Goal: Information Seeking & Learning: Learn about a topic

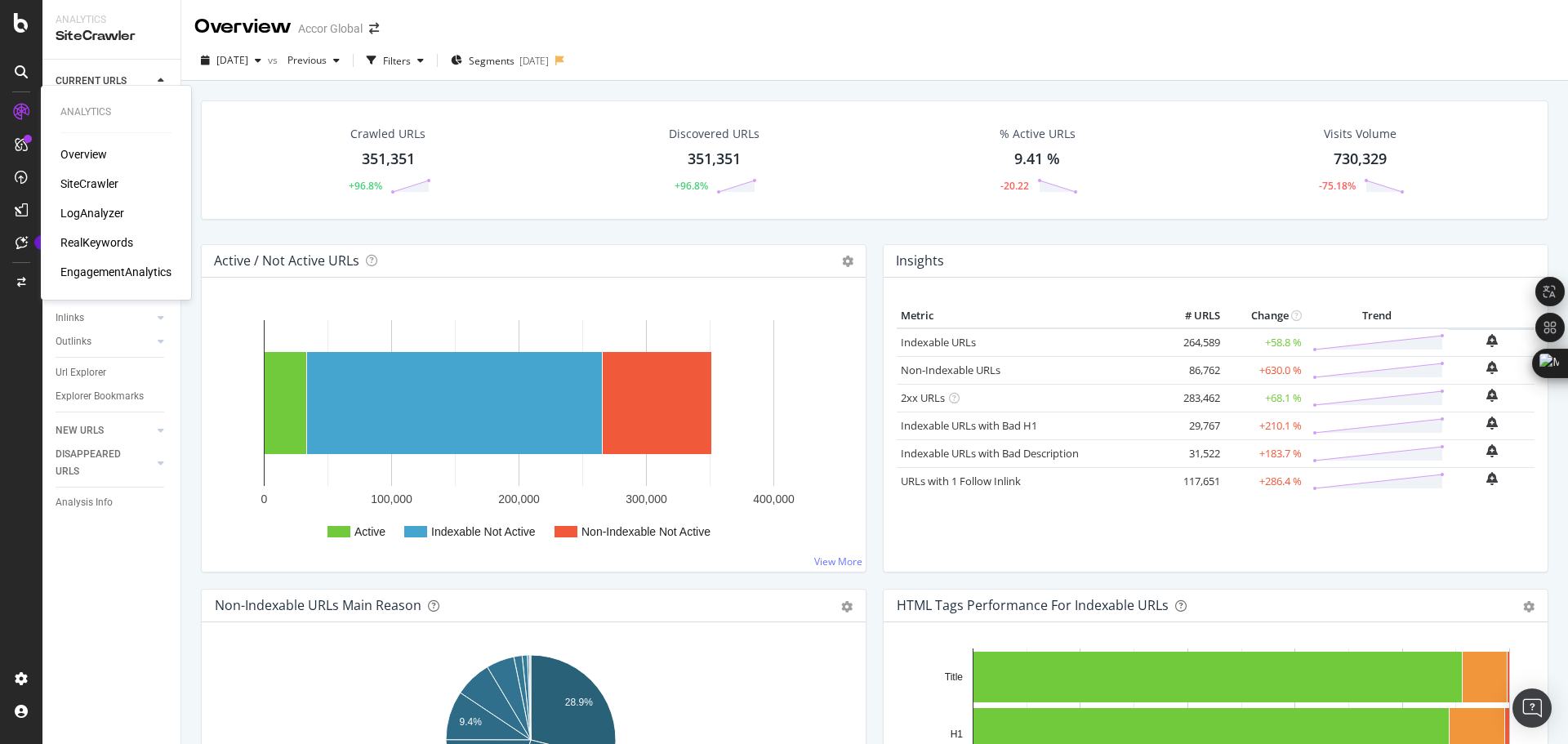
click at [94, 213] on div "LogAnalyzer" at bounding box center [92, 213] width 63 height 16
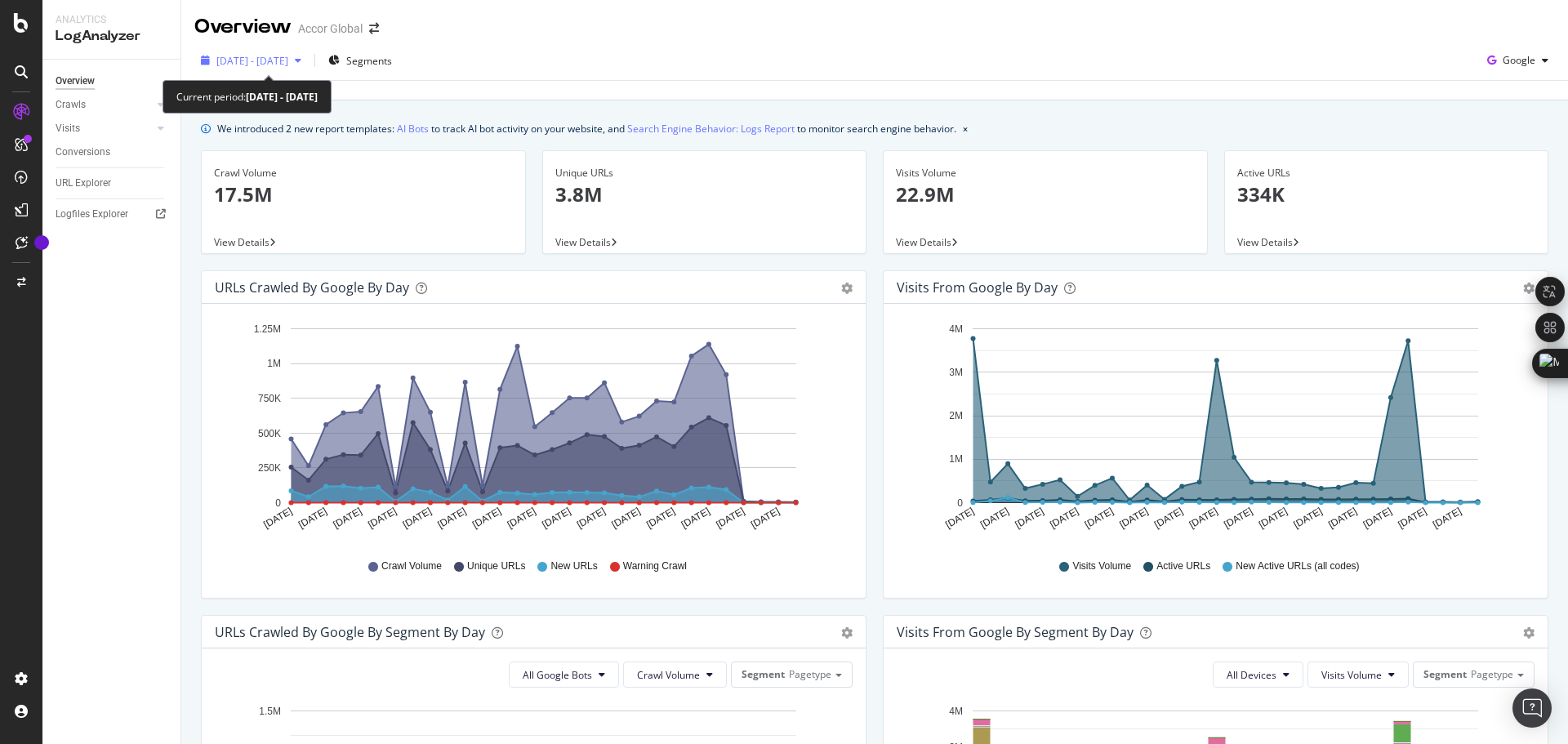
click at [288, 58] on span "[DATE] - [DATE]" at bounding box center [252, 61] width 72 height 14
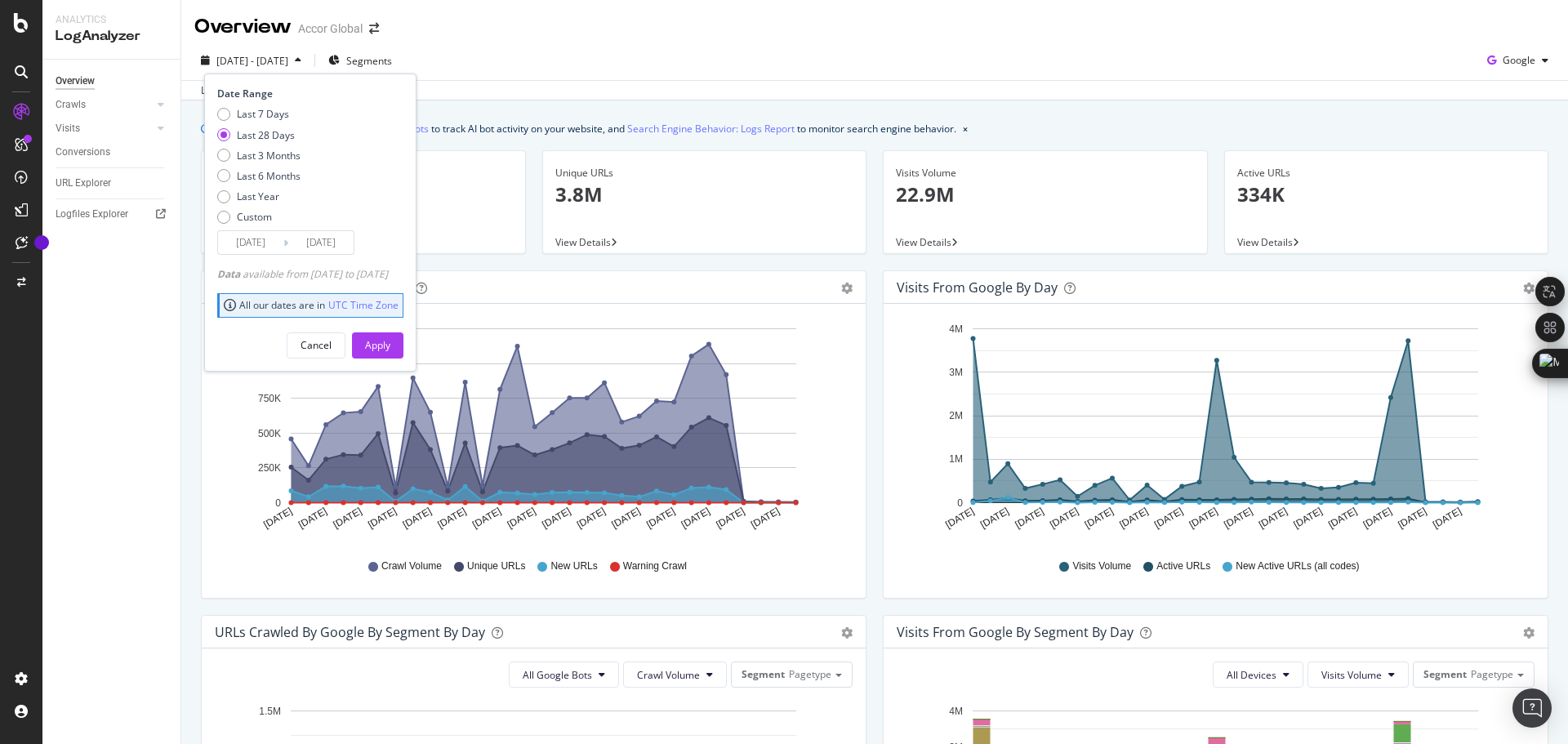
click at [257, 247] on input "[DATE]" at bounding box center [250, 242] width 65 height 23
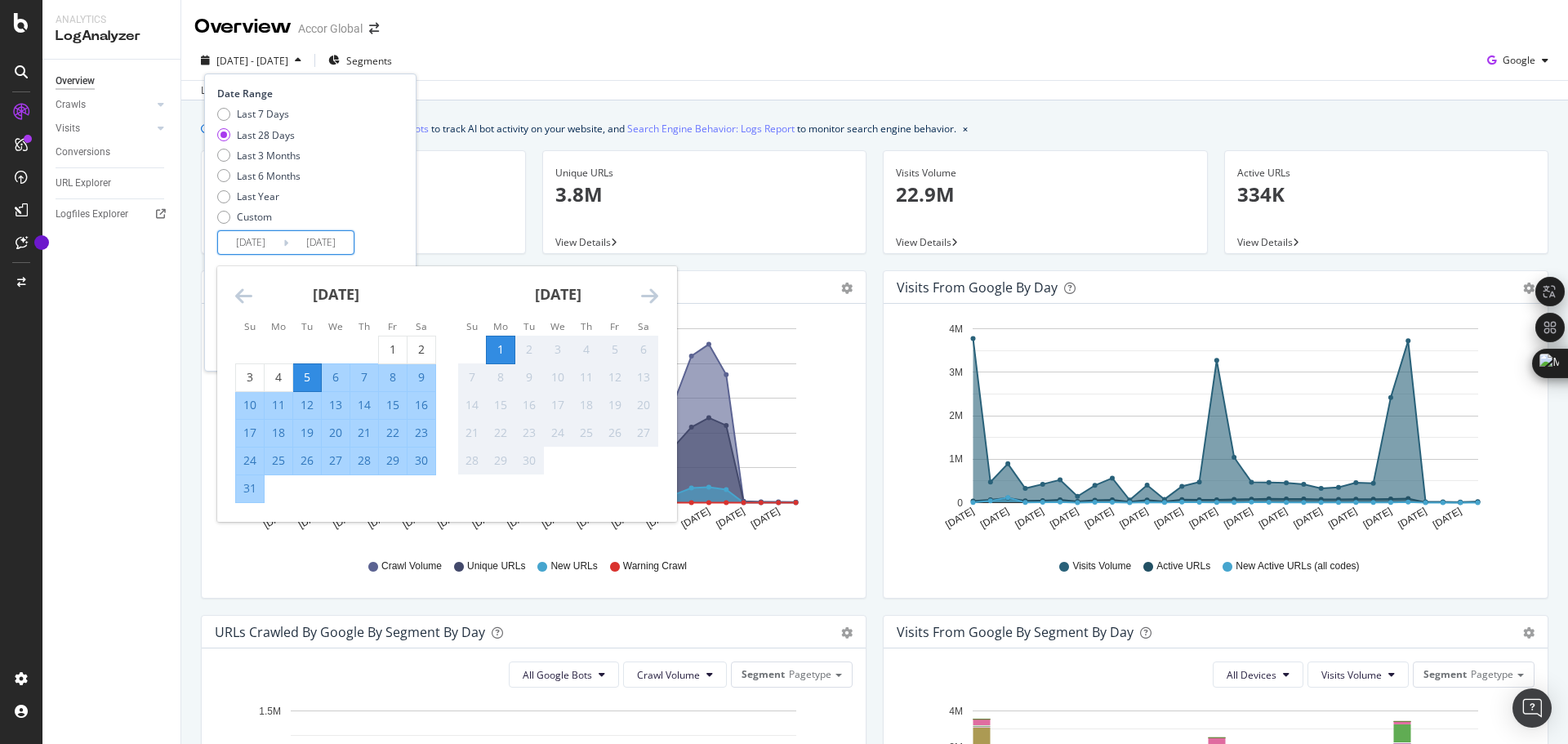
click at [237, 299] on icon "Move backward to switch to the previous month." at bounding box center [243, 296] width 17 height 20
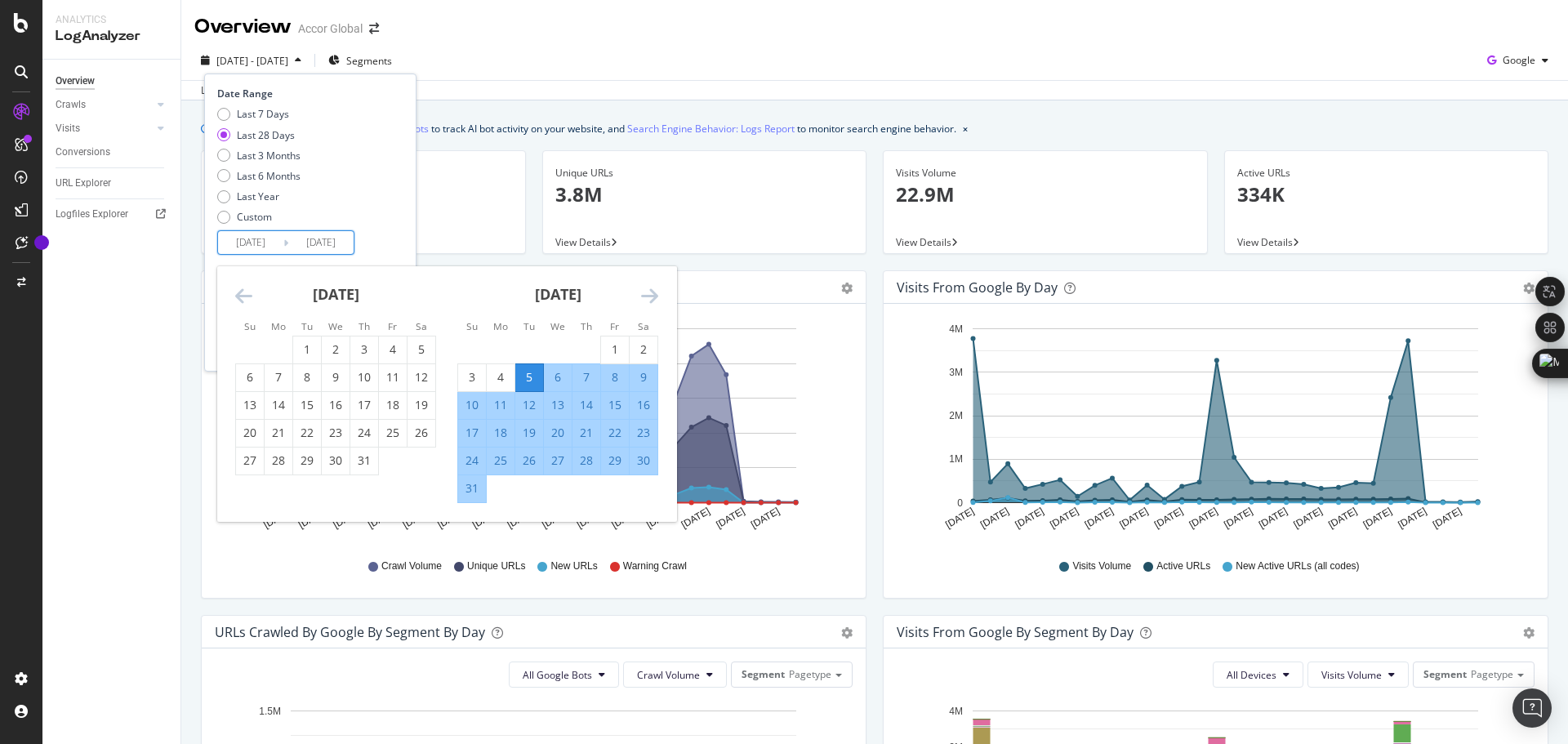
click at [237, 298] on icon "Move backward to switch to the previous month." at bounding box center [243, 296] width 17 height 20
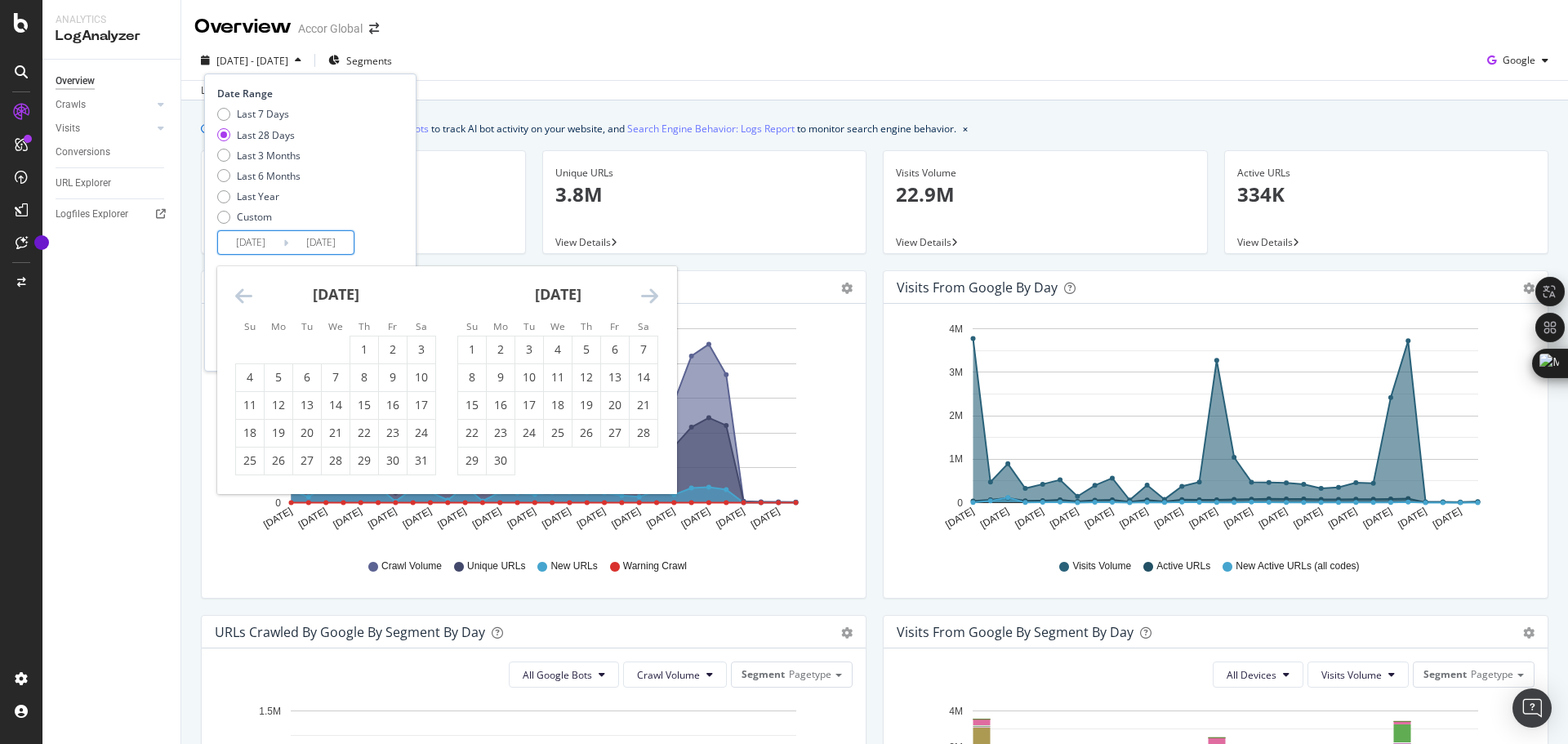
click at [237, 298] on icon "Move backward to switch to the previous month." at bounding box center [243, 296] width 17 height 20
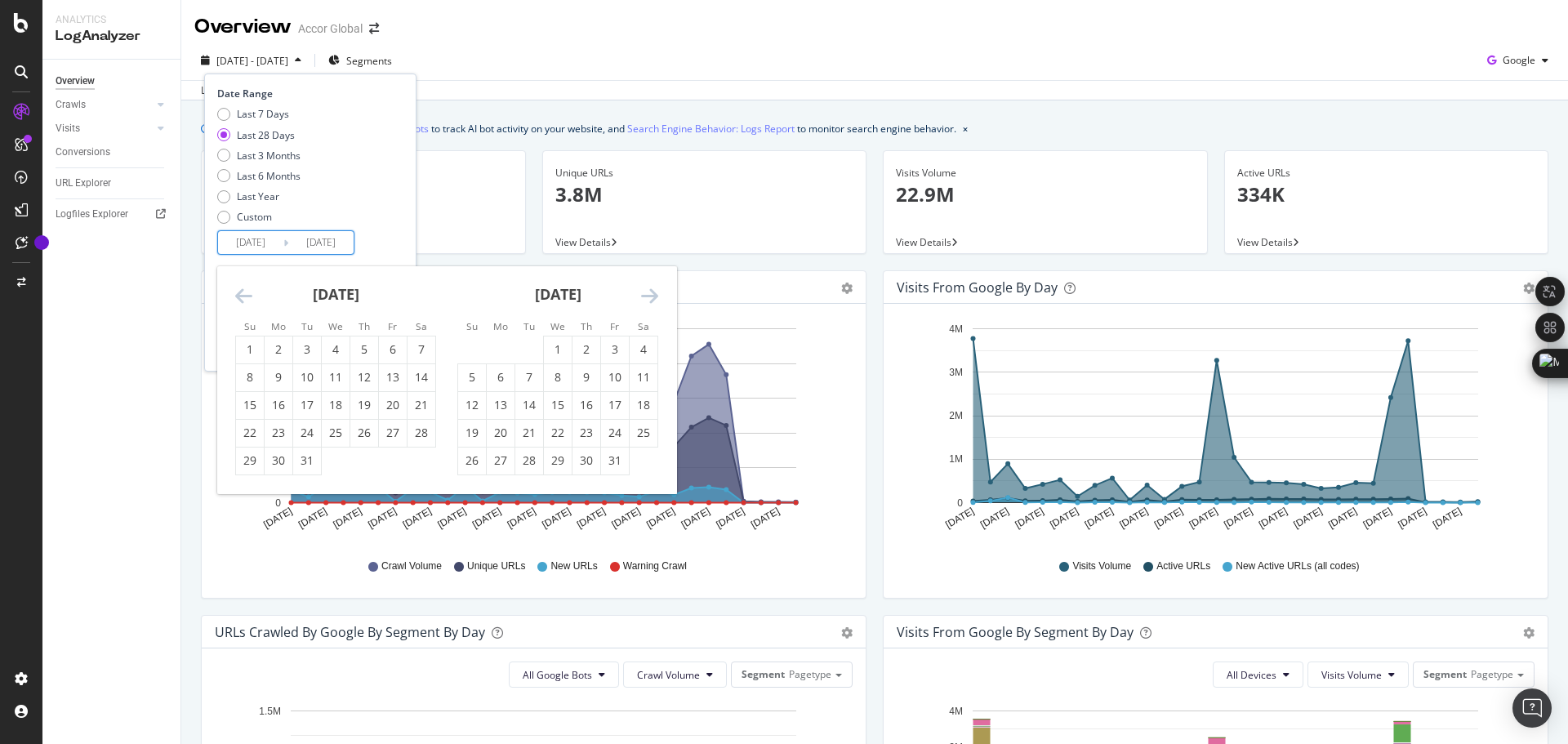
click at [238, 299] on icon "Move backward to switch to the previous month." at bounding box center [243, 296] width 17 height 20
click at [239, 300] on icon "Move backward to switch to the previous month." at bounding box center [243, 296] width 17 height 20
click at [239, 301] on icon "Move backward to switch to the previous month." at bounding box center [243, 296] width 17 height 20
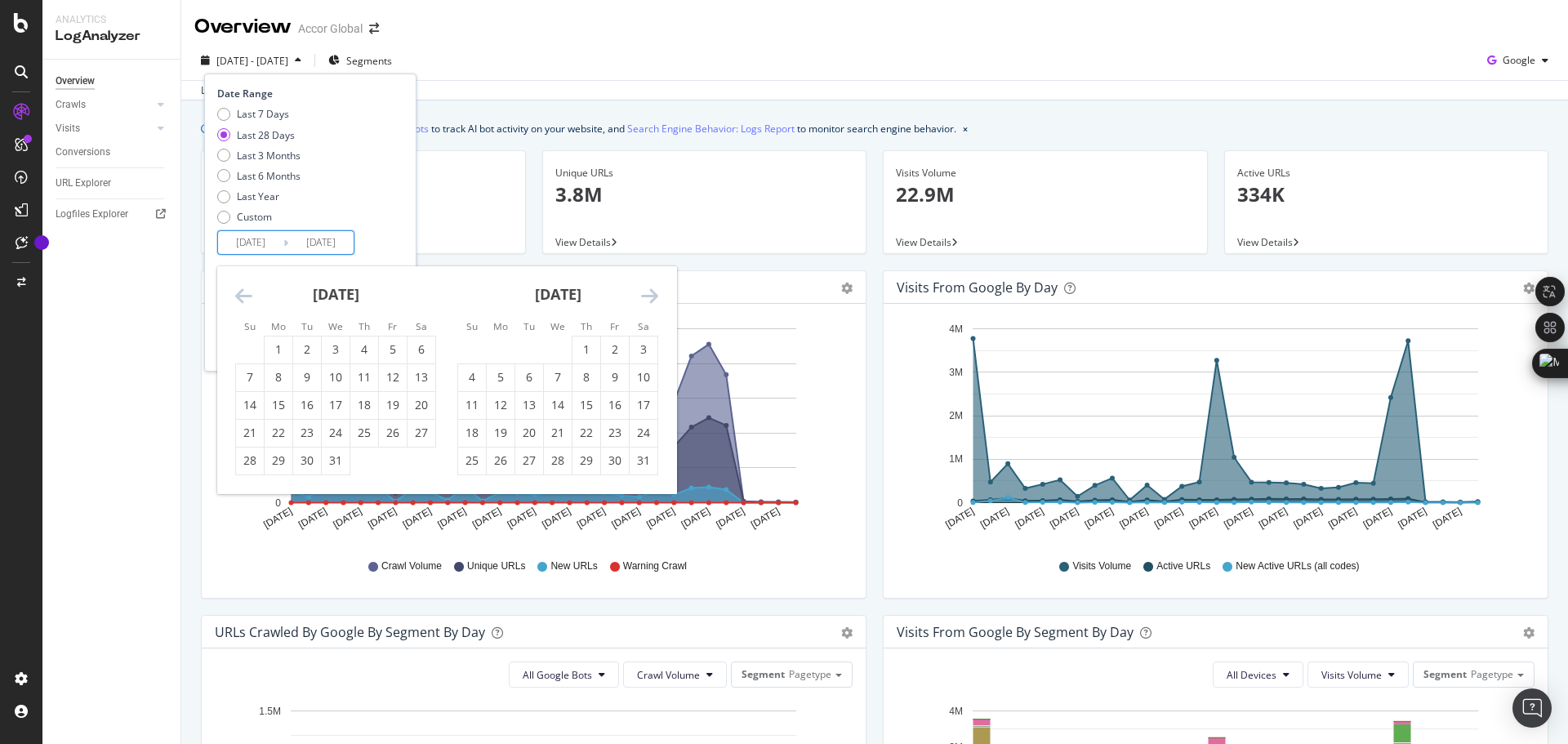
drag, startPoint x: 239, startPoint y: 301, endPoint x: 245, endPoint y: 307, distance: 8.5
click at [245, 307] on div "[DATE] 1 2 3 4 5 6 7 8 9 10 11 12 13 14 15 16 17 18 19 20 21 22 23 24 25 26 27 …" at bounding box center [447, 380] width 459 height 228
click at [245, 307] on div "[DATE]" at bounding box center [335, 301] width 201 height 69
click at [244, 306] on icon "Move backward to switch to the previous month." at bounding box center [243, 296] width 17 height 20
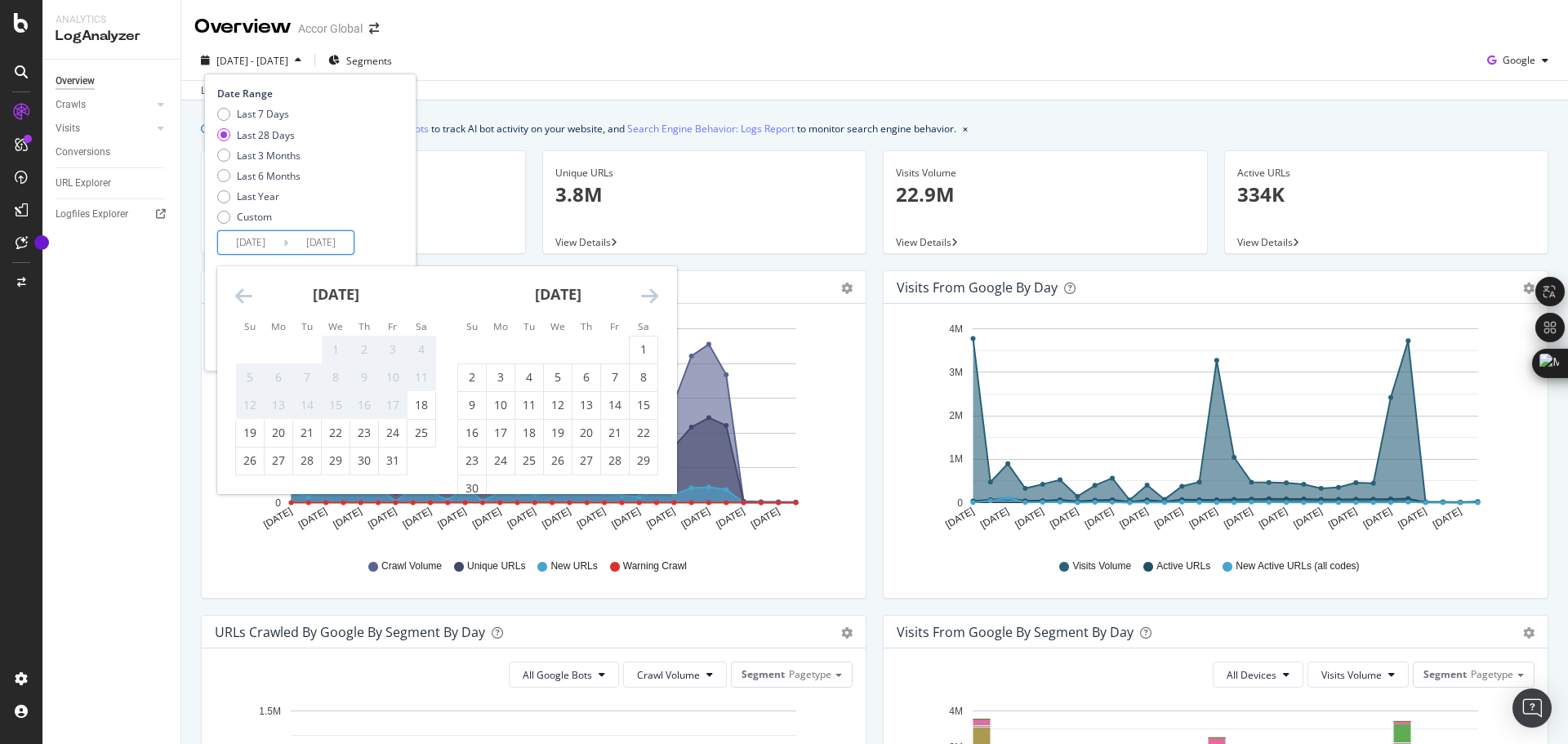
click at [244, 306] on icon "Move backward to switch to the previous month." at bounding box center [243, 296] width 17 height 20
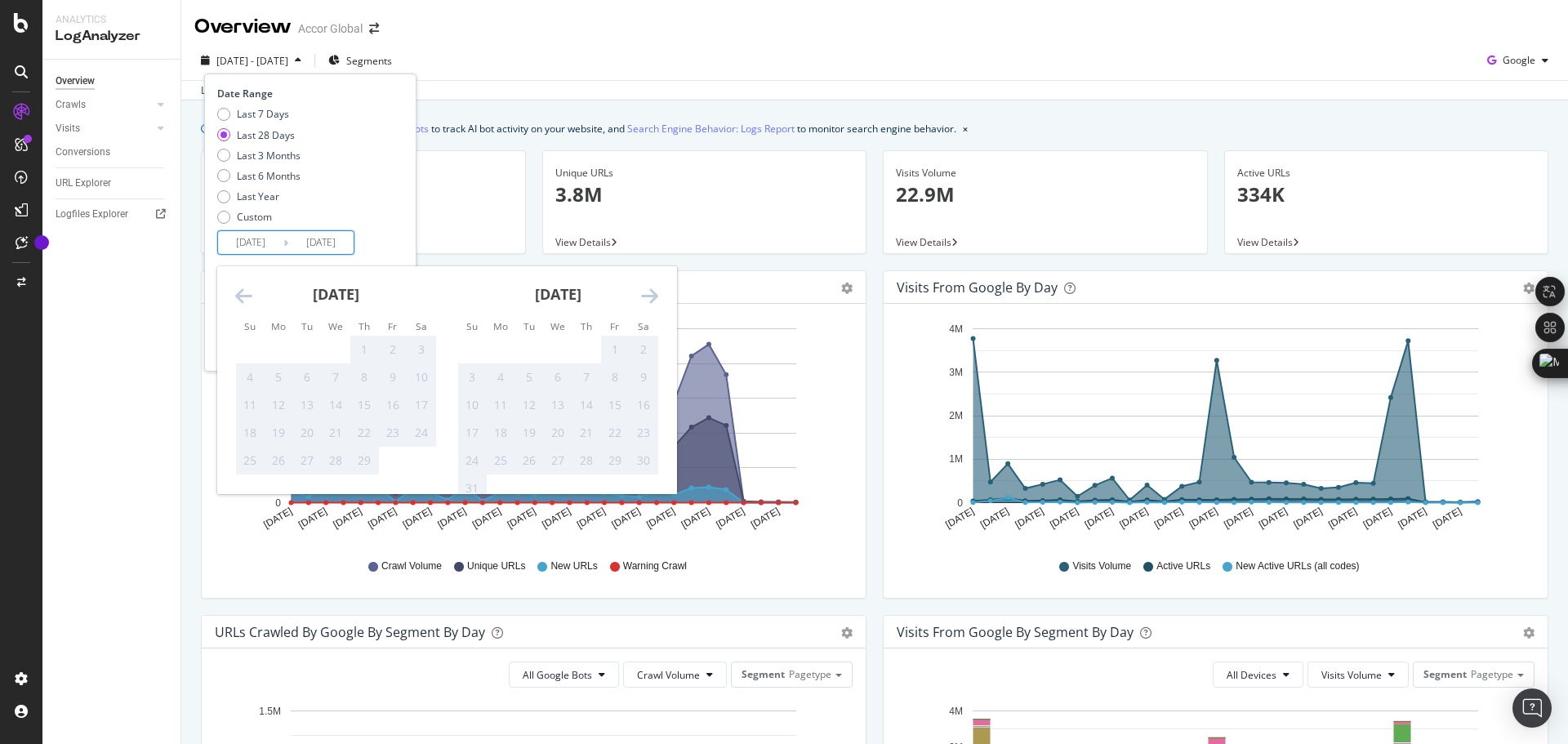
click at [244, 306] on icon "Move backward to switch to the previous month." at bounding box center [243, 296] width 17 height 20
click at [651, 290] on icon "Move forward to switch to the next month." at bounding box center [649, 296] width 17 height 20
click at [649, 293] on icon "Move forward to switch to the next month." at bounding box center [649, 296] width 17 height 20
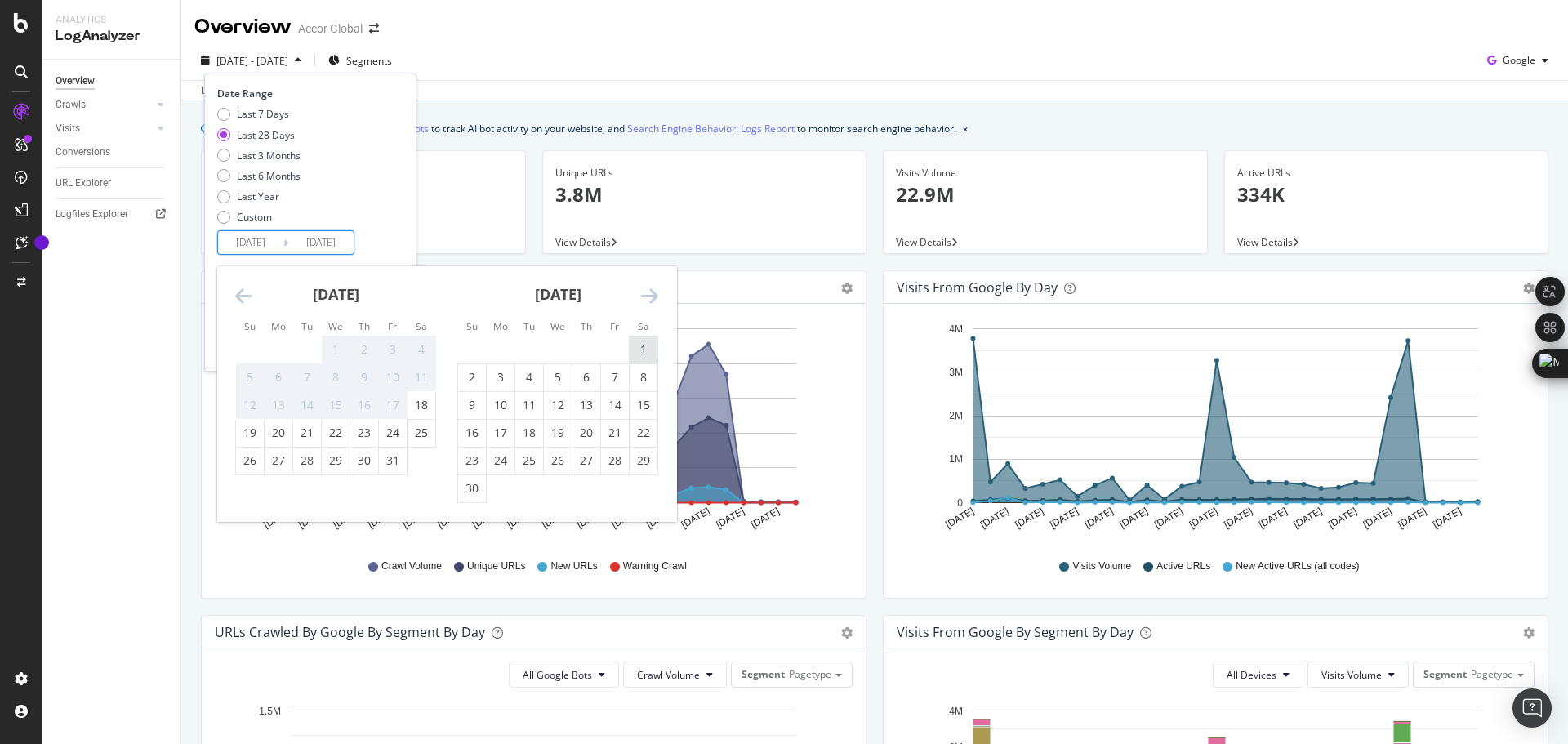
click at [653, 347] on div "1" at bounding box center [643, 349] width 28 height 16
type input "[DATE]"
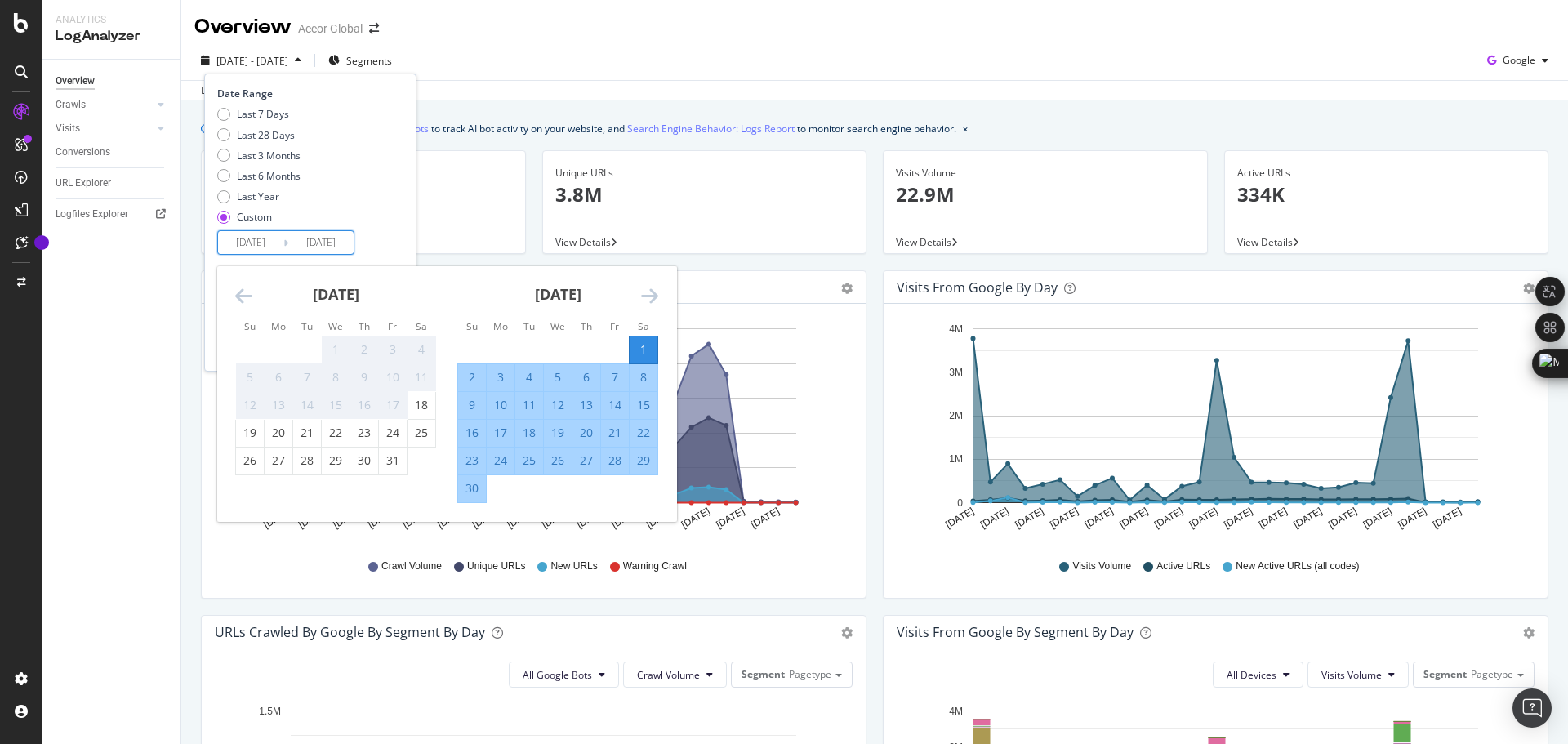
click at [646, 292] on icon "Move forward to switch to the next month." at bounding box center [649, 296] width 17 height 20
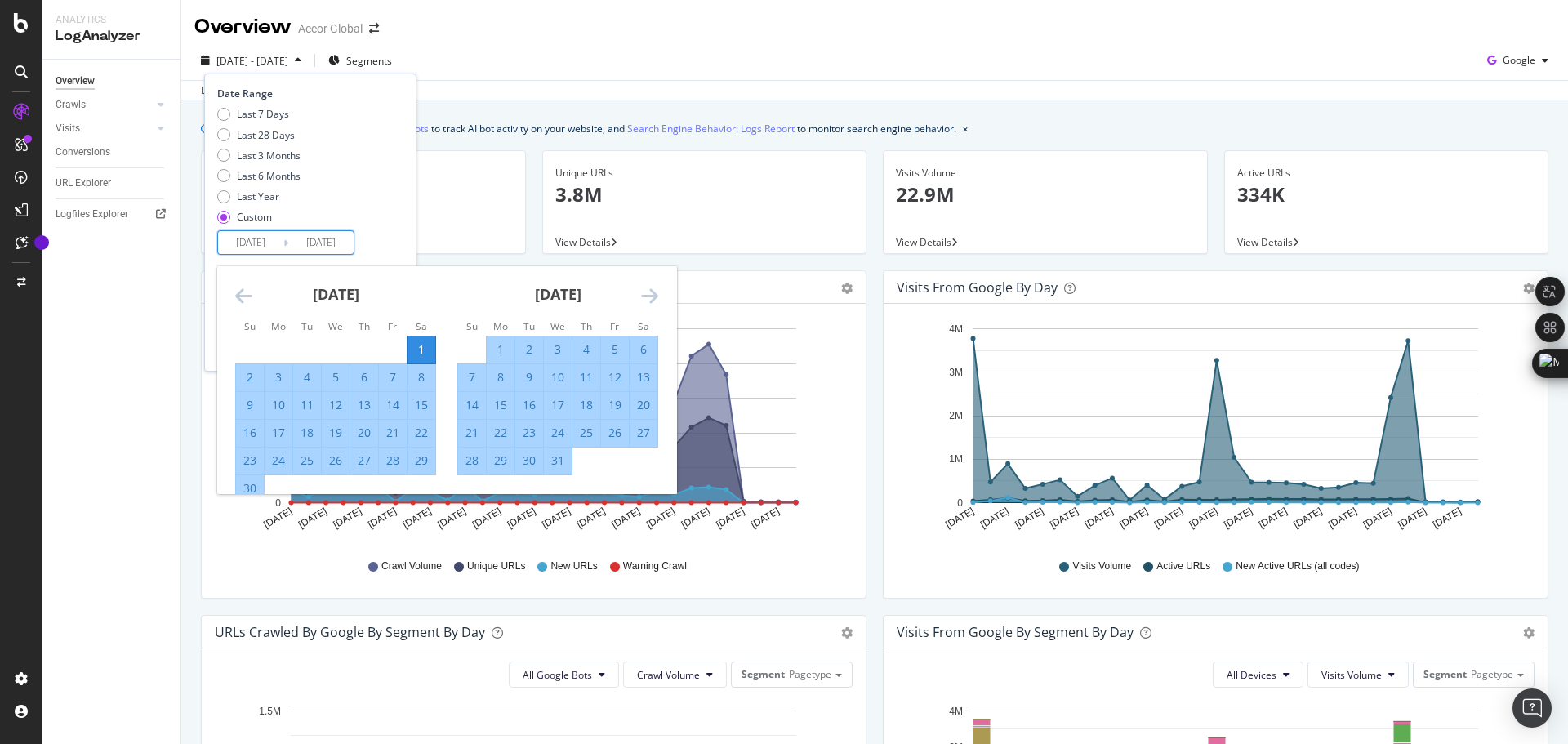
click at [646, 292] on icon "Move forward to switch to the next month." at bounding box center [649, 296] width 17 height 20
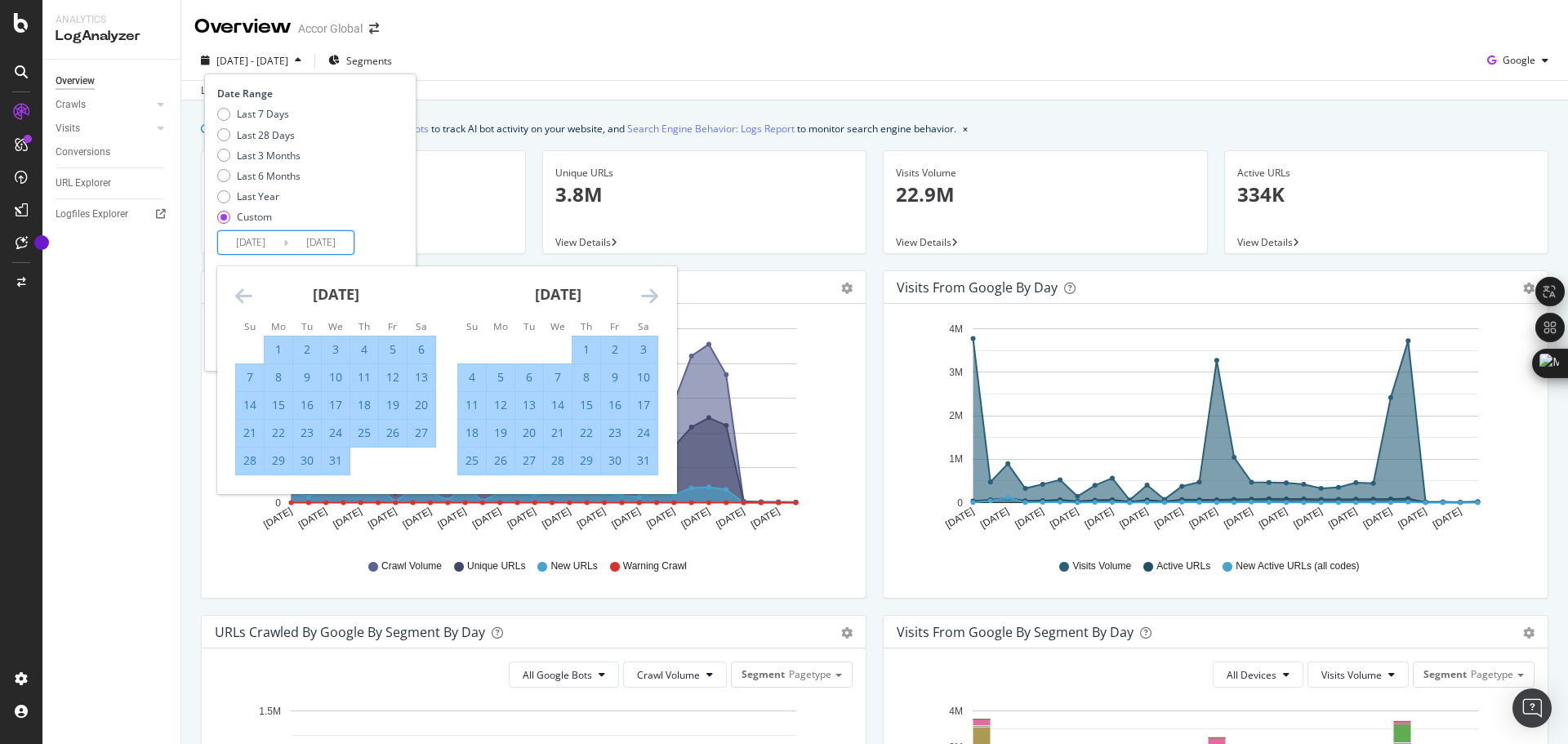
click at [646, 292] on icon "Move forward to switch to the next month." at bounding box center [649, 296] width 17 height 20
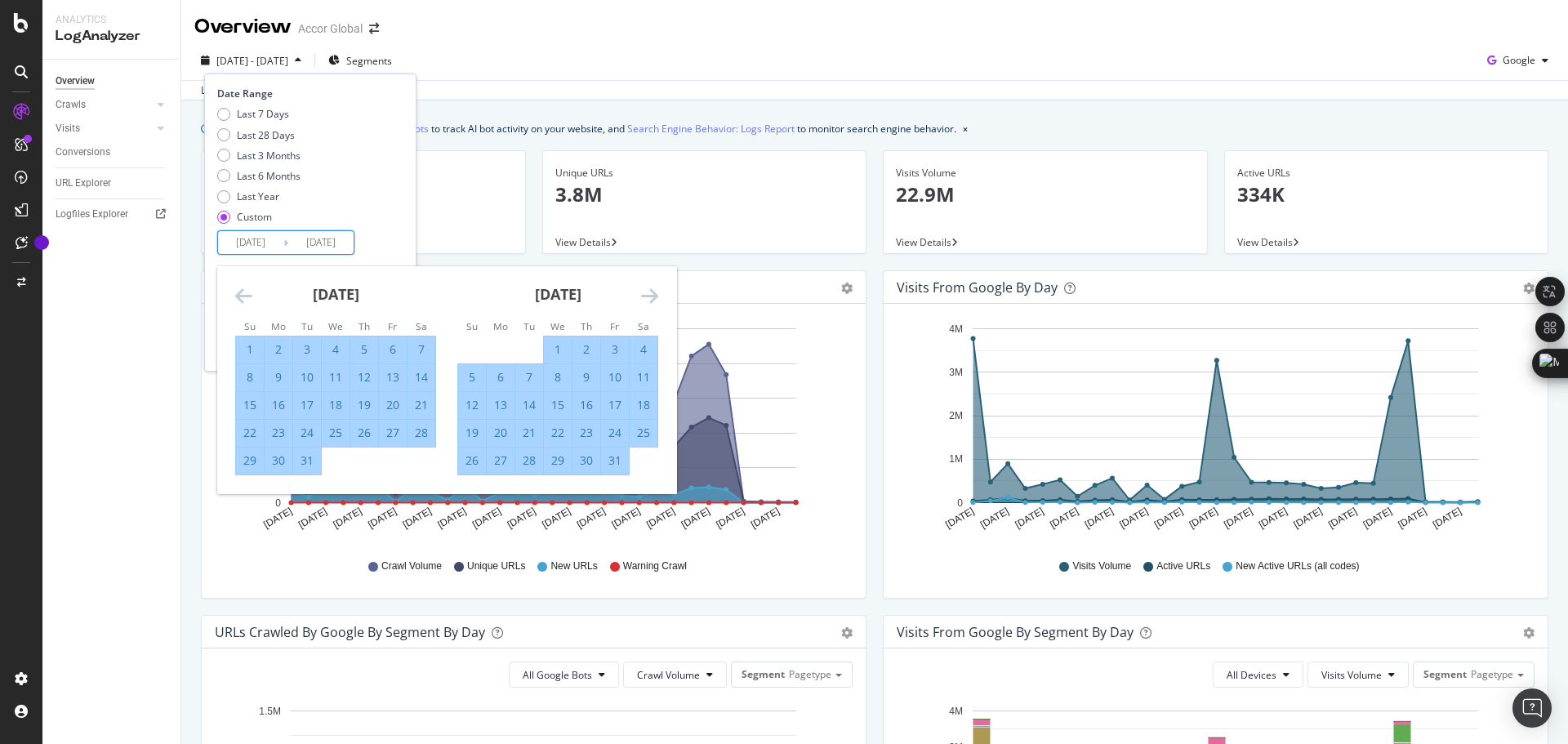
click at [646, 292] on icon "Move forward to switch to the next month." at bounding box center [649, 296] width 17 height 20
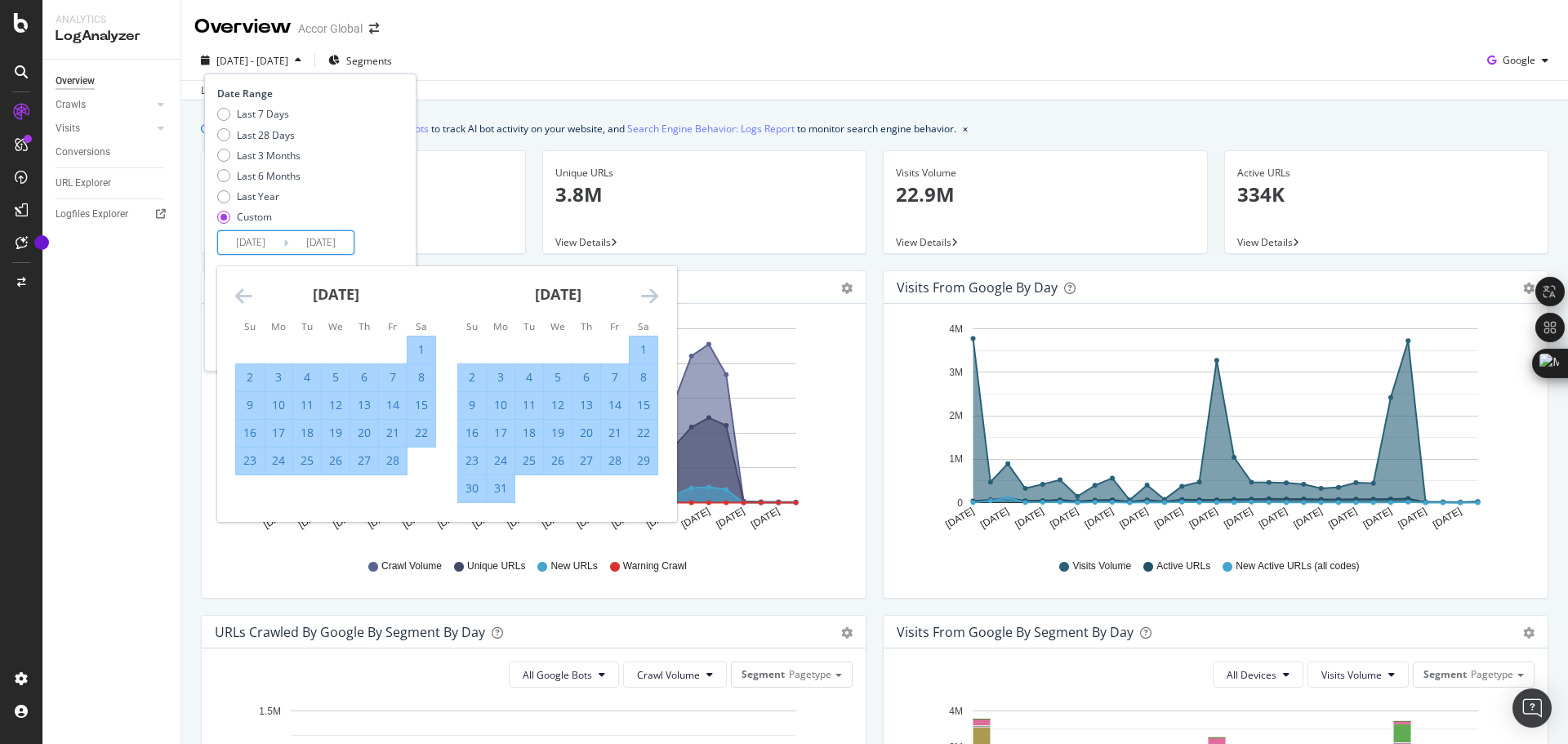
click at [646, 292] on icon "Move forward to switch to the next month." at bounding box center [649, 296] width 17 height 20
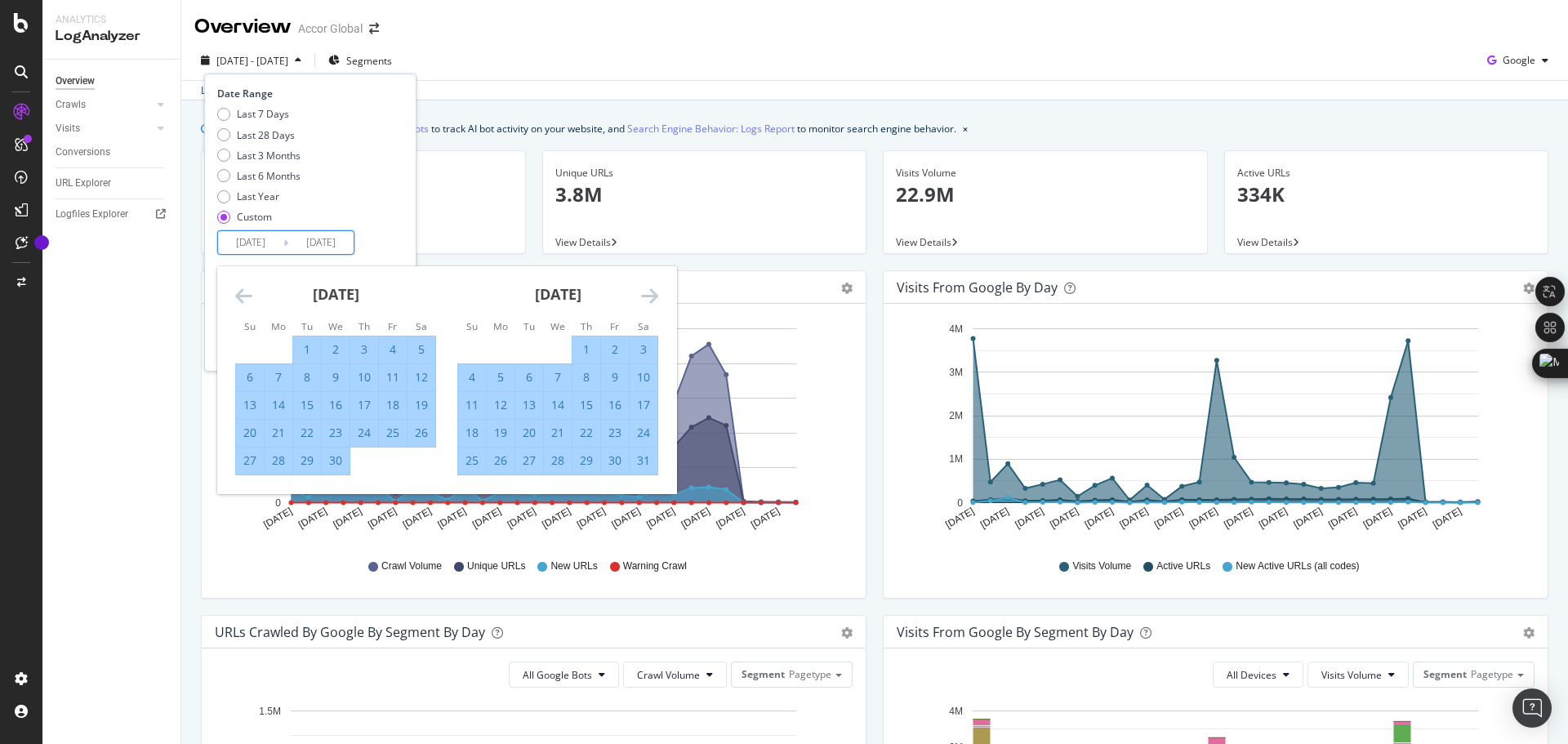
click at [646, 292] on icon "Move forward to switch to the next month." at bounding box center [649, 296] width 17 height 20
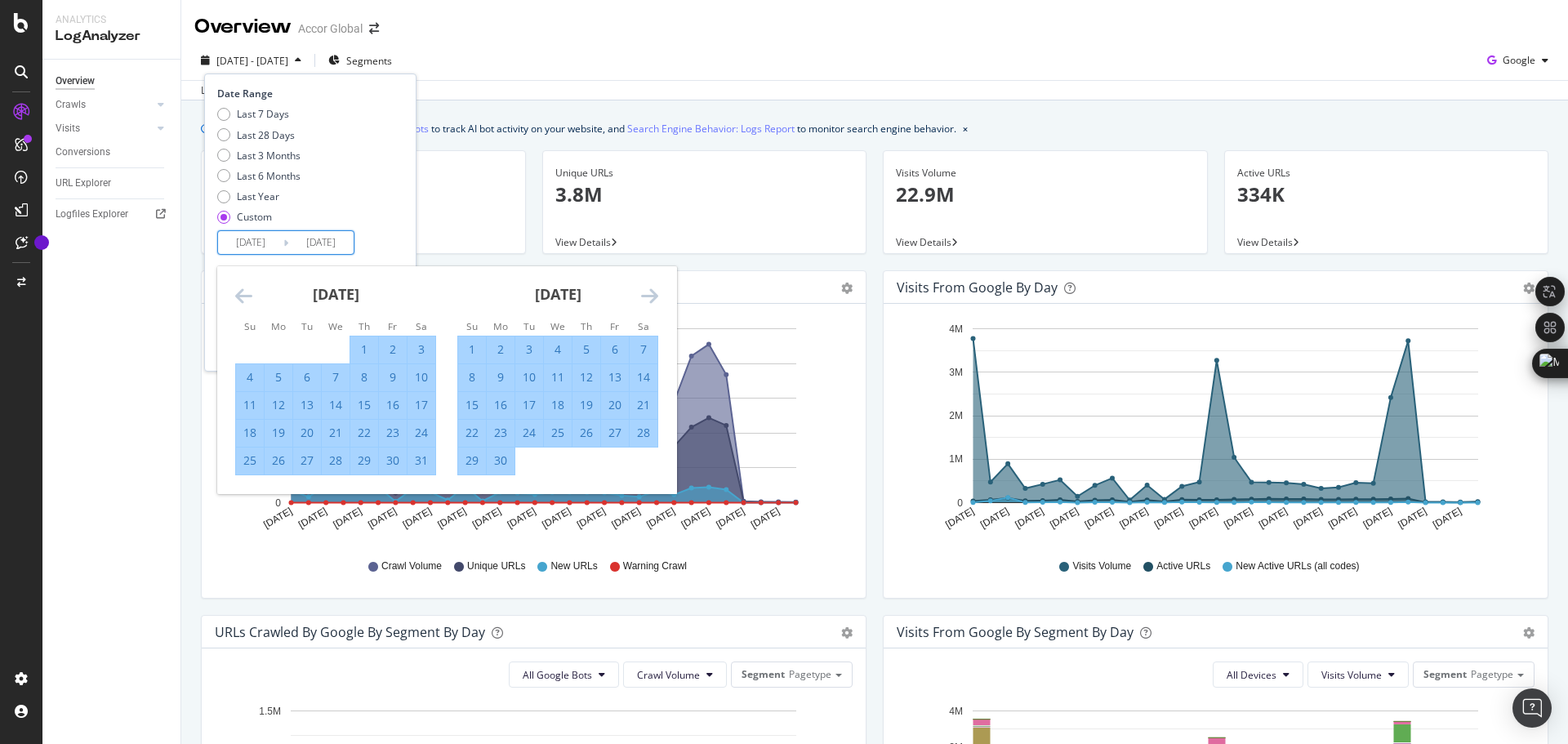
click at [646, 292] on icon "Move forward to switch to the next month." at bounding box center [649, 296] width 17 height 20
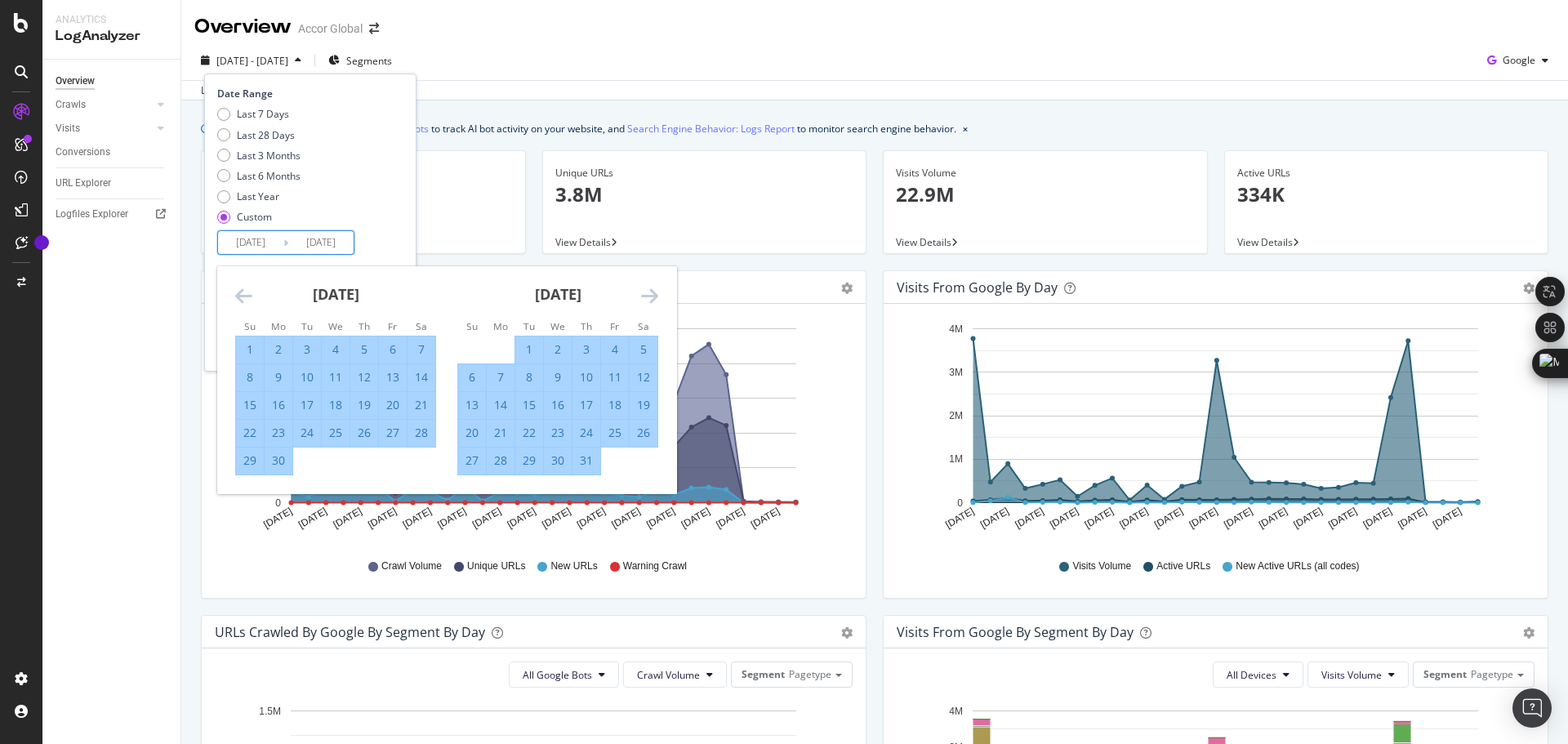
click at [646, 292] on icon "Move forward to switch to the next month." at bounding box center [649, 296] width 17 height 20
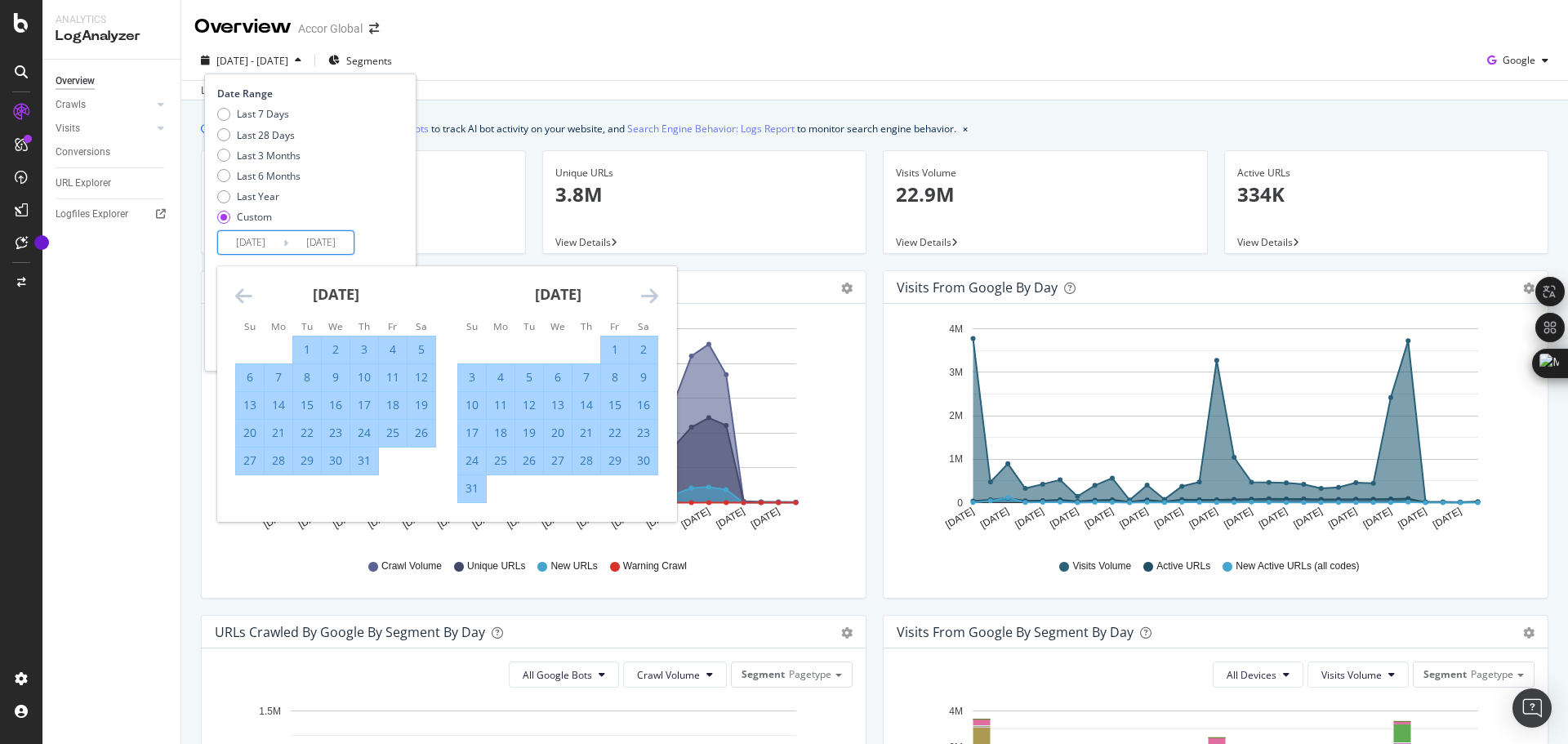
click at [646, 292] on icon "Move forward to switch to the next month." at bounding box center [649, 296] width 17 height 20
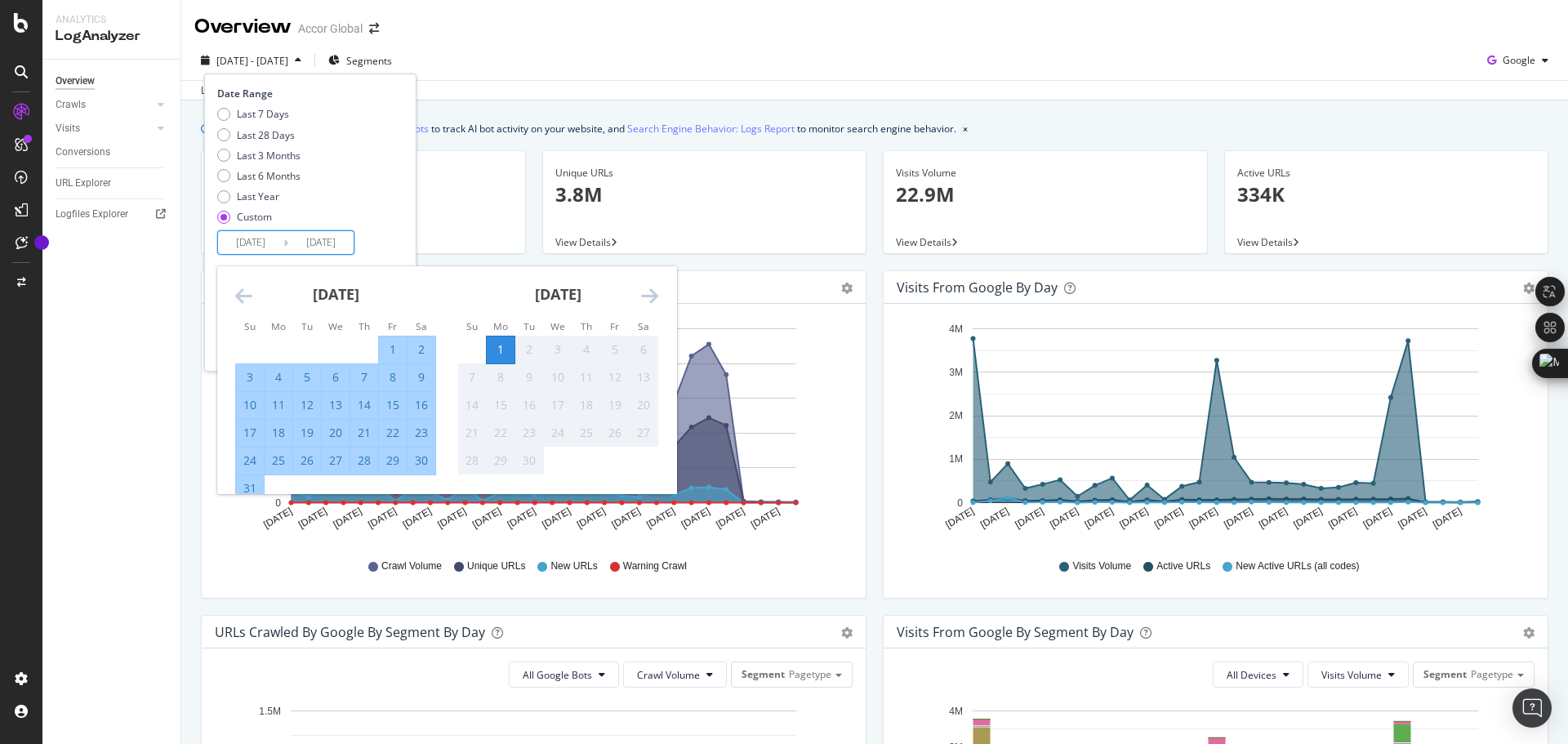
click at [246, 494] on div "31" at bounding box center [250, 488] width 28 height 16
type input "[DATE]"
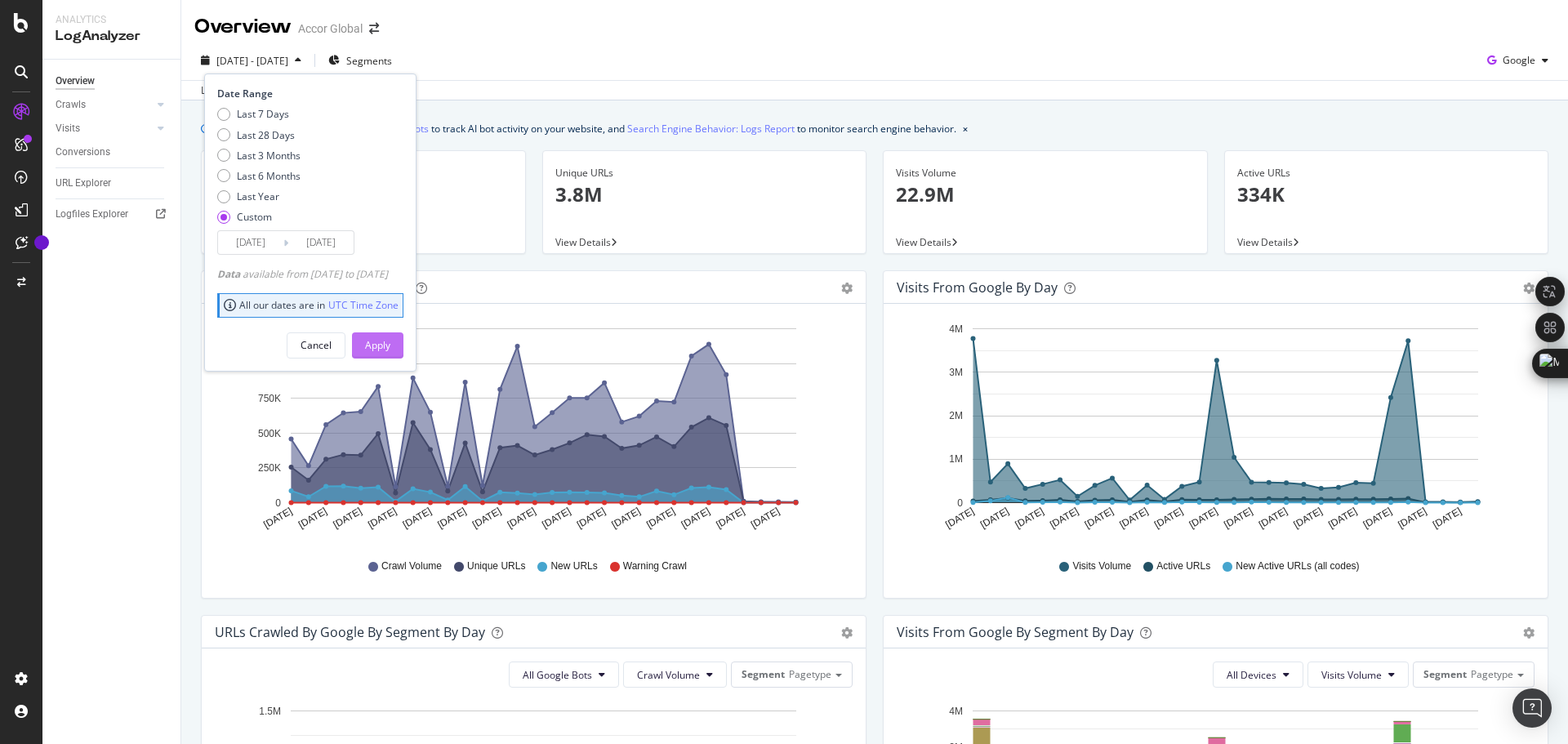
click at [390, 336] on div "Apply" at bounding box center [378, 345] width 25 height 24
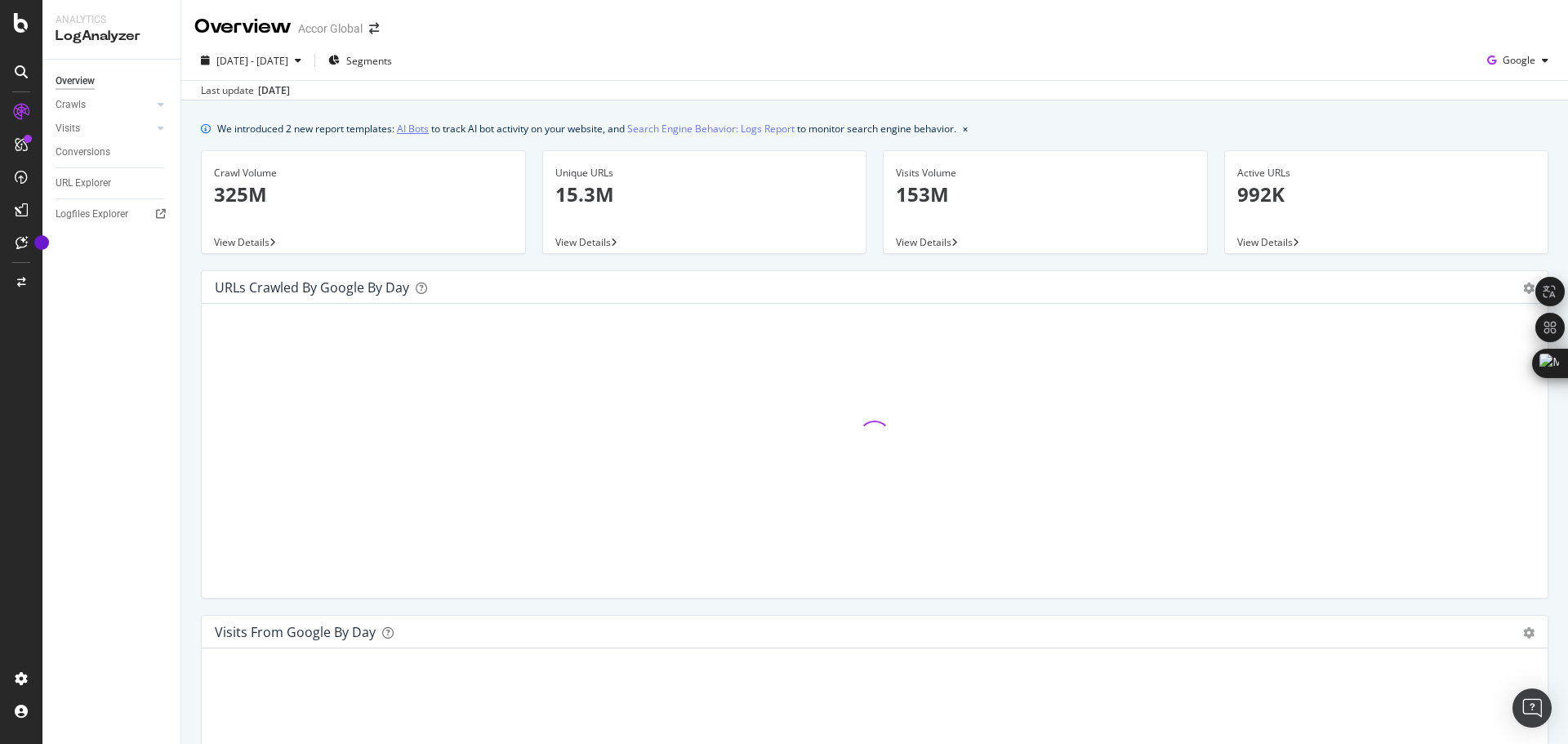
click at [406, 132] on link "AI Bots" at bounding box center [413, 128] width 32 height 17
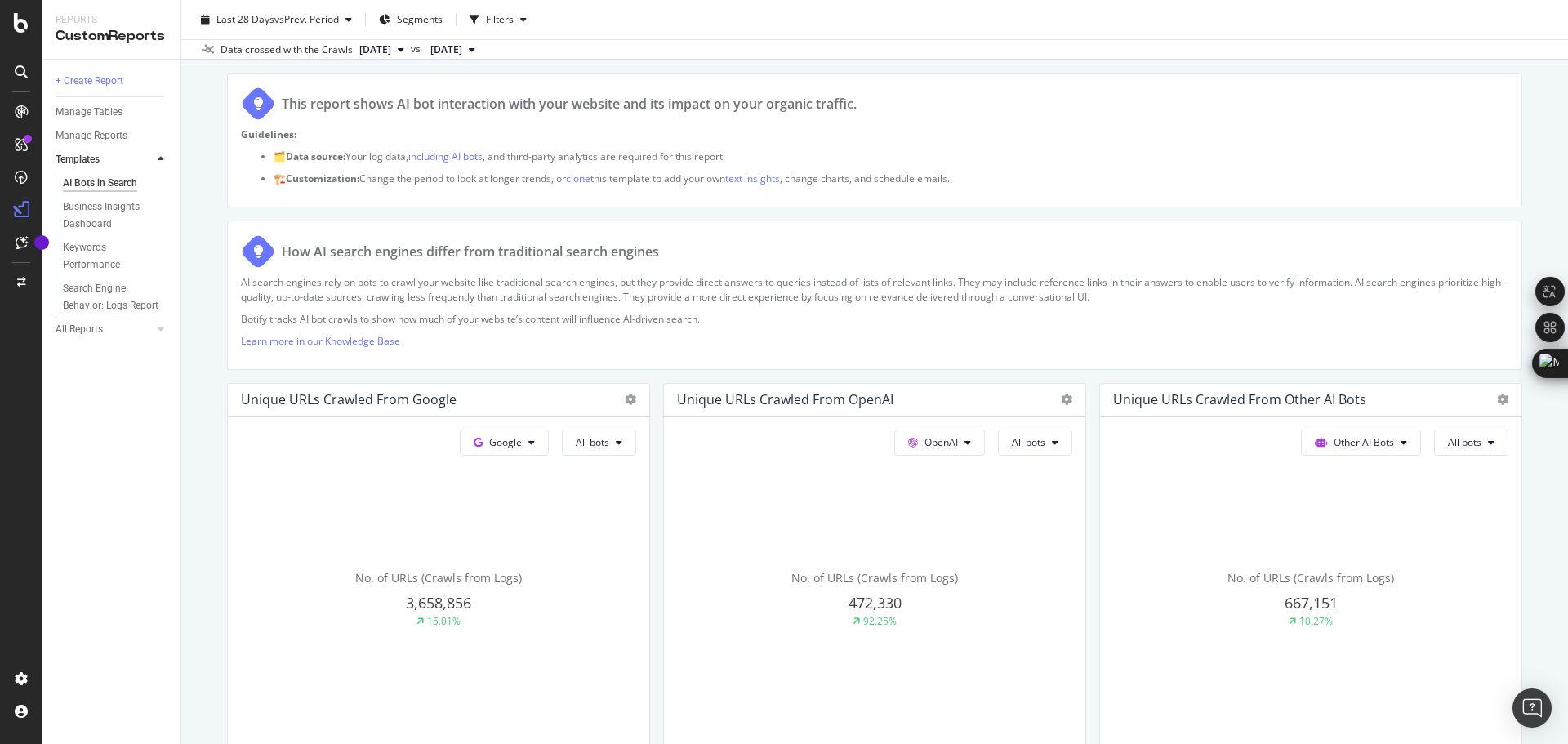
scroll to position [82, 0]
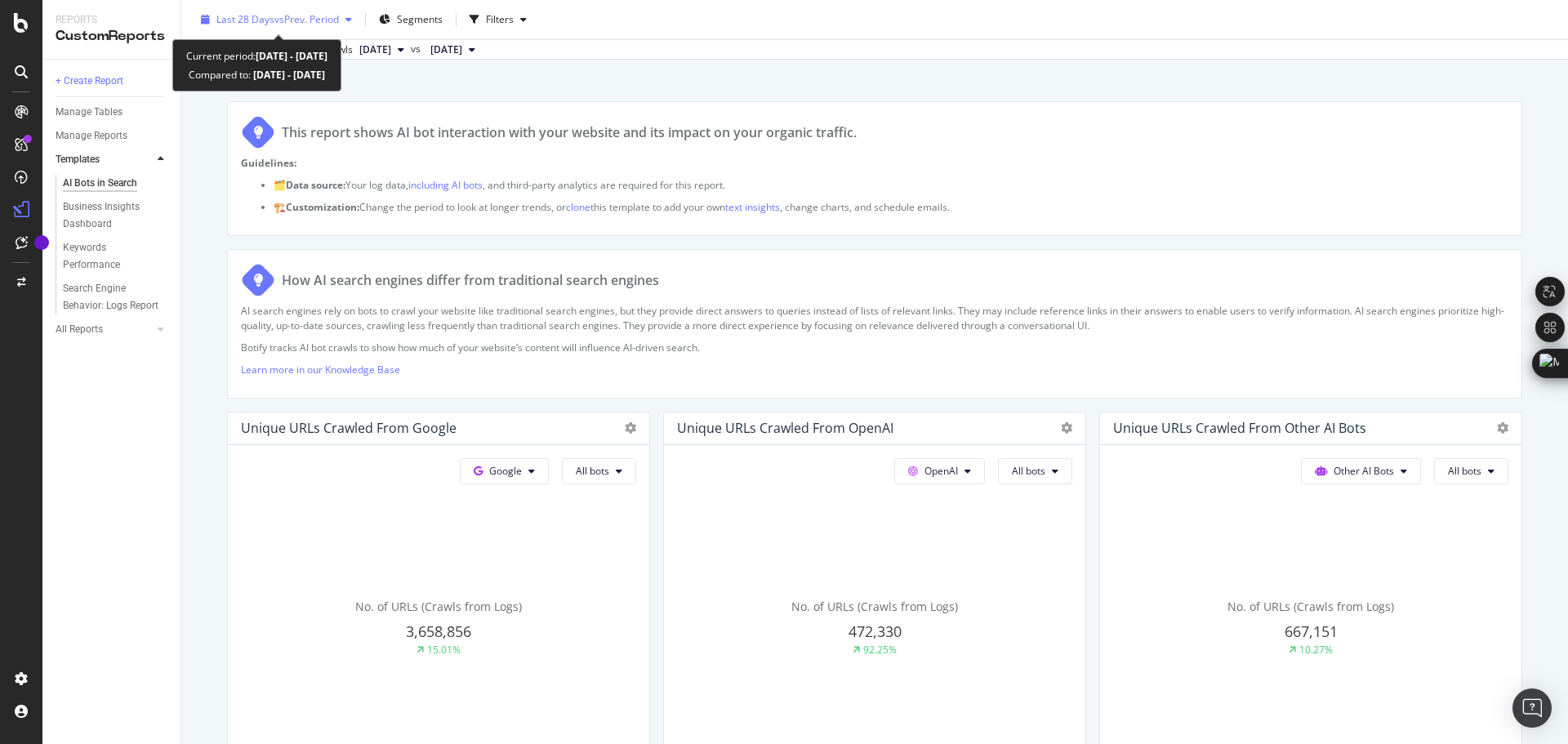
click at [278, 23] on span "vs Prev. Period" at bounding box center [307, 20] width 64 height 14
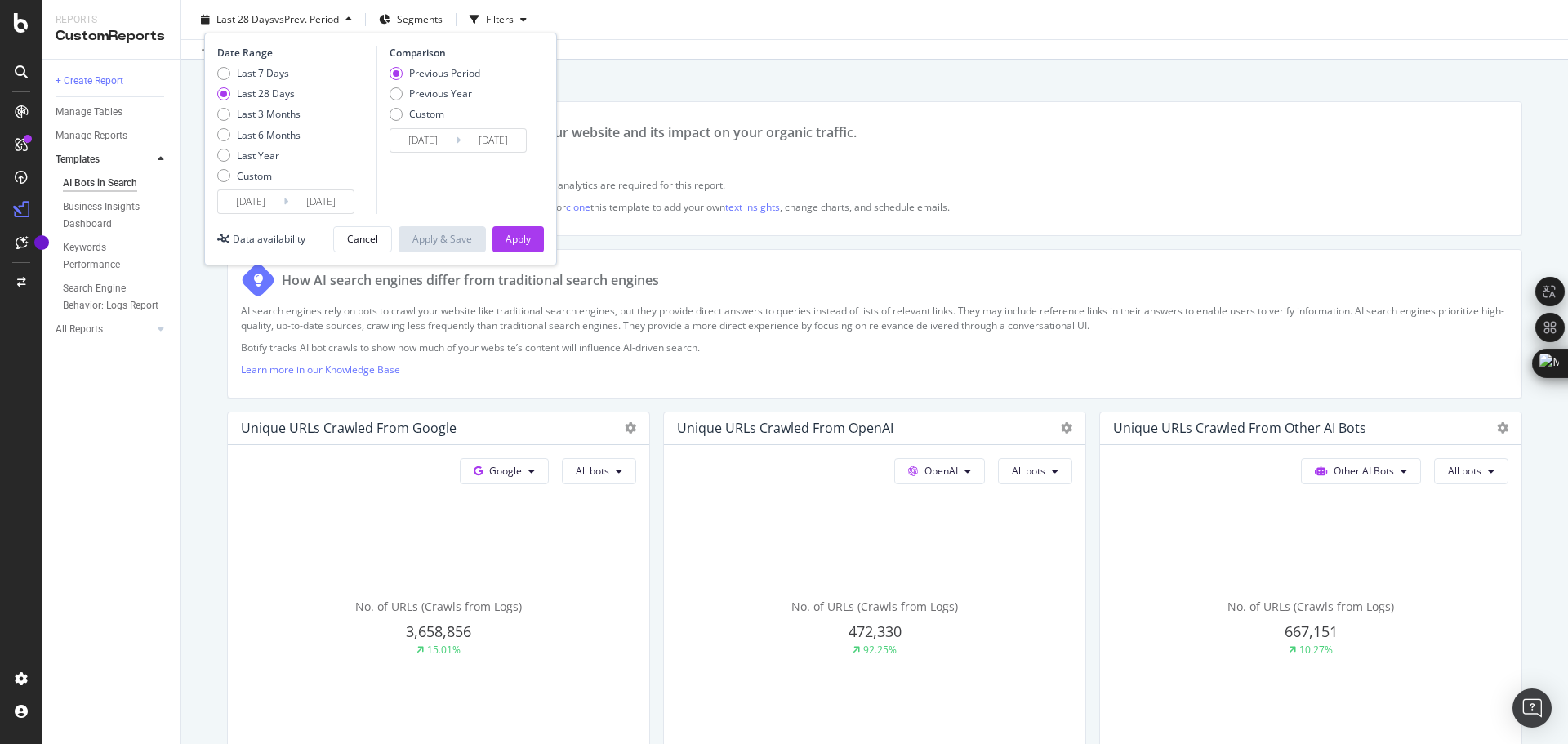
click at [243, 198] on input "[DATE]" at bounding box center [250, 202] width 65 height 23
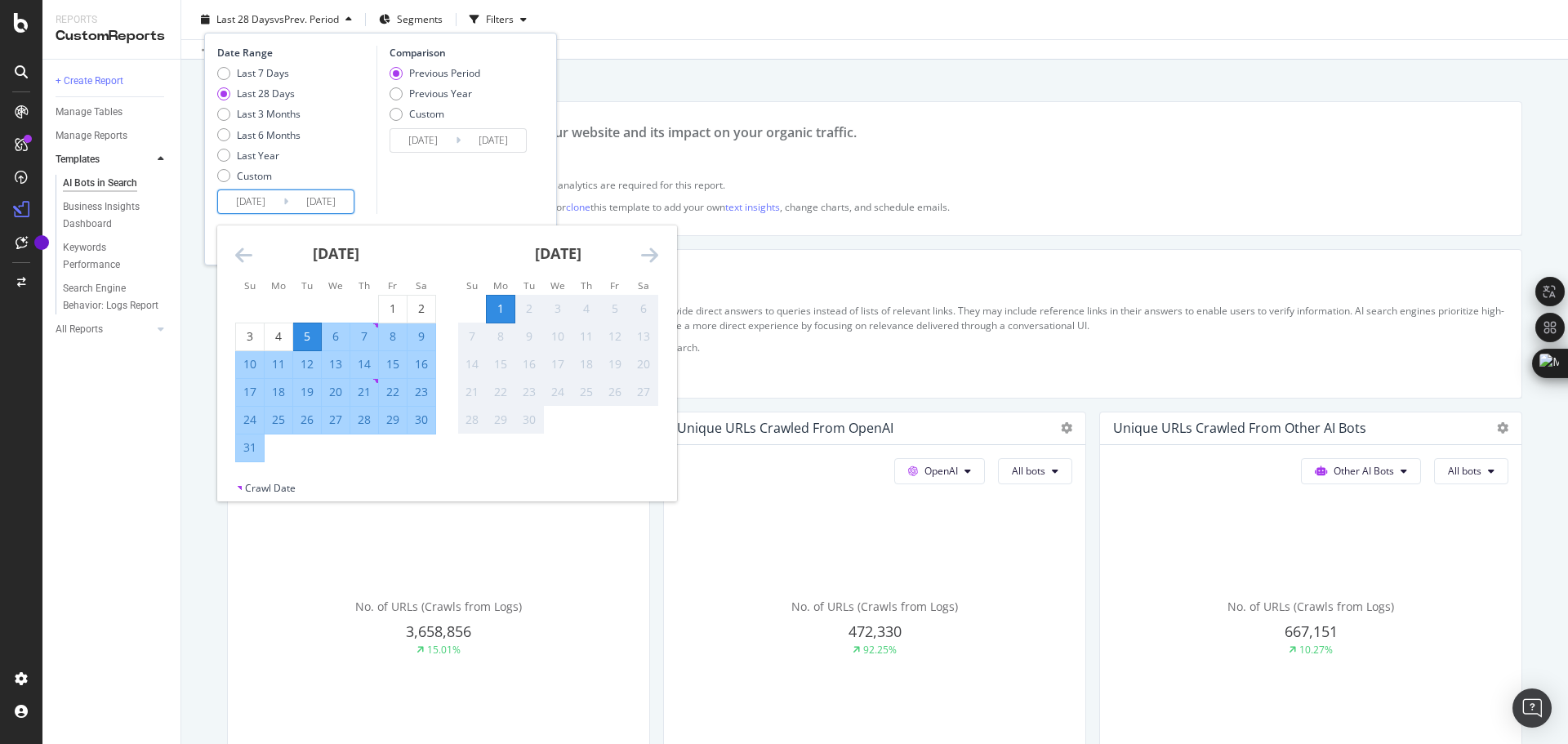
click at [235, 252] on icon "Move backward to switch to the previous month." at bounding box center [243, 255] width 17 height 20
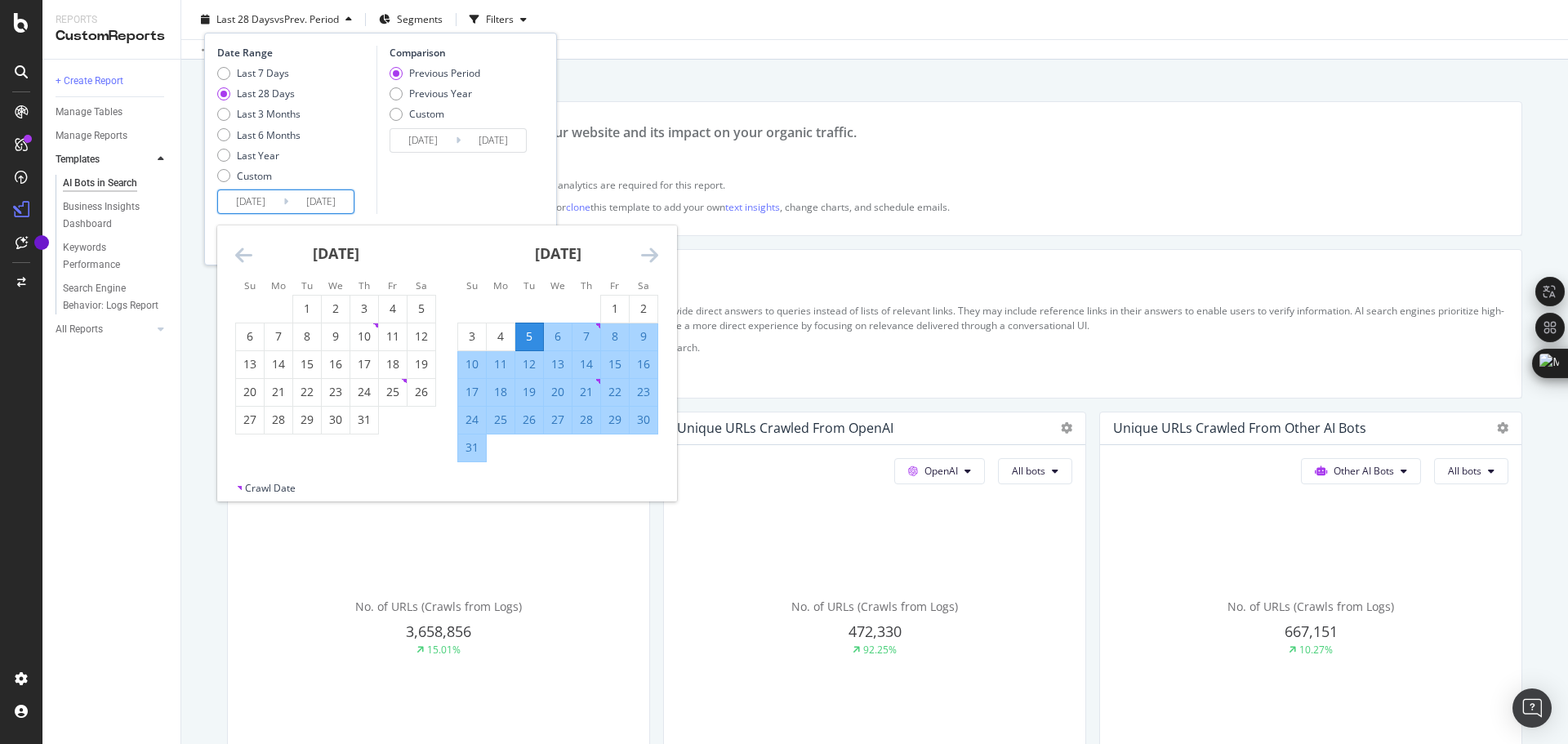
click at [235, 252] on icon "Move backward to switch to the previous month." at bounding box center [243, 255] width 17 height 20
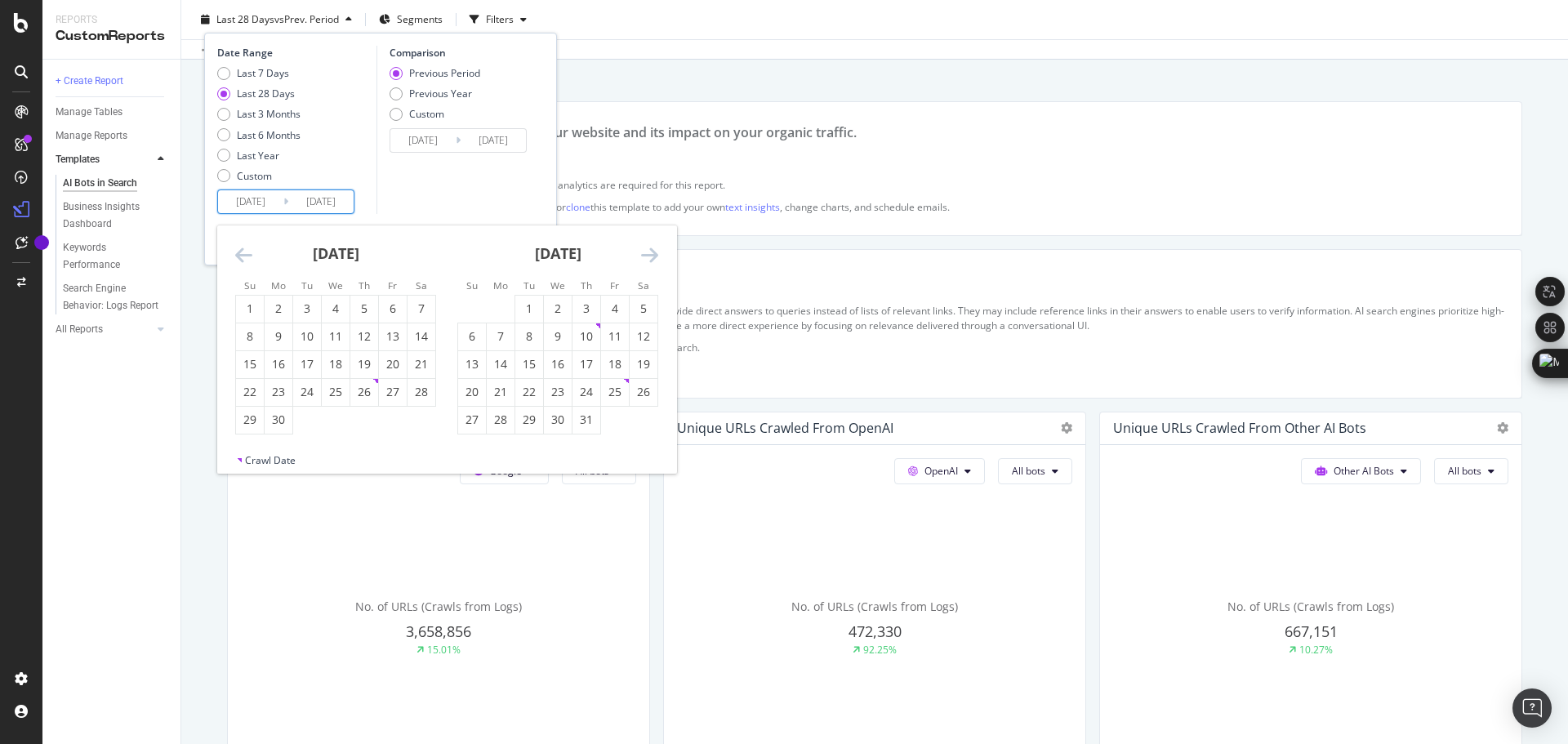
click at [235, 252] on icon "Move backward to switch to the previous month." at bounding box center [243, 255] width 17 height 20
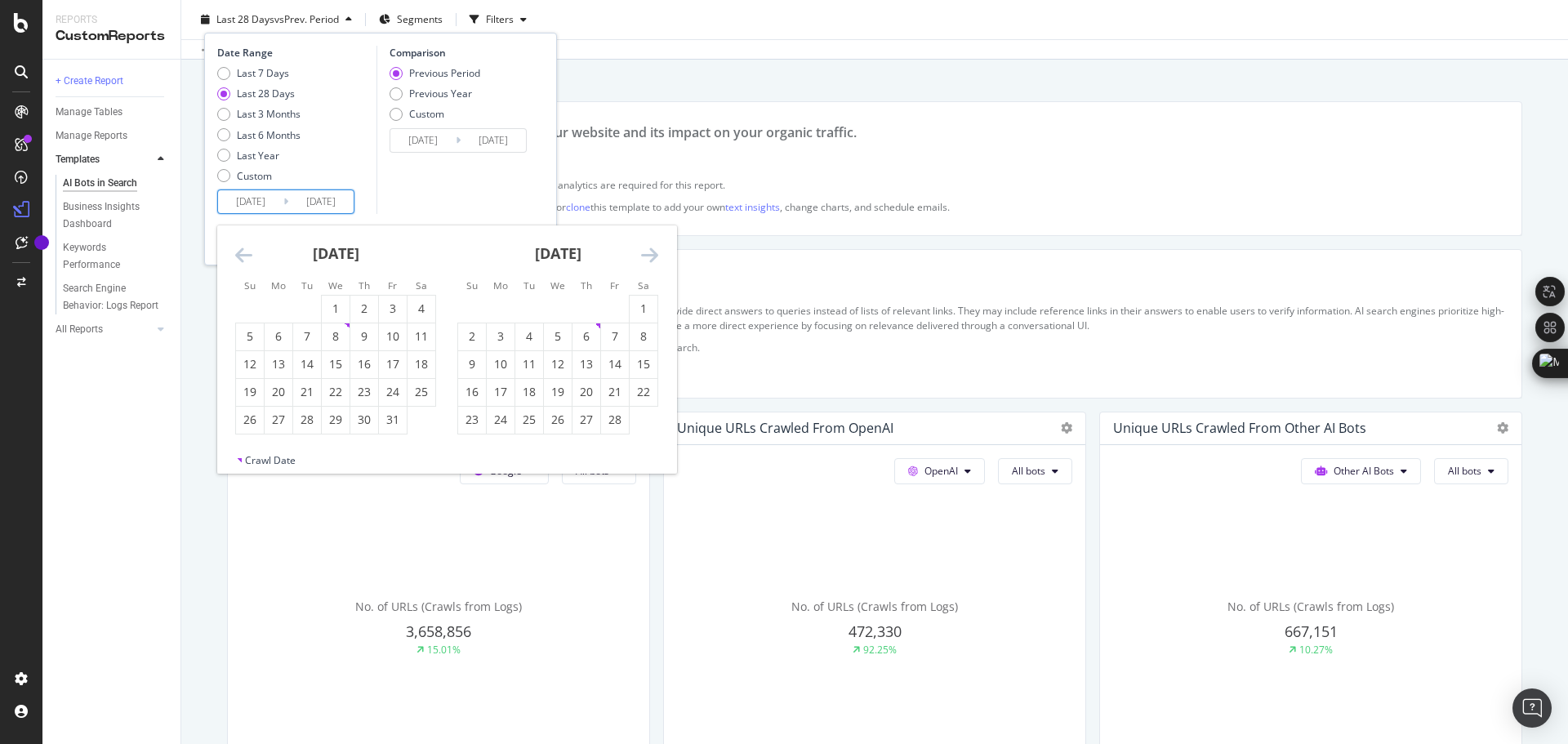
click at [235, 252] on icon "Move backward to switch to the previous month." at bounding box center [243, 255] width 17 height 20
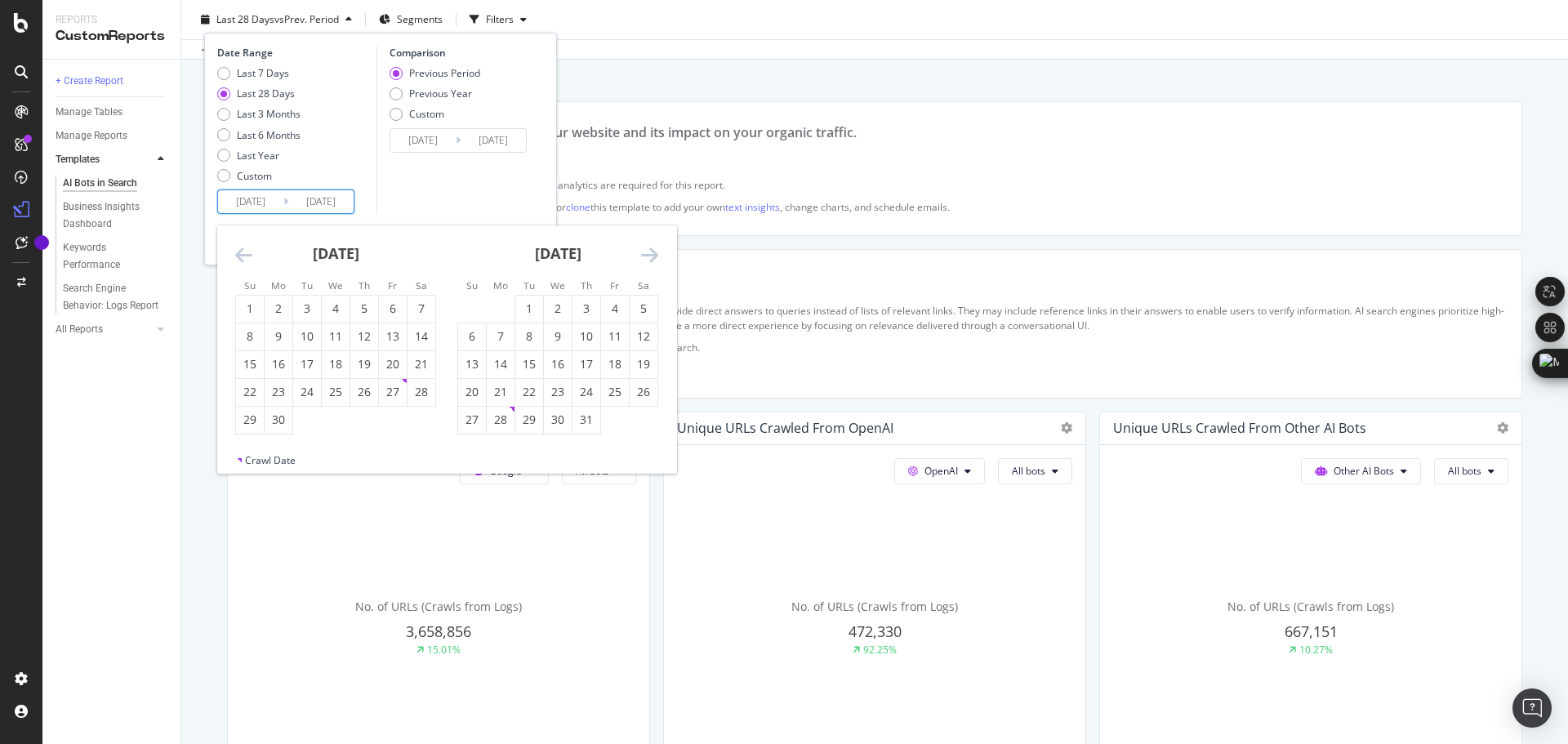
click at [235, 252] on icon "Move backward to switch to the previous month." at bounding box center [243, 255] width 17 height 20
click at [257, 256] on div "[DATE]" at bounding box center [335, 260] width 201 height 69
click at [252, 248] on div "[DATE]" at bounding box center [335, 260] width 201 height 69
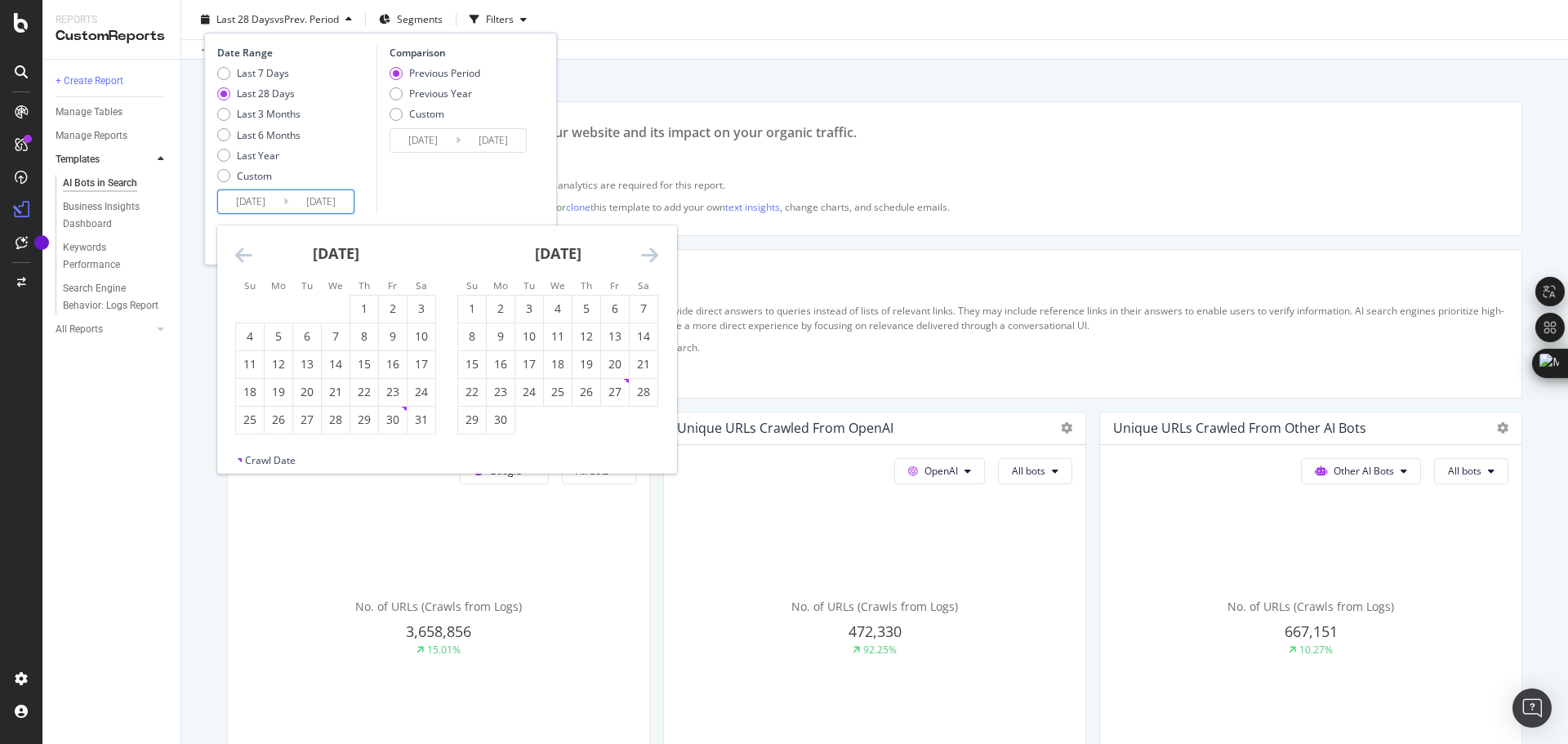
click at [250, 249] on icon "Move backward to switch to the previous month." at bounding box center [243, 255] width 17 height 20
click at [235, 259] on icon "Move backward to switch to the previous month." at bounding box center [243, 255] width 17 height 20
click at [235, 258] on icon "Move backward to switch to the previous month." at bounding box center [243, 255] width 17 height 20
click at [239, 258] on icon "Move backward to switch to the previous month." at bounding box center [243, 255] width 17 height 20
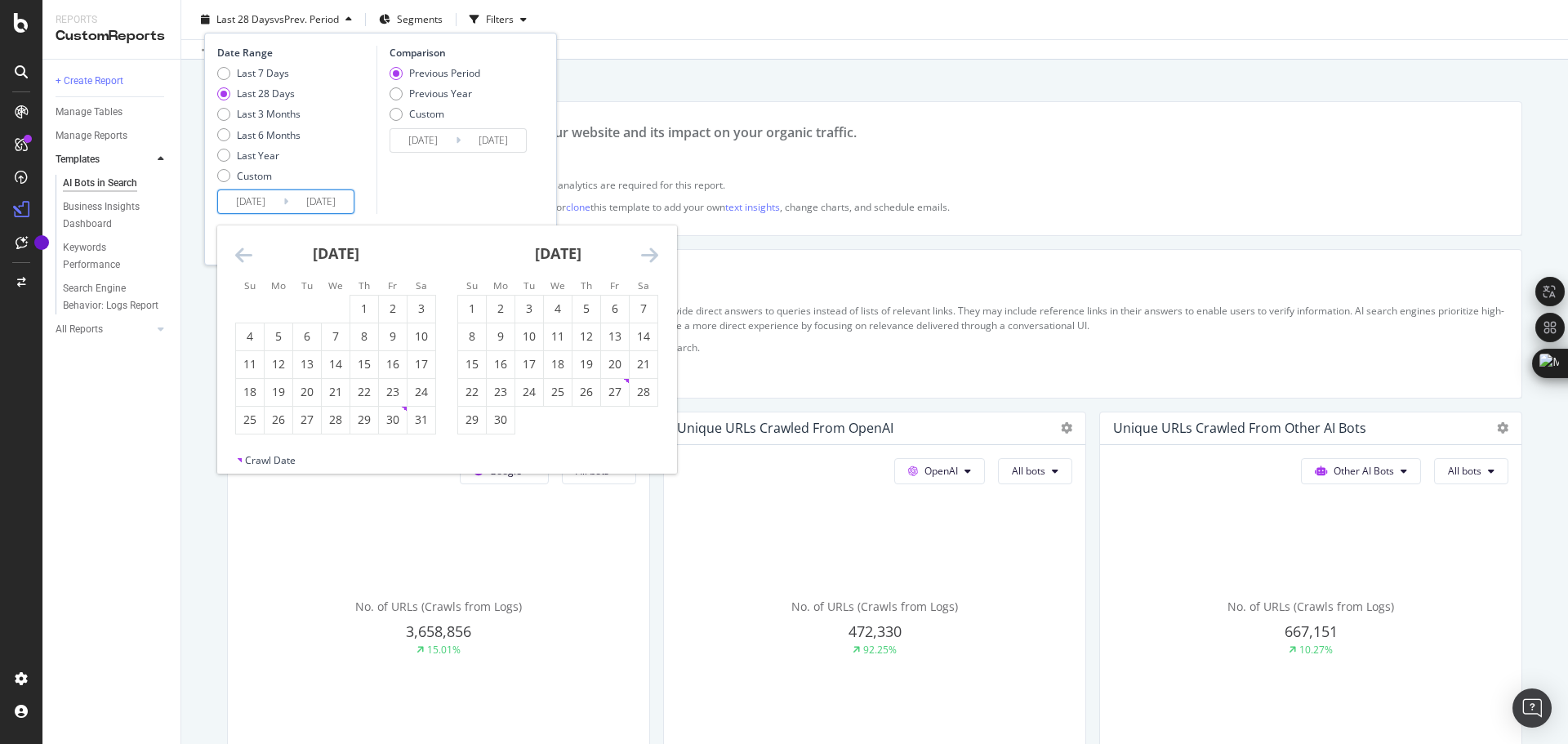
click at [244, 256] on icon "Move backward to switch to the previous month." at bounding box center [243, 255] width 17 height 20
click at [265, 200] on input "[DATE]" at bounding box center [250, 202] width 65 height 23
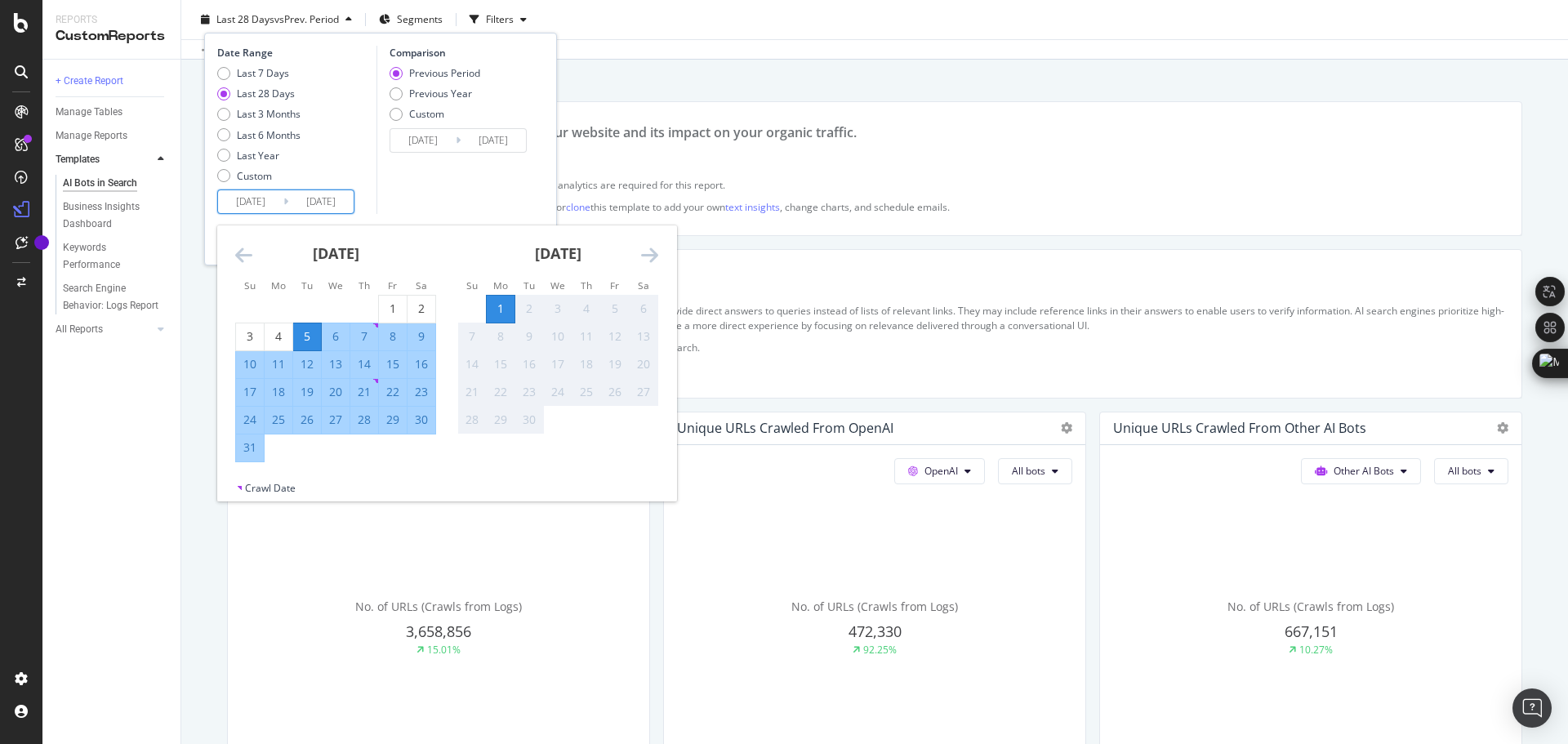
click at [242, 241] on div "[DATE]" at bounding box center [335, 260] width 201 height 69
click at [242, 258] on icon "Move backward to switch to the previous month." at bounding box center [243, 255] width 17 height 20
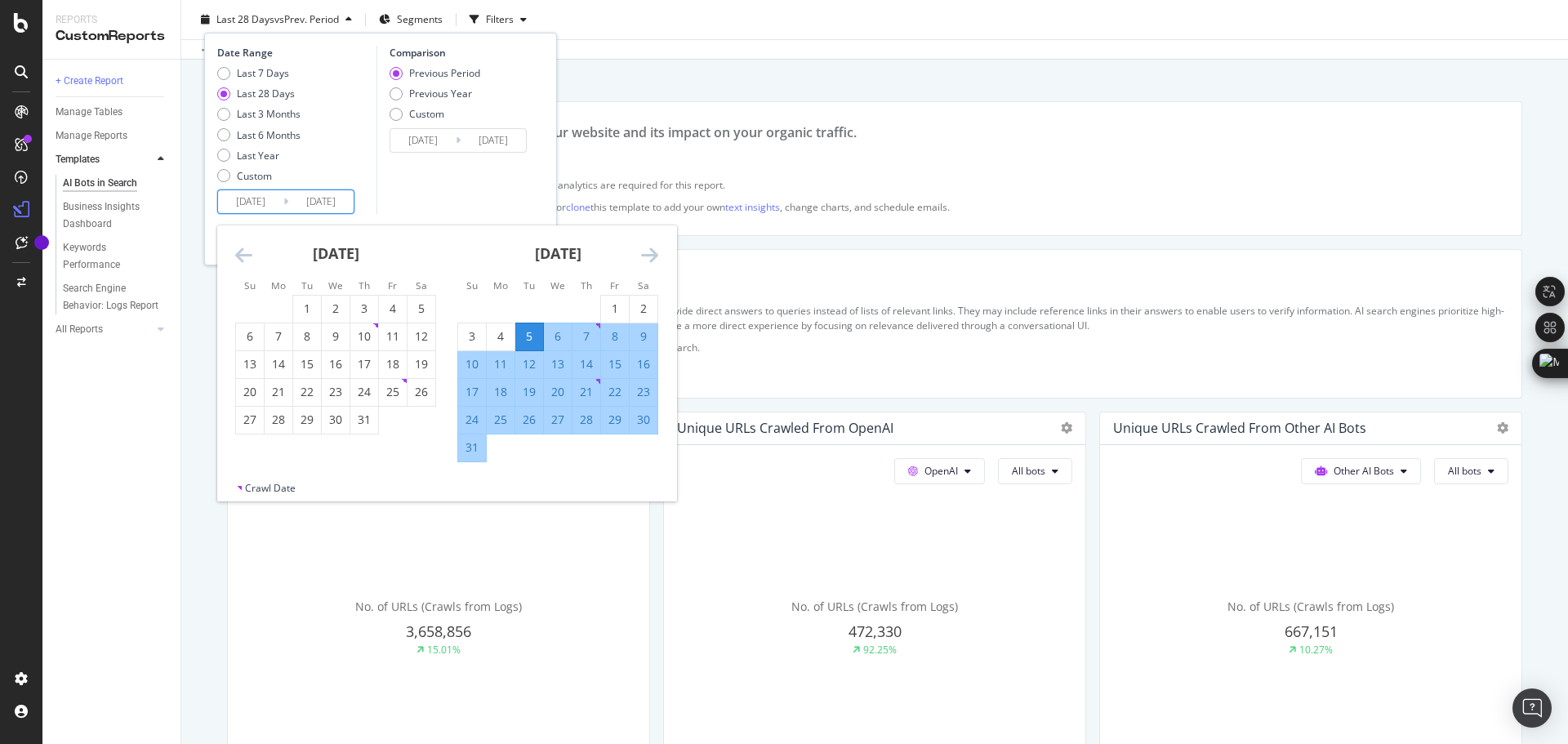
click at [242, 258] on icon "Move backward to switch to the previous month." at bounding box center [243, 255] width 17 height 20
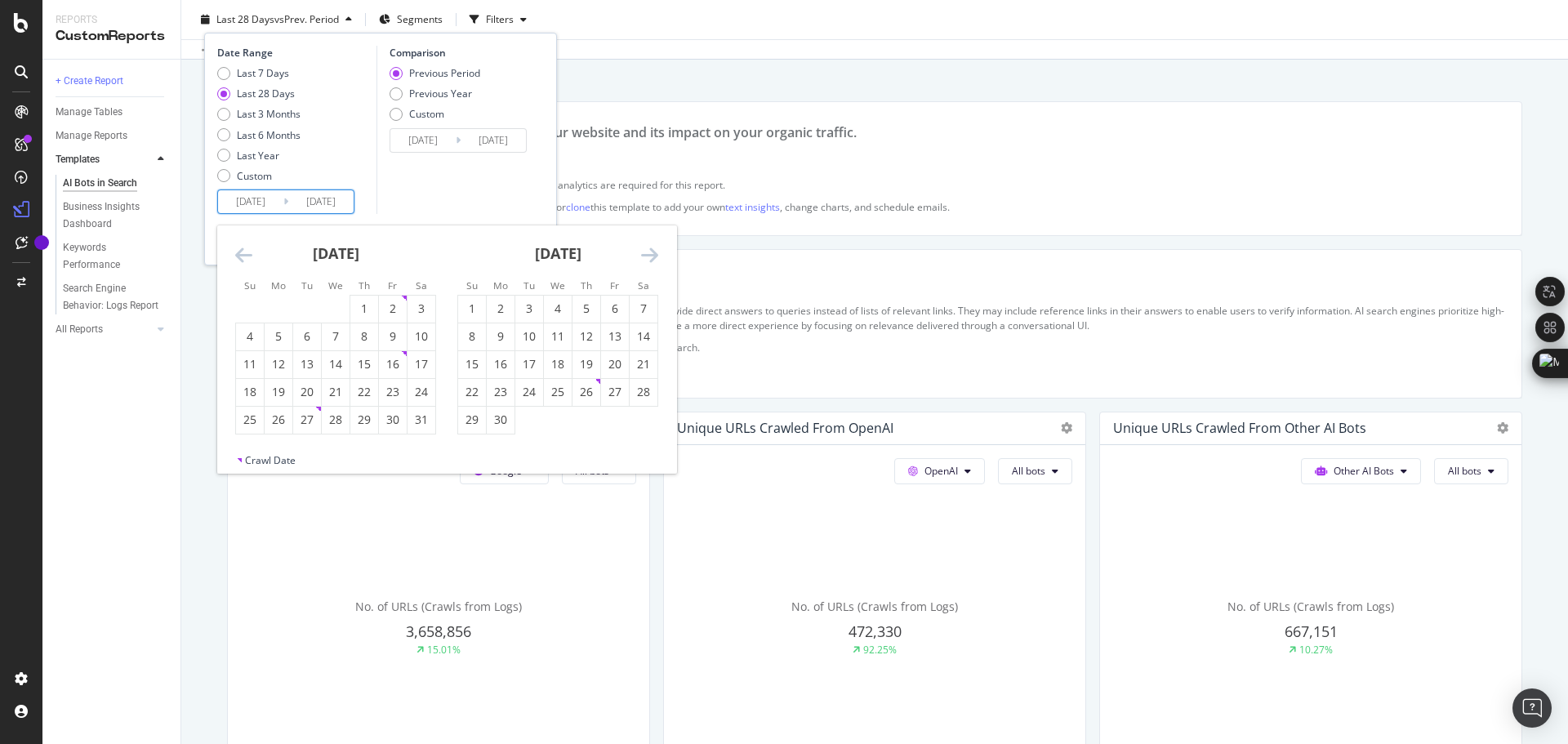
click at [242, 258] on icon "Move backward to switch to the previous month." at bounding box center [243, 255] width 17 height 20
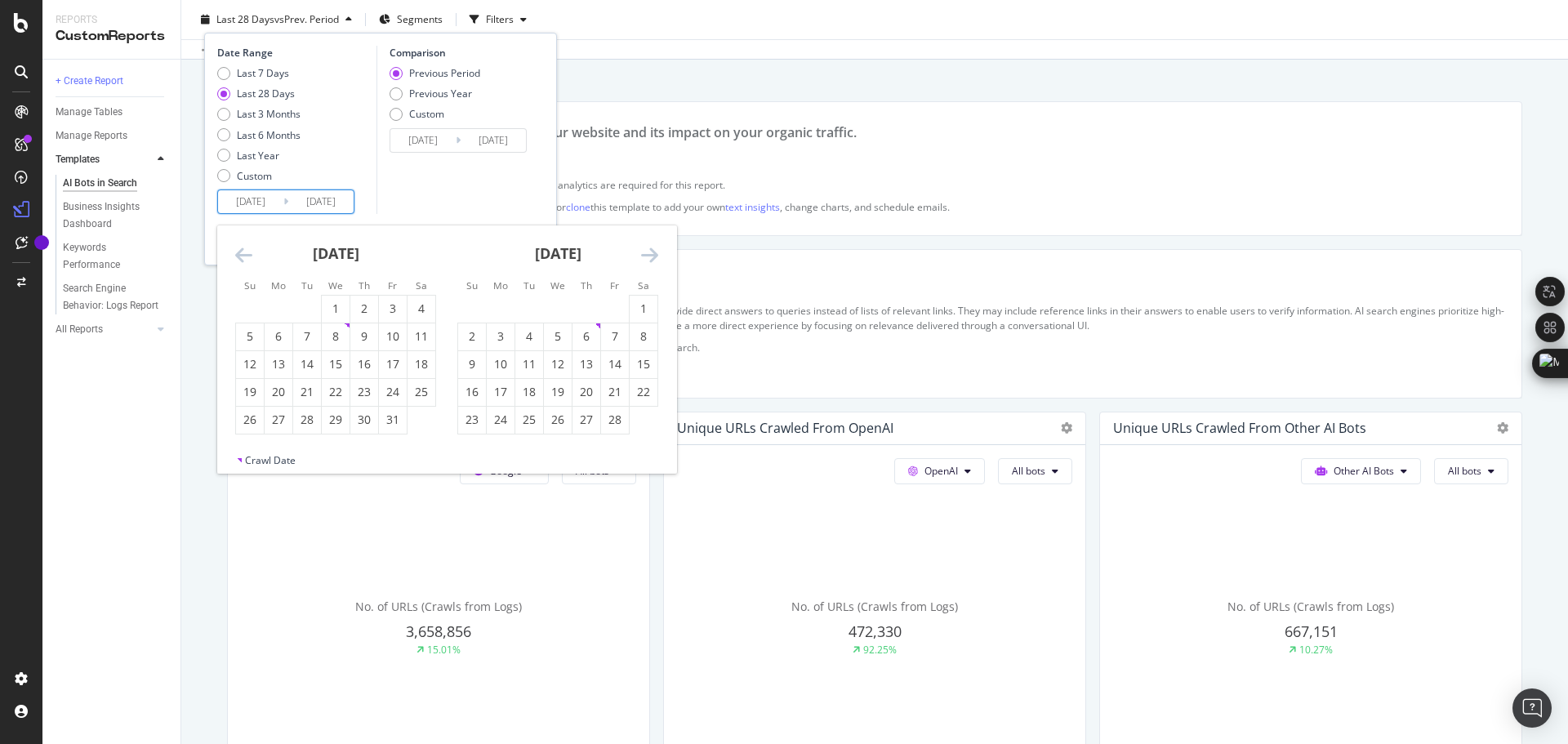
click at [242, 258] on icon "Move backward to switch to the previous month." at bounding box center [243, 255] width 17 height 20
click at [243, 258] on icon "Move backward to switch to the previous month." at bounding box center [243, 255] width 17 height 20
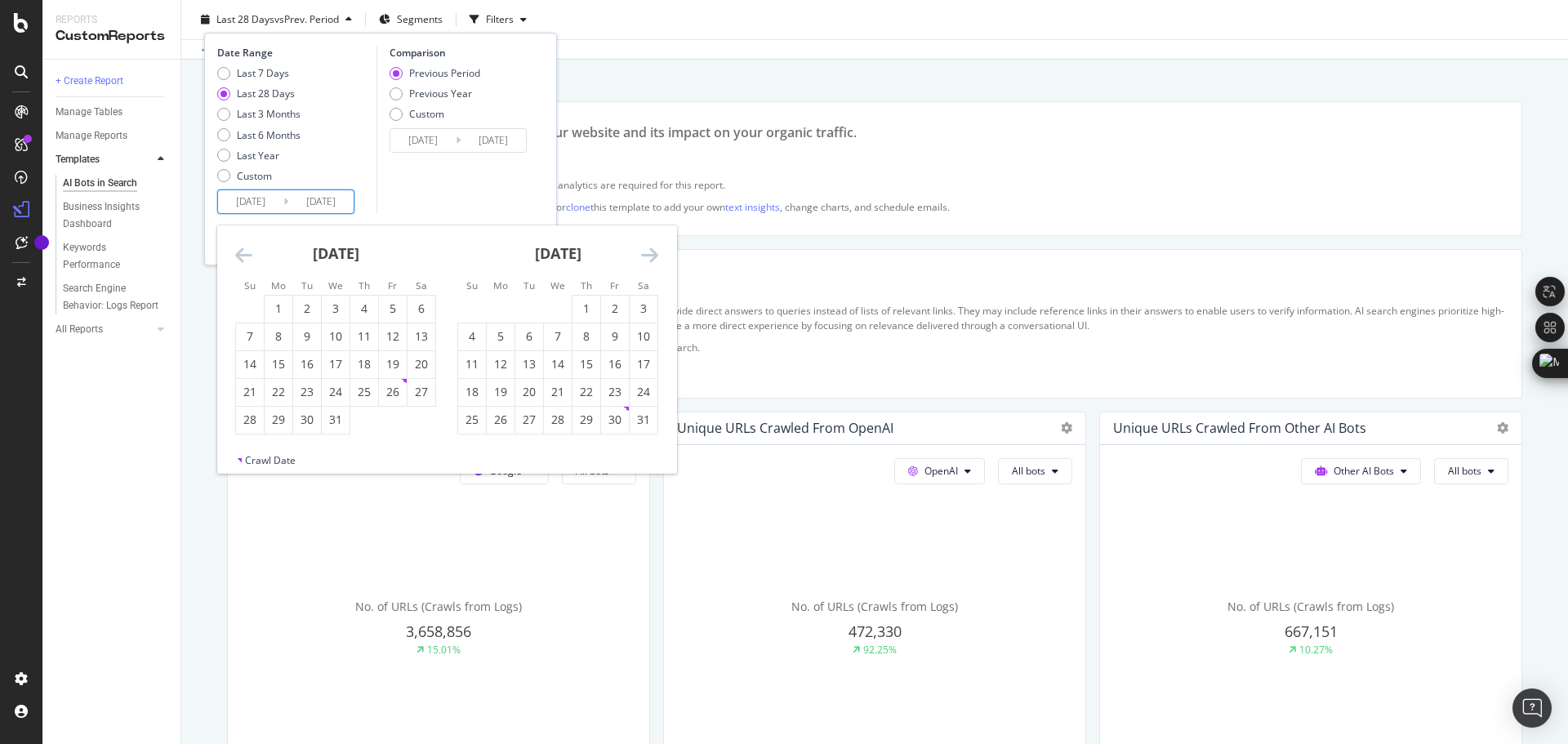
click at [244, 254] on icon "Move backward to switch to the previous month." at bounding box center [243, 255] width 17 height 20
click at [415, 297] on div "1" at bounding box center [421, 309] width 28 height 27
type input "[DATE]"
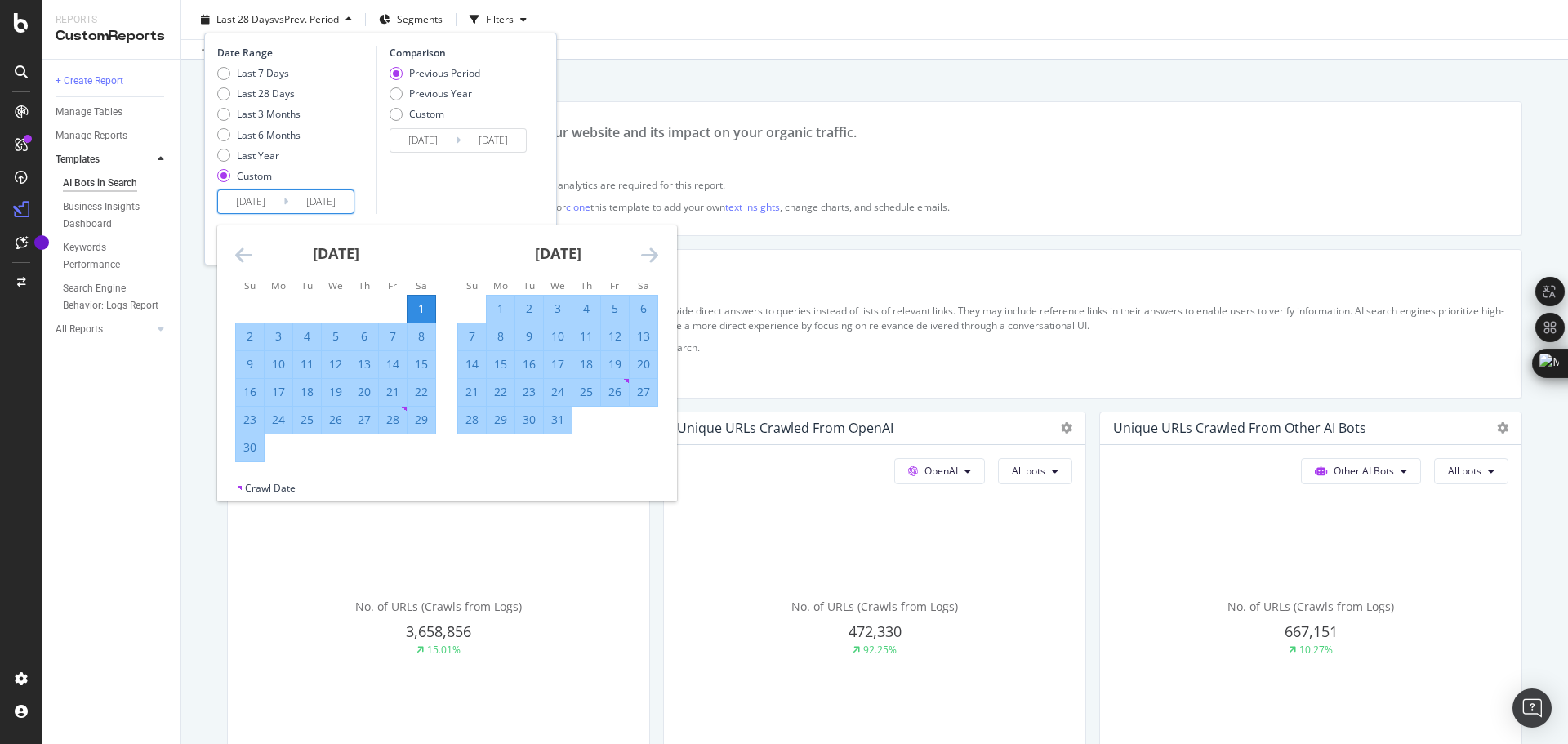
click at [653, 250] on icon "Move forward to switch to the next month." at bounding box center [649, 255] width 17 height 20
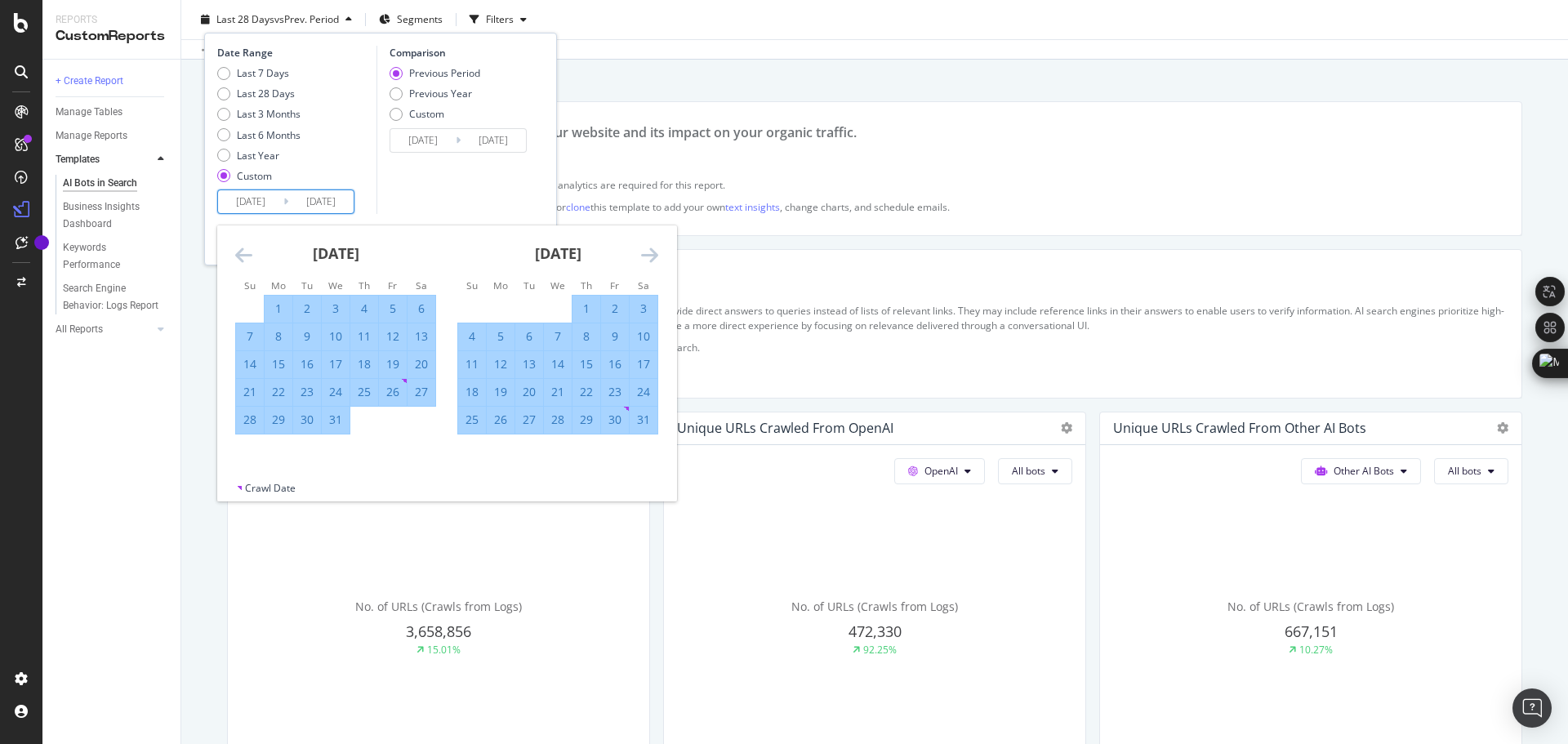
click at [653, 250] on icon "Move forward to switch to the next month." at bounding box center [649, 255] width 17 height 20
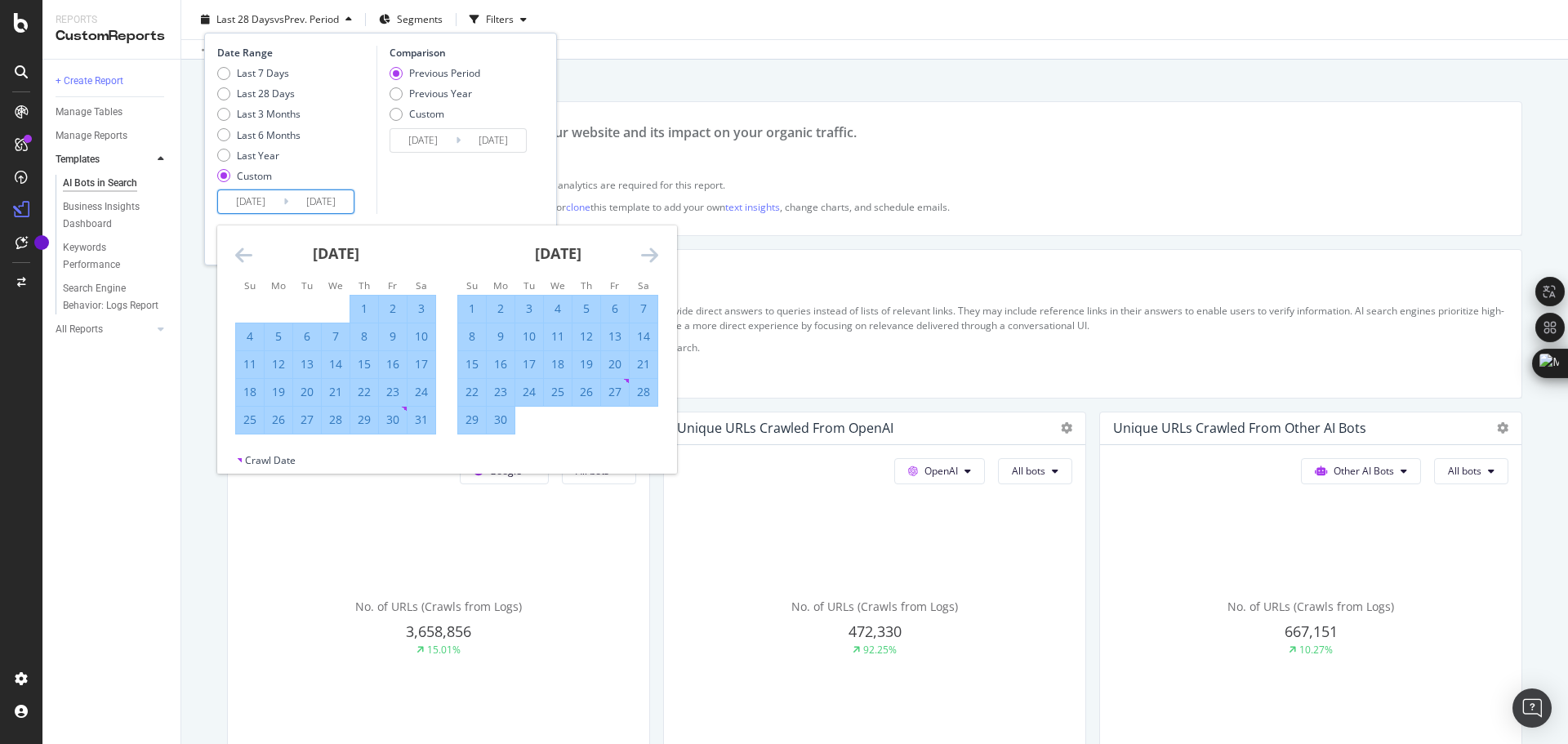
click at [653, 250] on icon "Move forward to switch to the next month." at bounding box center [649, 255] width 17 height 20
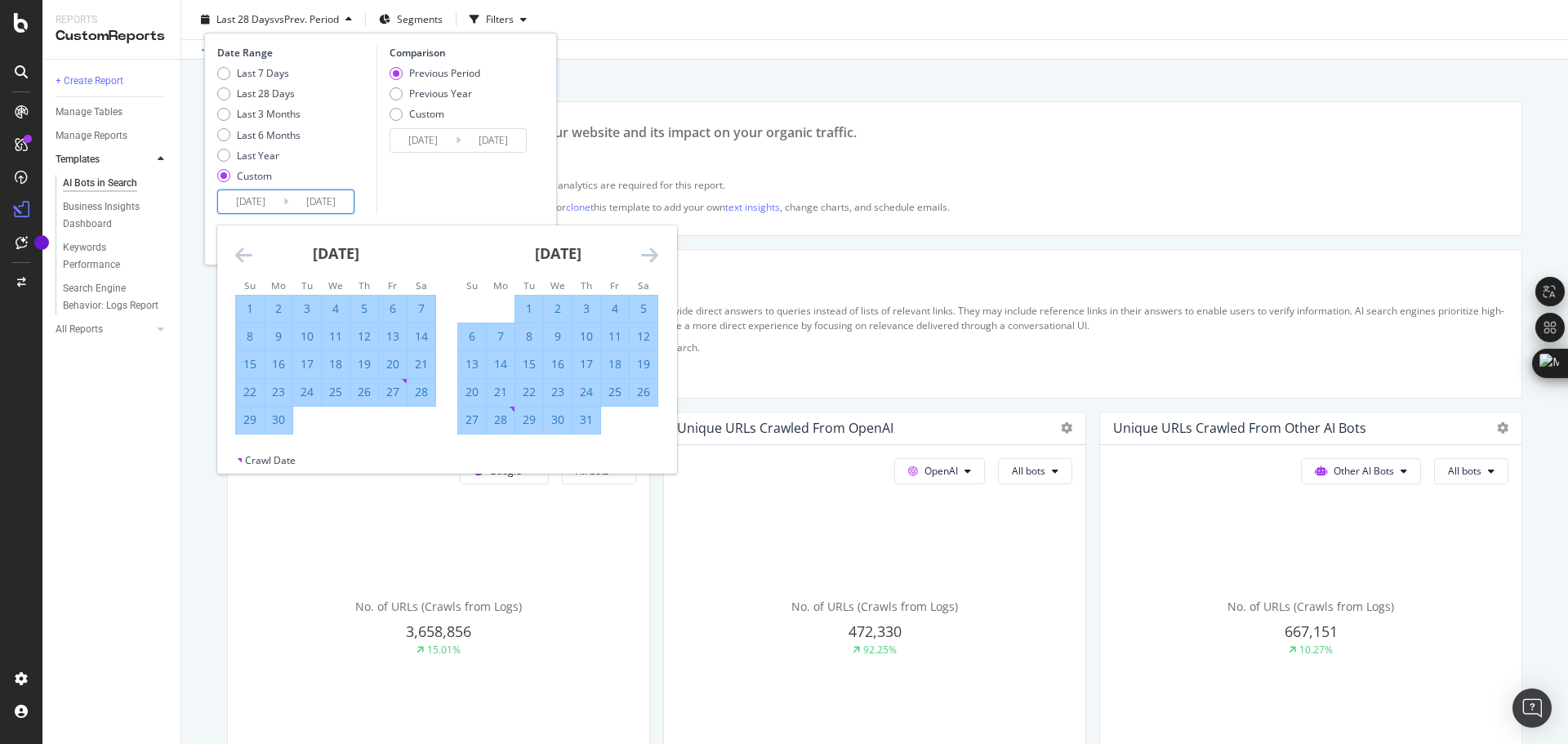
click at [653, 250] on icon "Move forward to switch to the next month." at bounding box center [649, 255] width 17 height 20
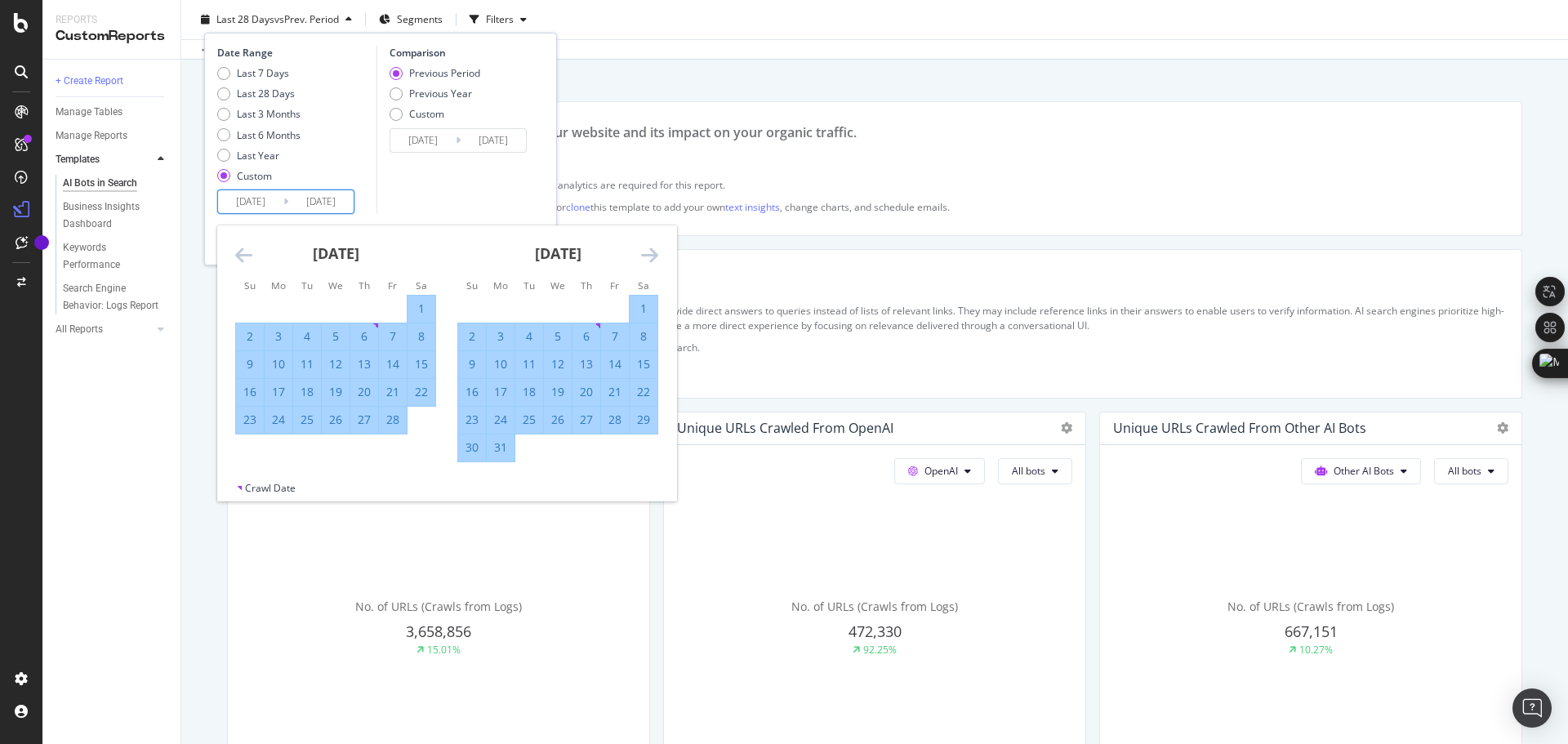
click at [653, 250] on icon "Move forward to switch to the next month." at bounding box center [649, 255] width 17 height 20
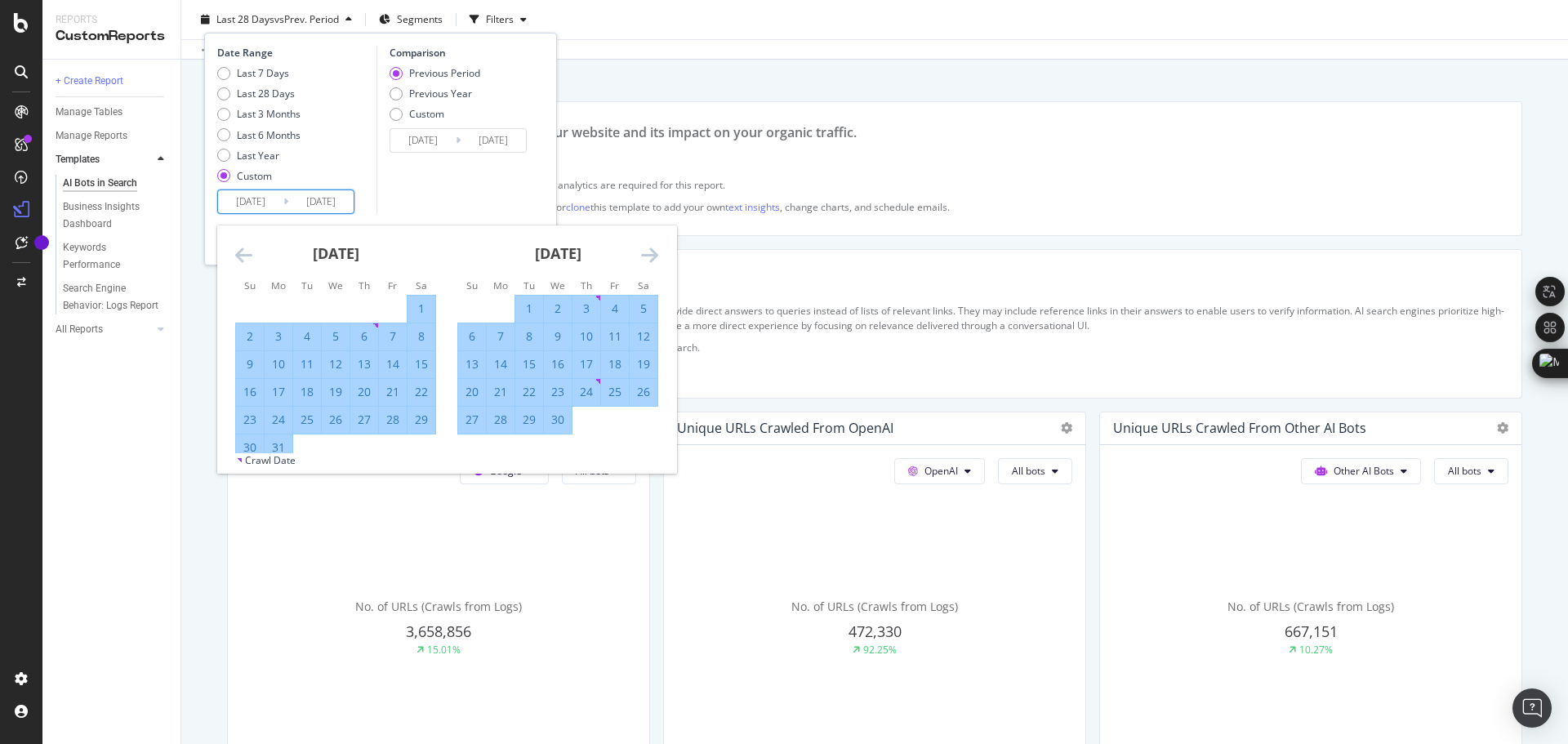
click at [653, 250] on icon "Move forward to switch to the next month." at bounding box center [649, 255] width 17 height 20
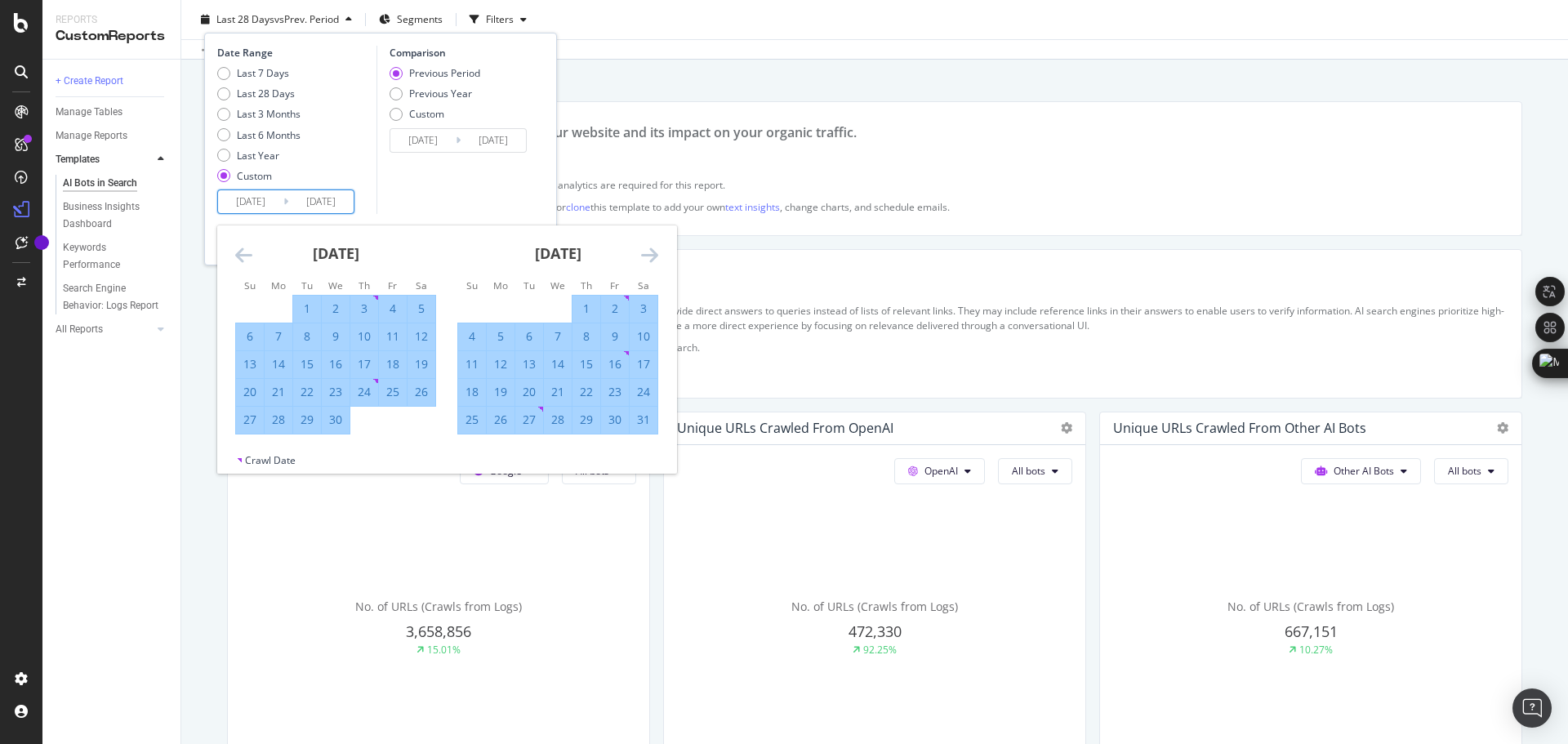
click at [653, 250] on icon "Move forward to switch to the next month." at bounding box center [649, 255] width 17 height 20
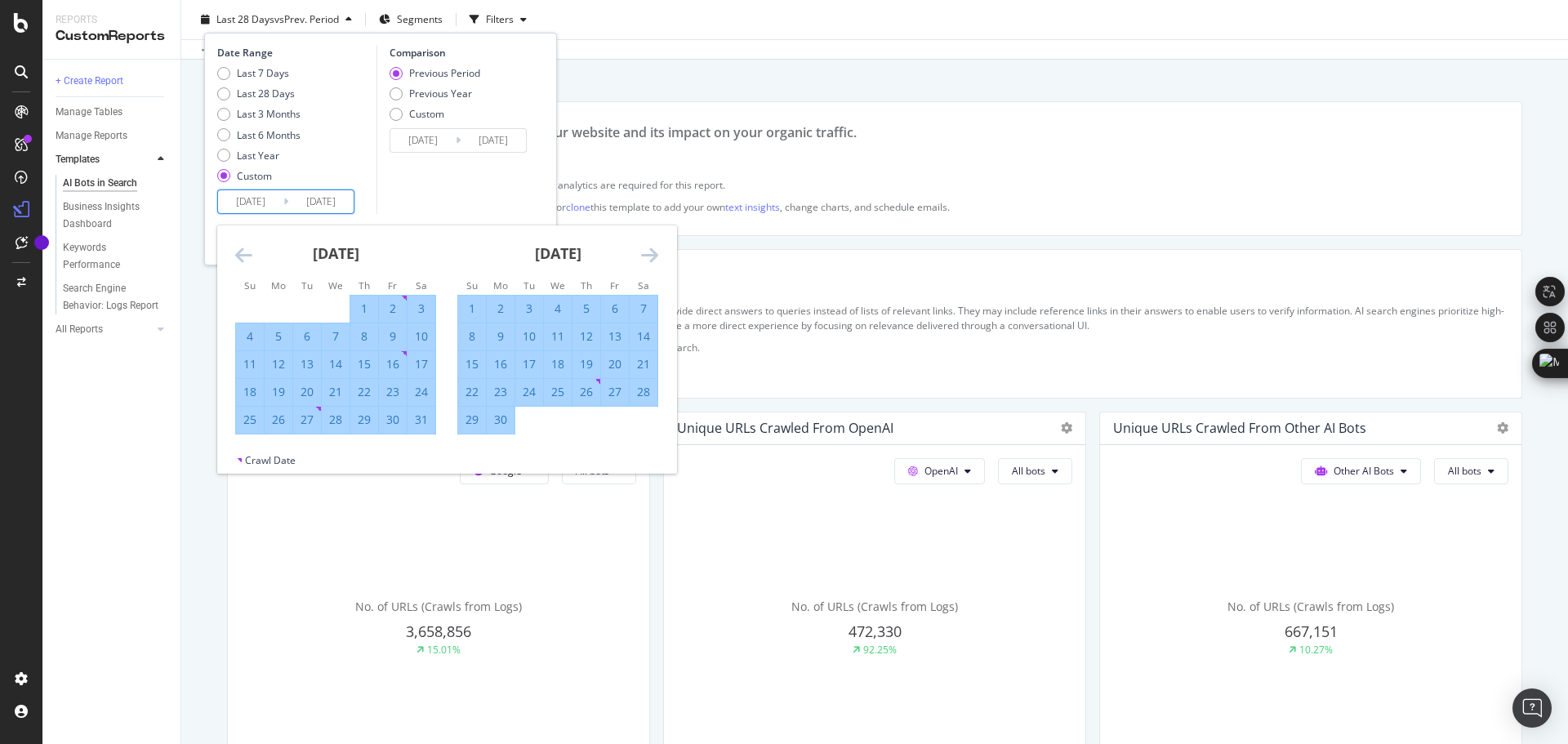
click at [653, 250] on icon "Move forward to switch to the next month." at bounding box center [649, 255] width 17 height 20
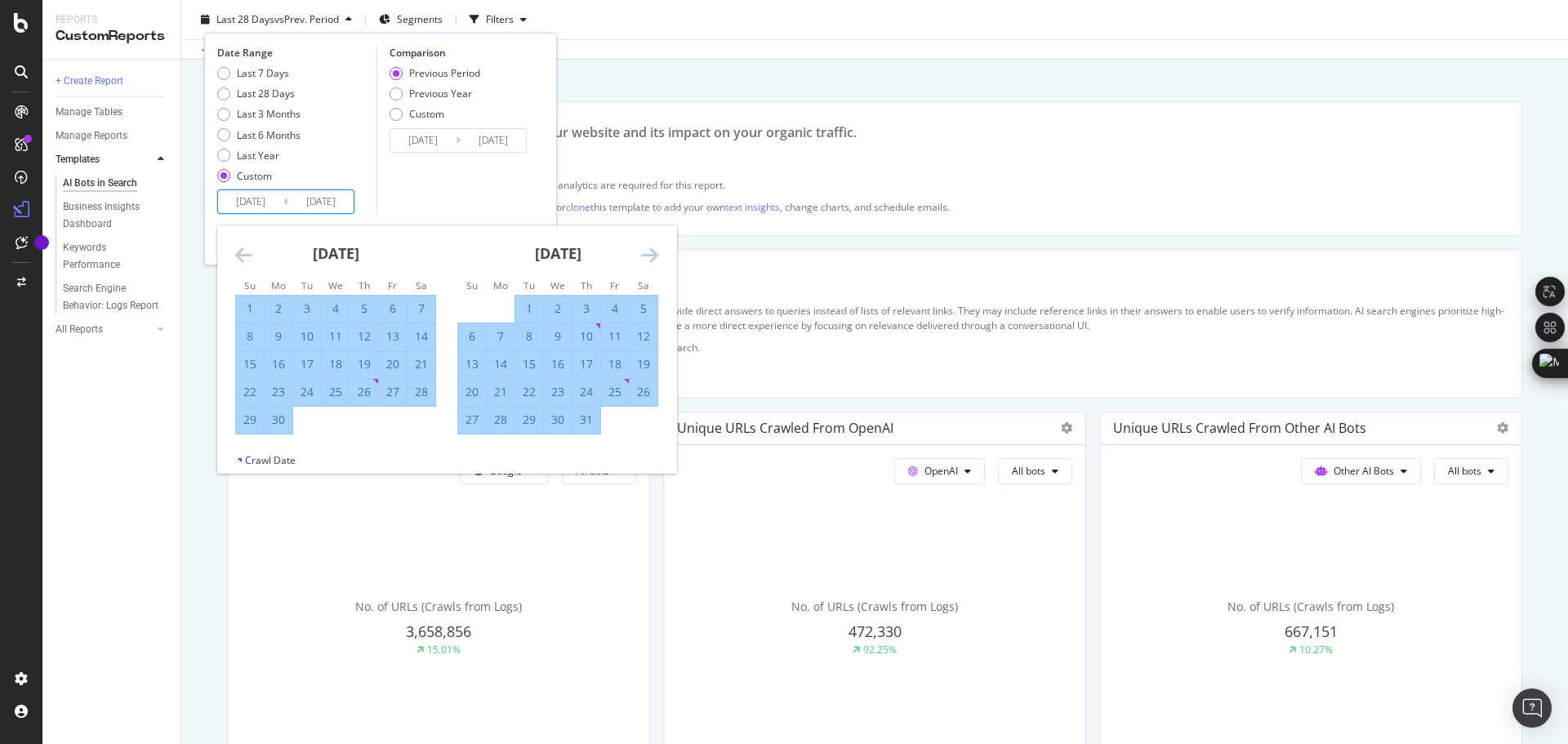
click at [653, 250] on icon "Move forward to switch to the next month." at bounding box center [649, 255] width 17 height 20
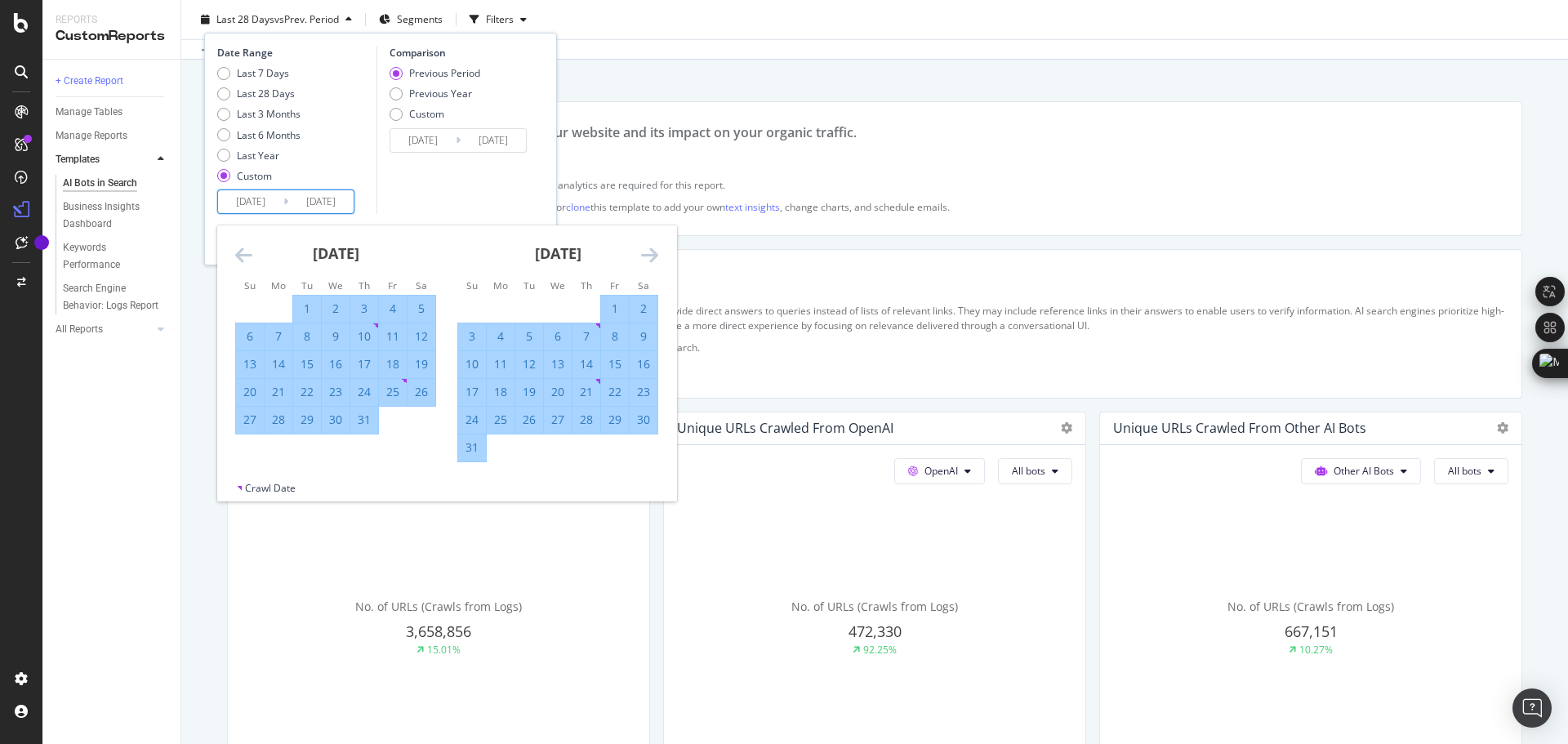
click at [653, 250] on icon "Move forward to switch to the next month." at bounding box center [649, 255] width 17 height 20
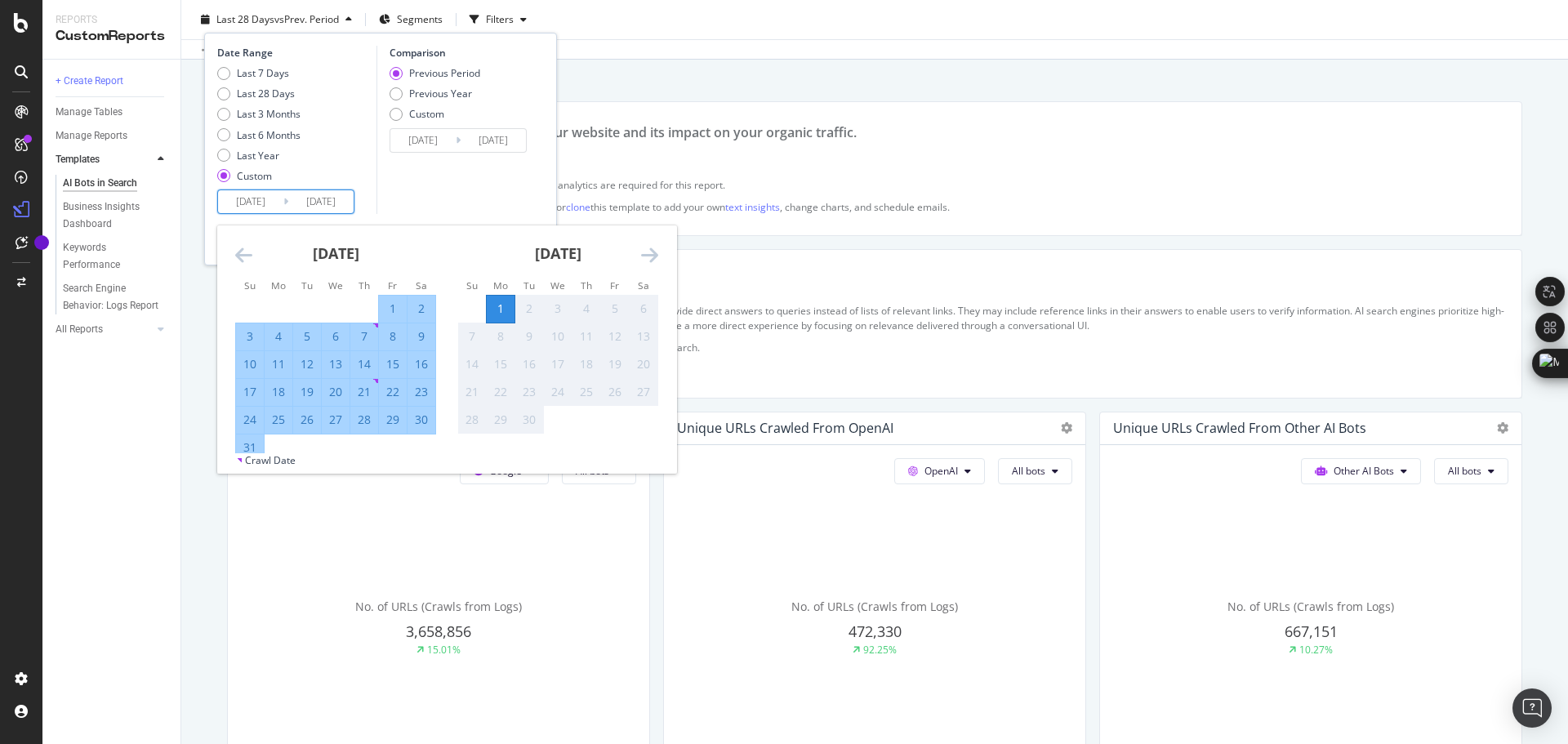
click at [260, 446] on div "31" at bounding box center [250, 447] width 28 height 16
type input "[DATE]"
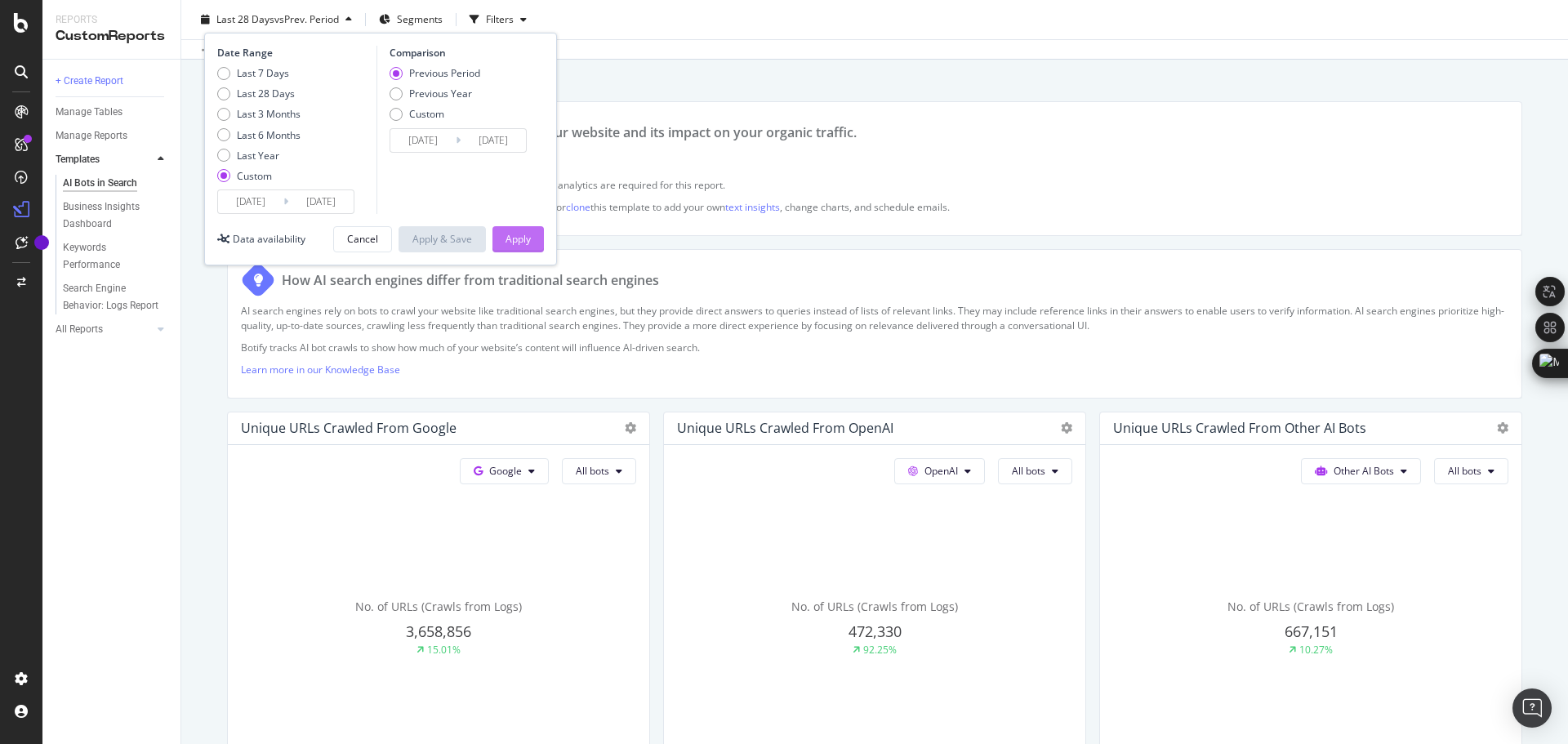
click at [517, 239] on div "Apply" at bounding box center [518, 239] width 25 height 14
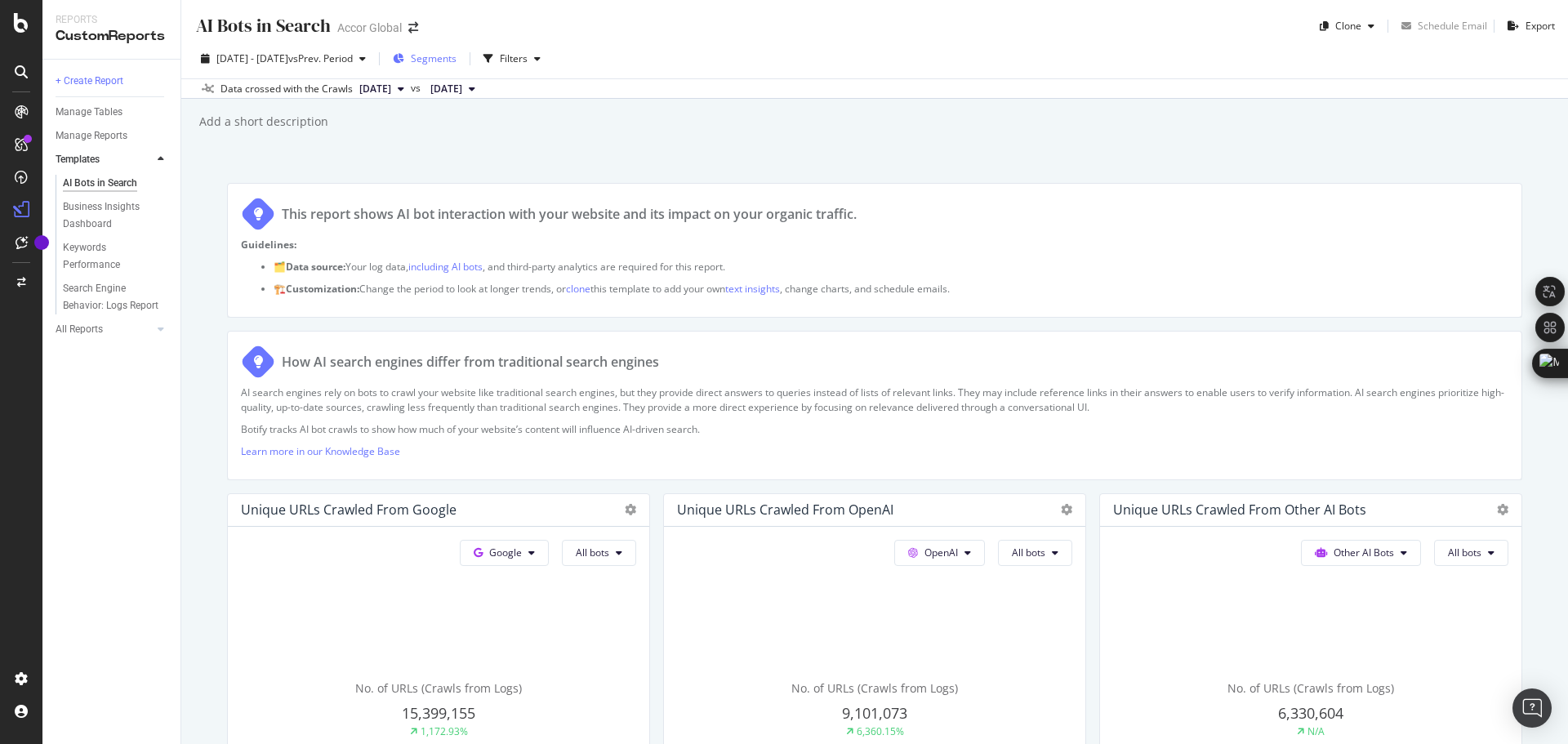
click at [456, 61] on span "Segments" at bounding box center [433, 59] width 45 height 14
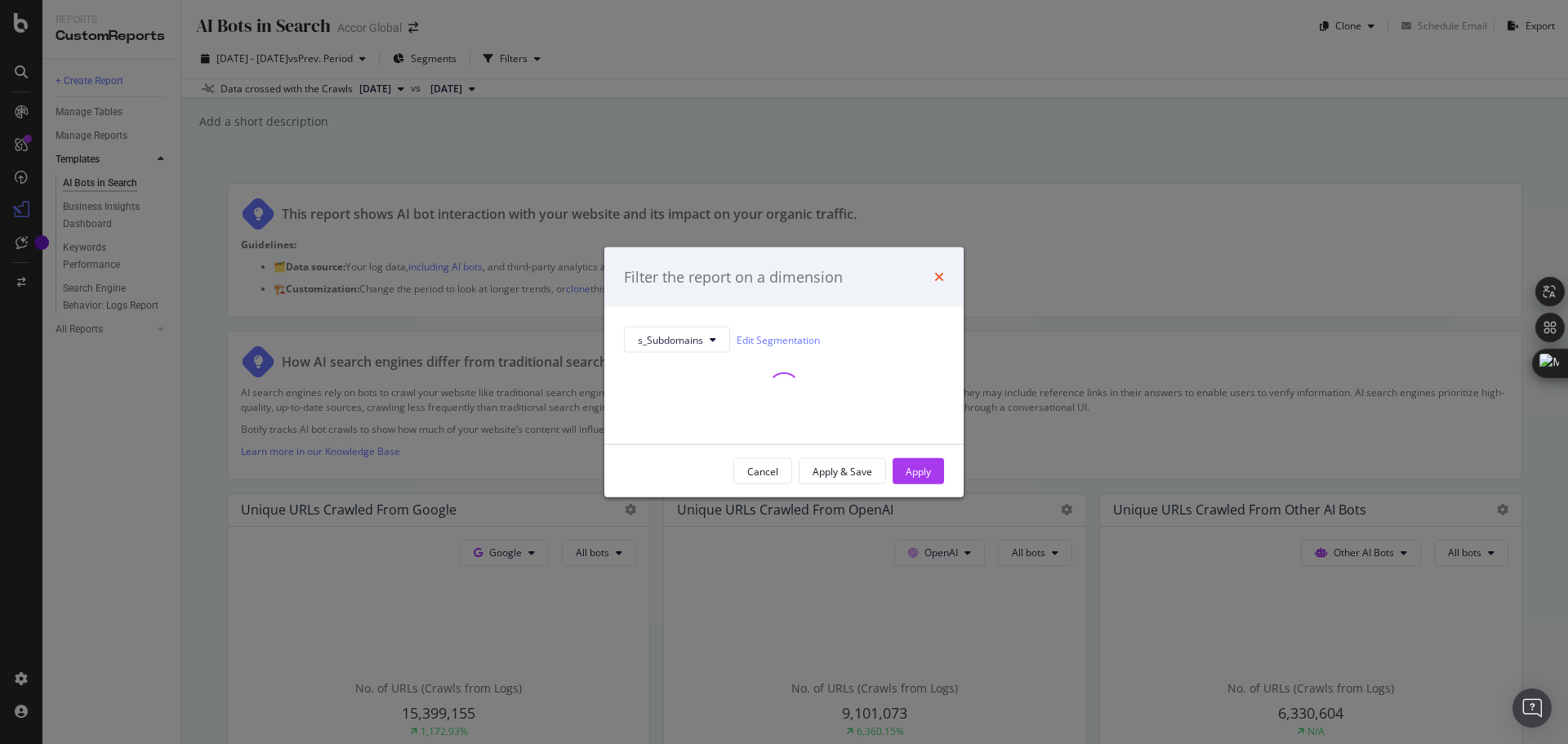
click at [937, 272] on icon "times" at bounding box center [939, 276] width 10 height 13
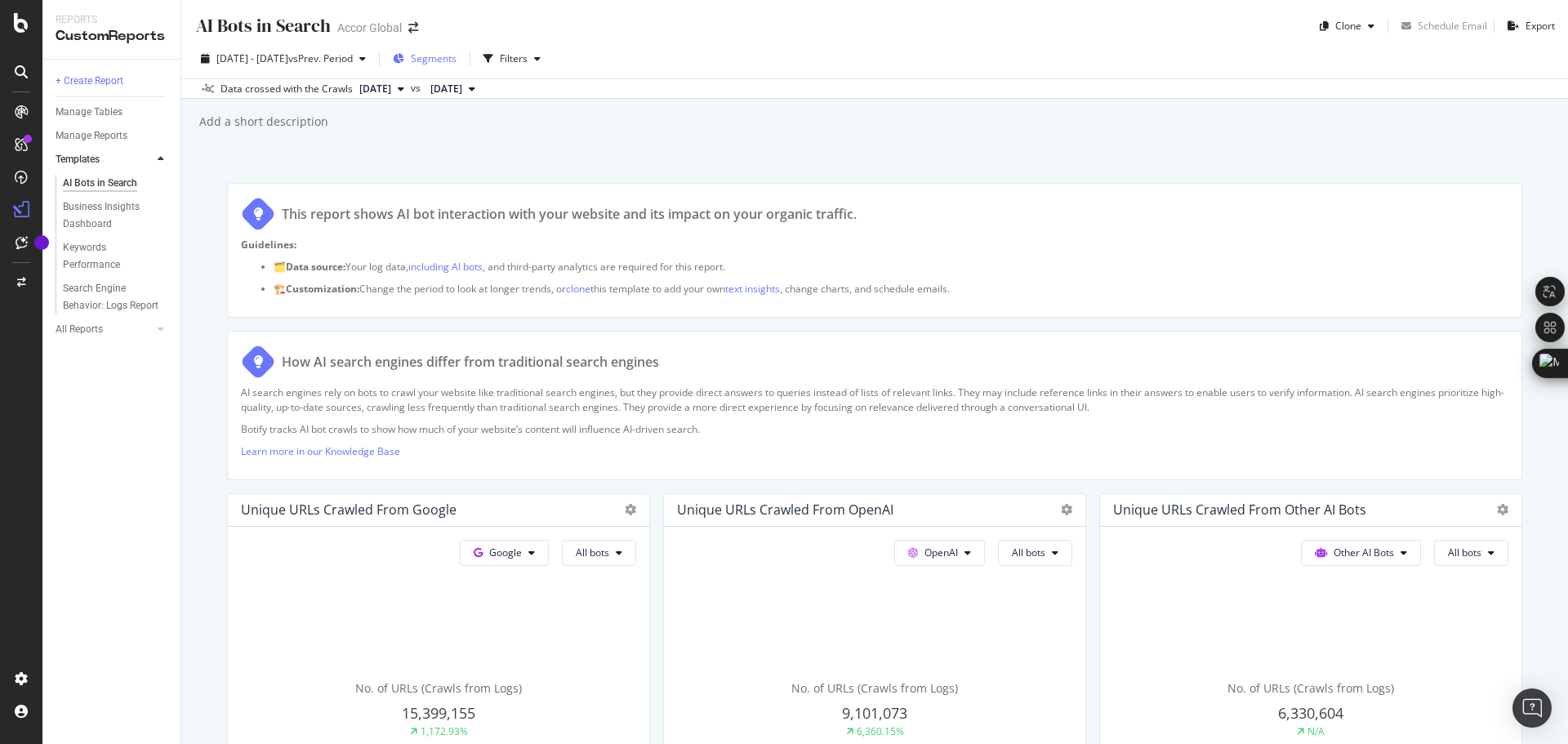
click at [456, 66] on div "Segments" at bounding box center [424, 58] width 63 height 24
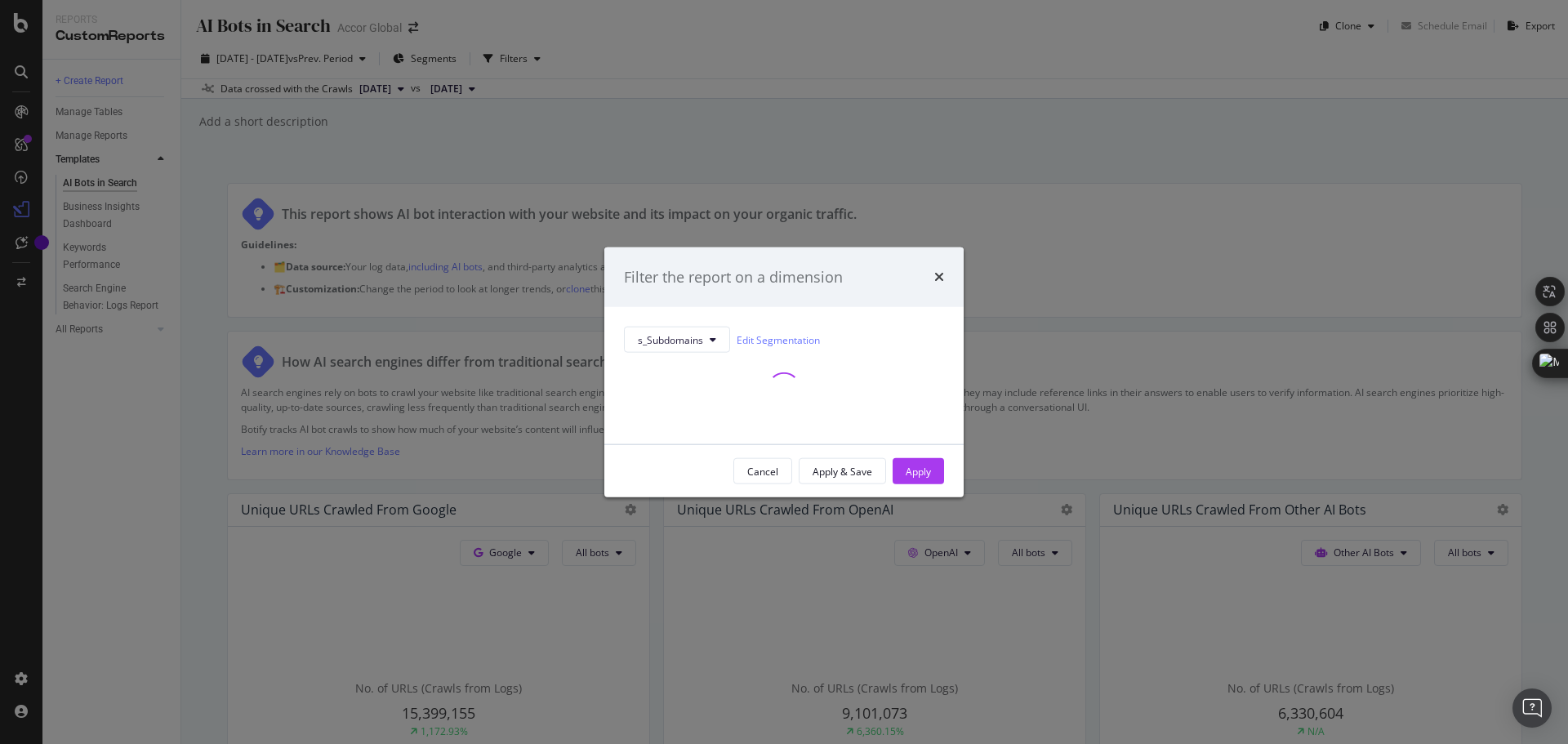
click at [933, 274] on div "Filter the report on a dimension" at bounding box center [784, 277] width 320 height 21
click at [942, 277] on icon "times" at bounding box center [939, 276] width 10 height 13
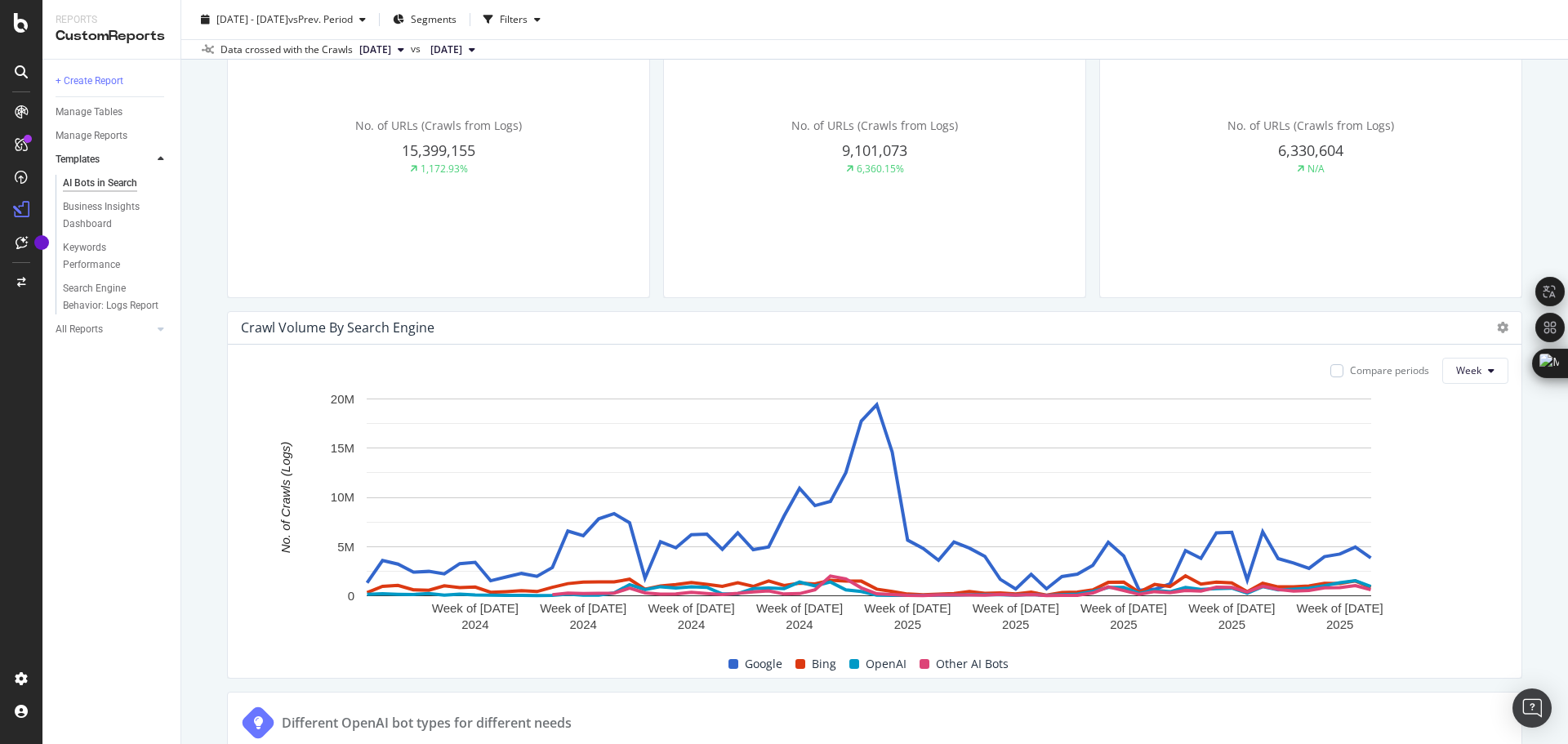
scroll to position [571, 0]
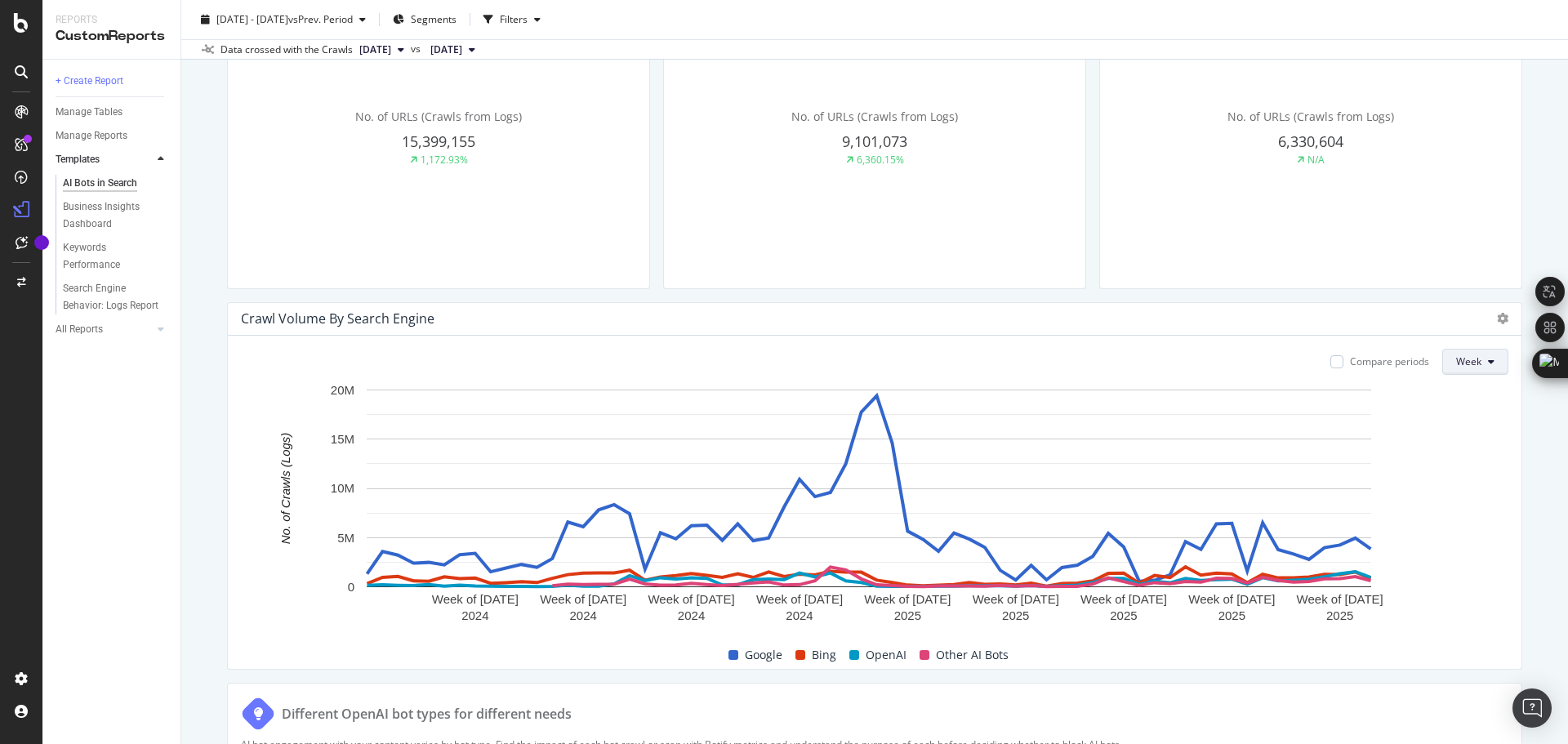
click at [1457, 364] on span "Week" at bounding box center [1469, 362] width 25 height 14
click at [1453, 458] on span "Month" at bounding box center [1459, 454] width 29 height 14
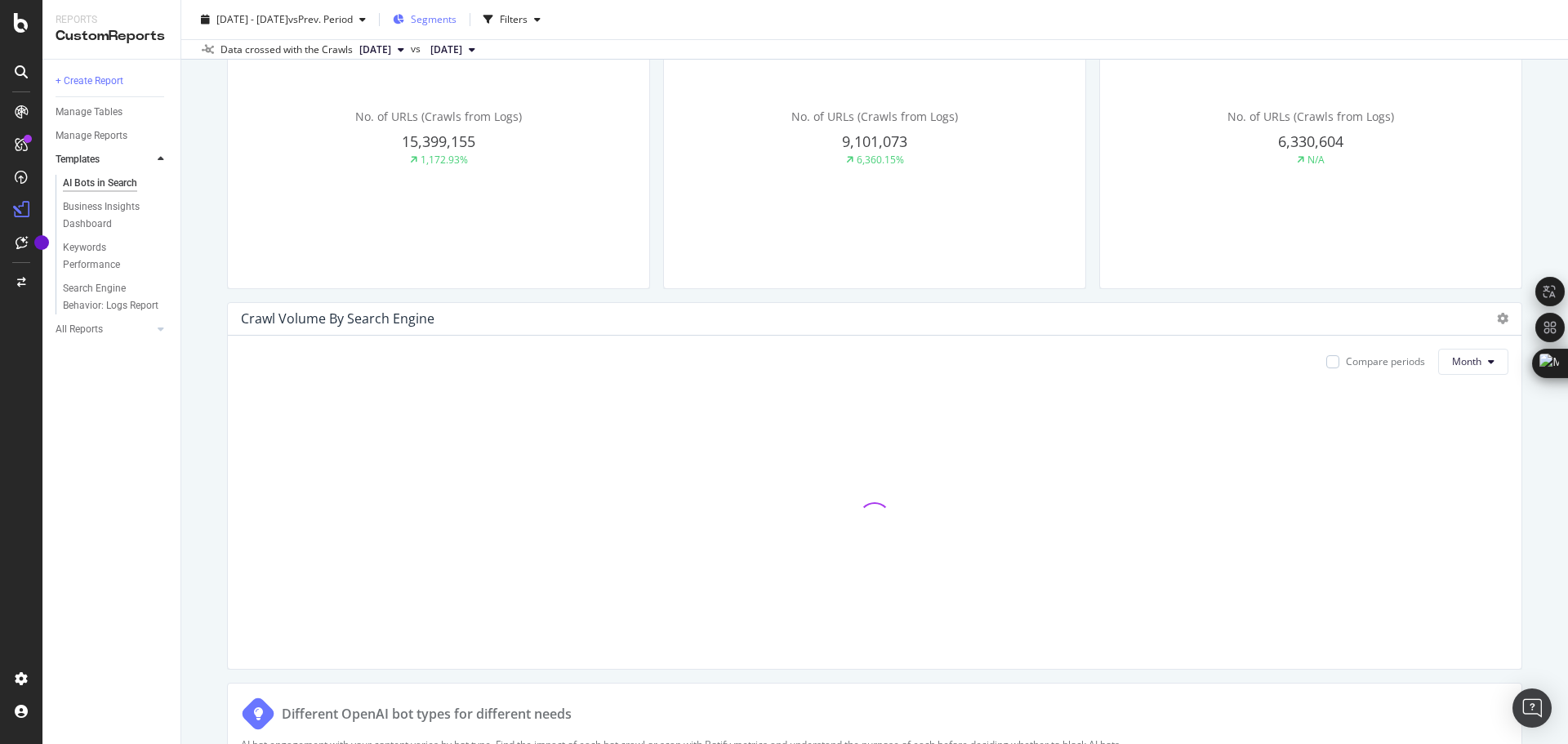
click at [456, 16] on span "Segments" at bounding box center [433, 20] width 45 height 14
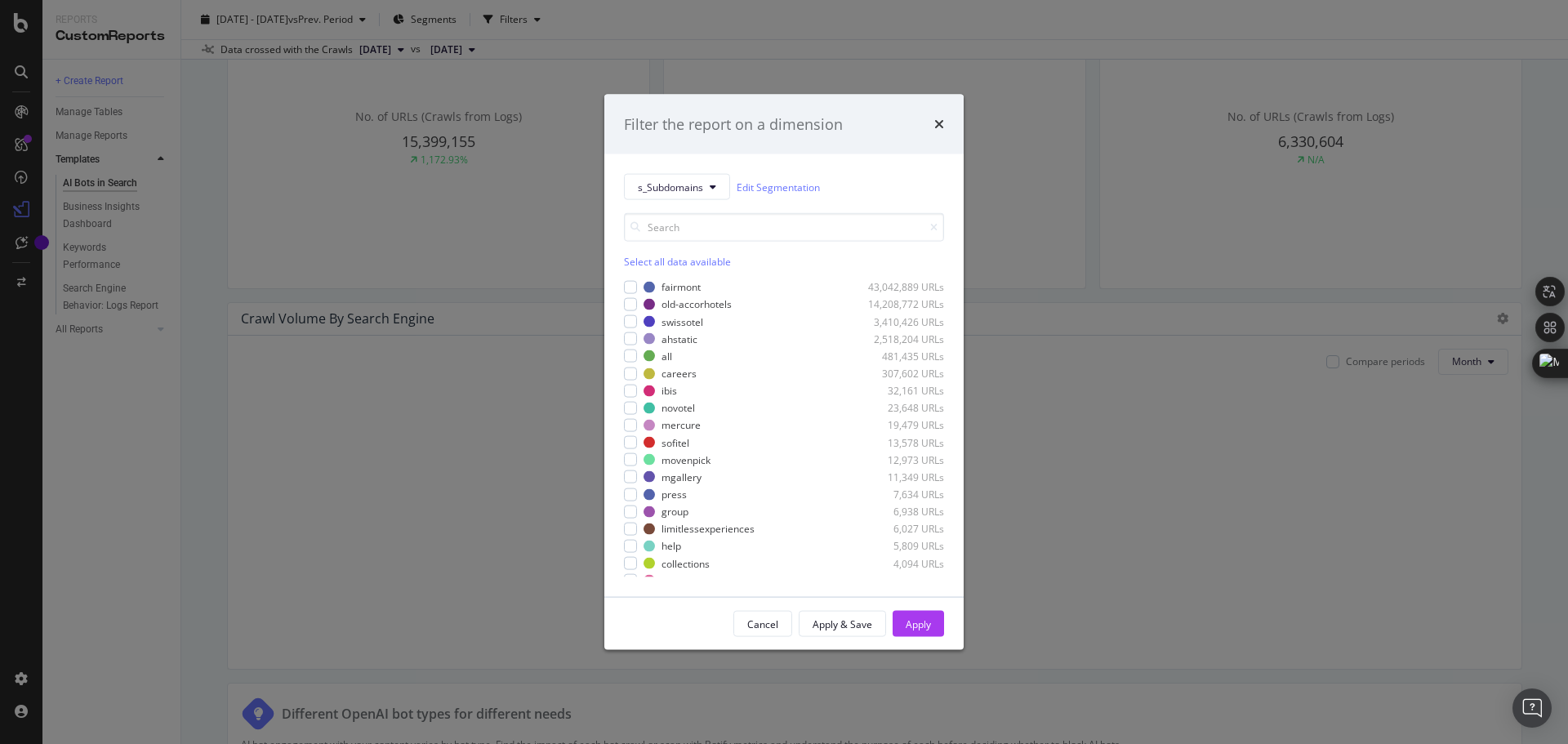
click at [640, 261] on div "Select all data available" at bounding box center [784, 262] width 320 height 14
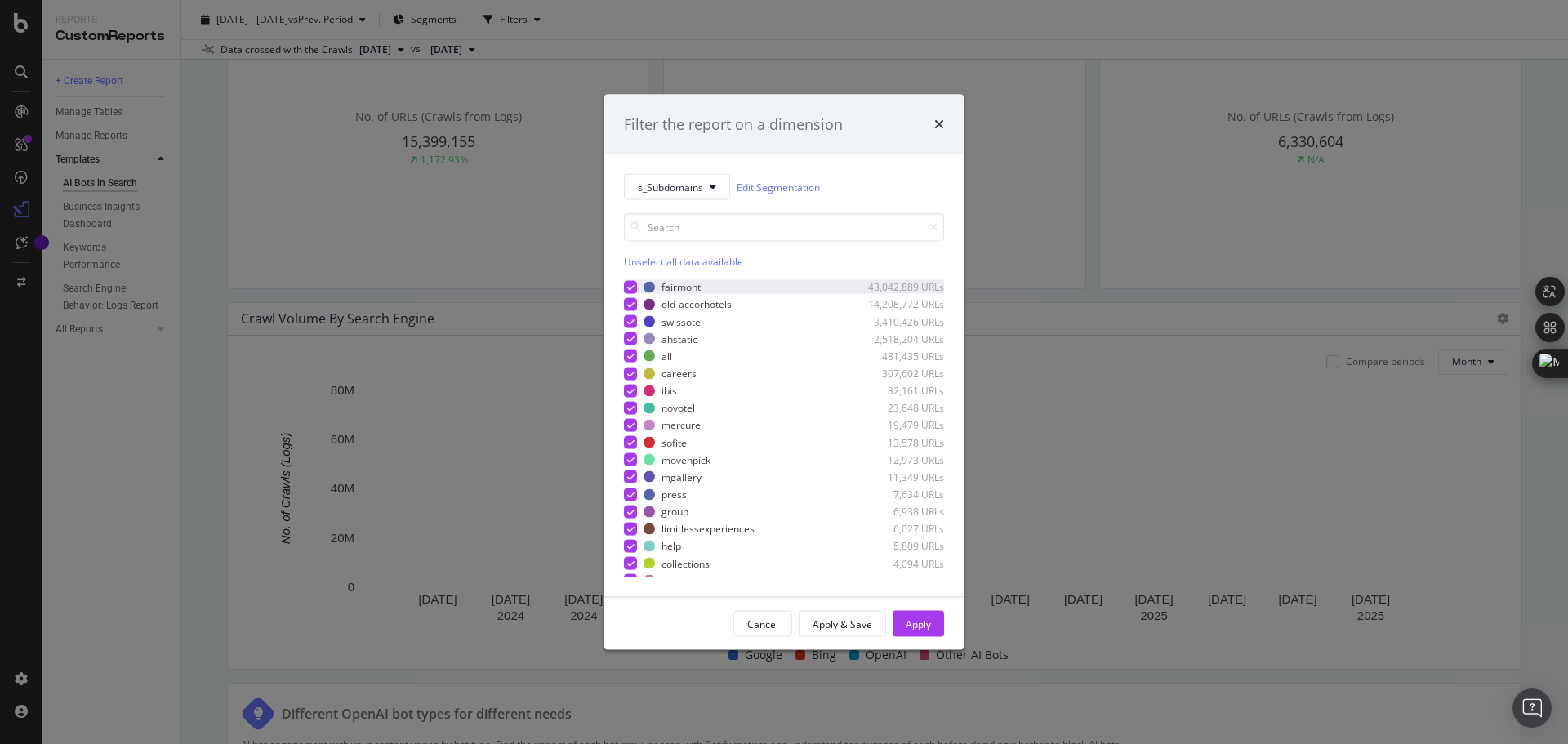
click at [636, 288] on div "modal" at bounding box center [630, 286] width 13 height 13
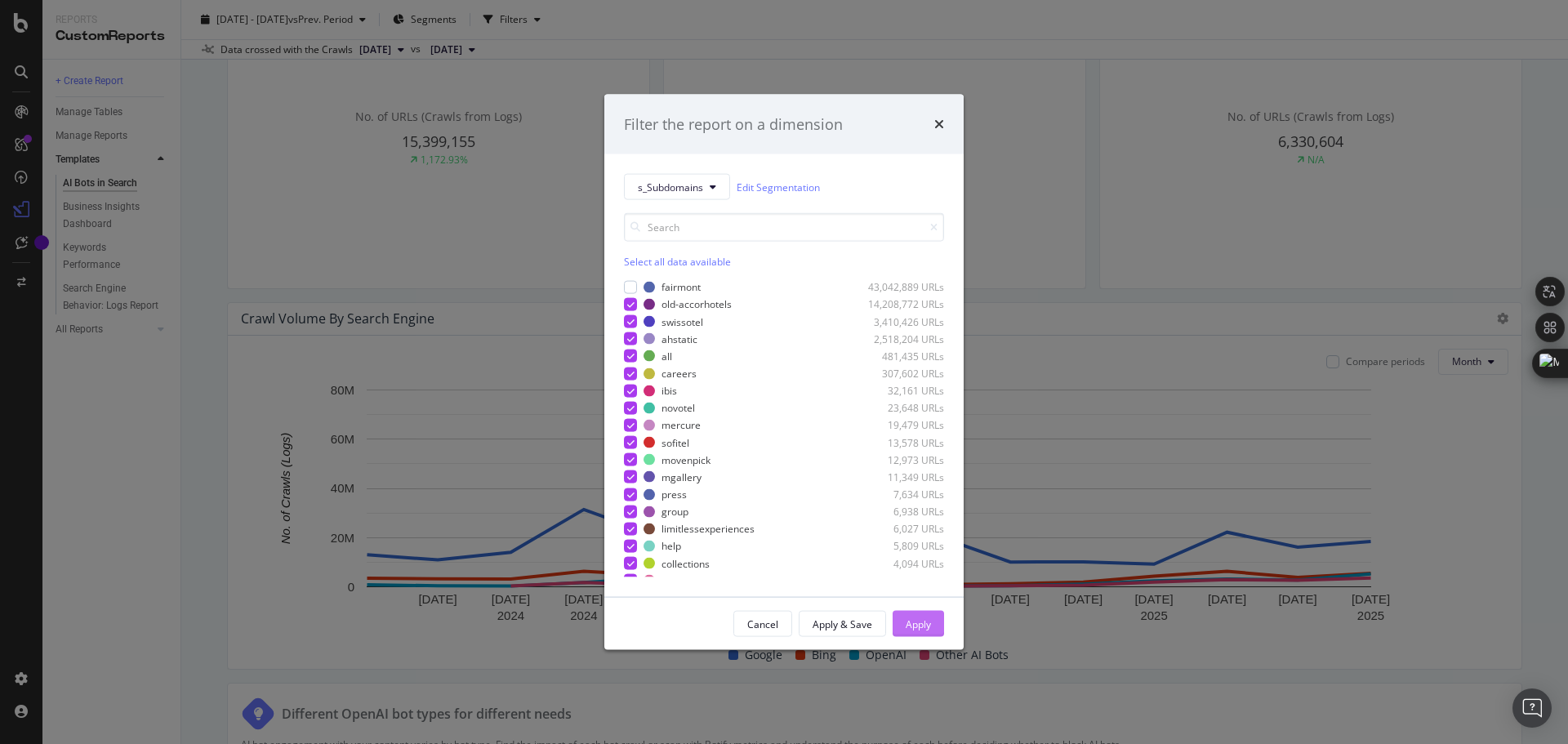
click at [932, 629] on button "Apply" at bounding box center [919, 623] width 52 height 26
